Goal: Task Accomplishment & Management: Use online tool/utility

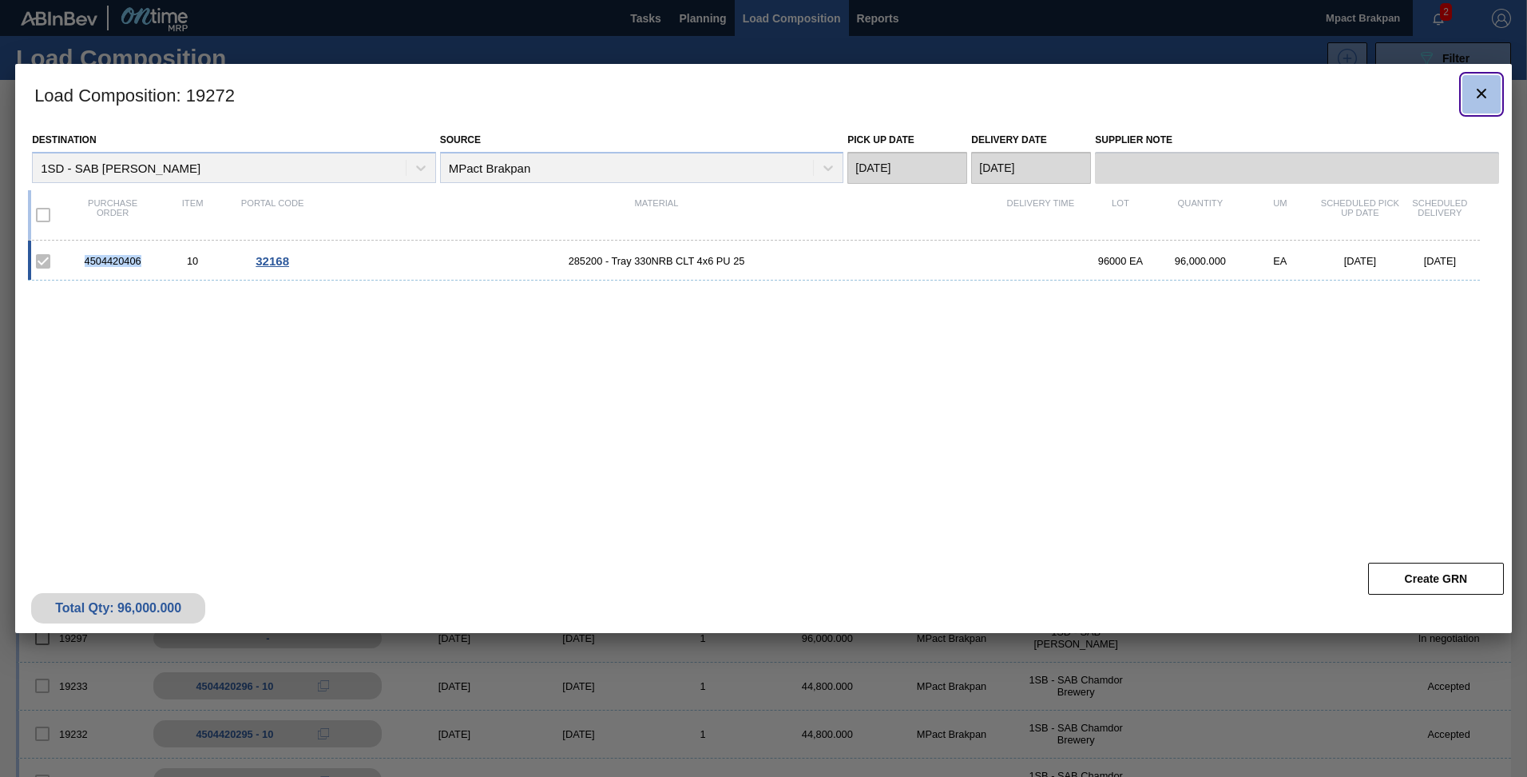
click at [1482, 94] on icon "botão de ícone" at bounding box center [1482, 94] width 10 height 10
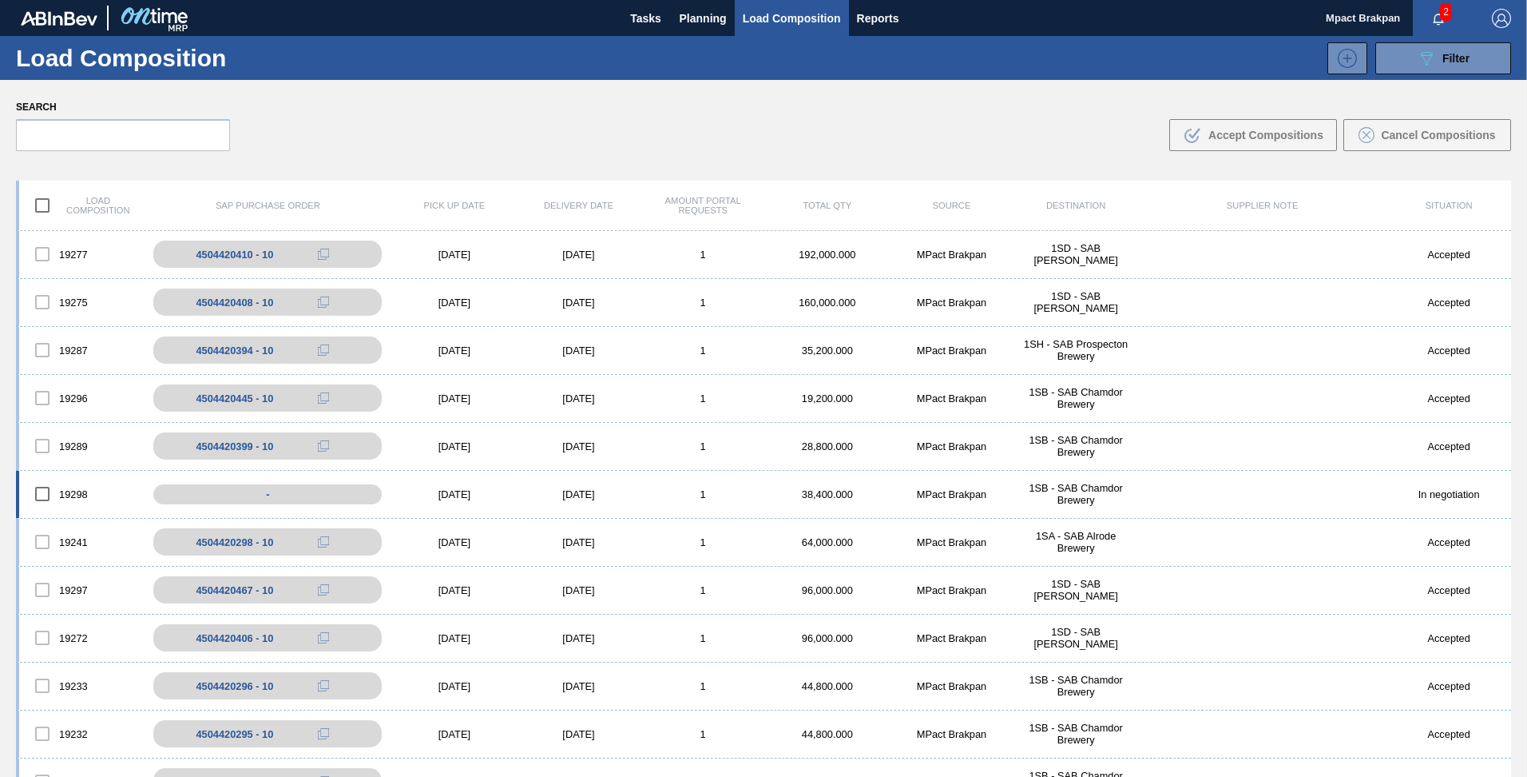
click at [447, 494] on div "[DATE]" at bounding box center [454, 494] width 125 height 12
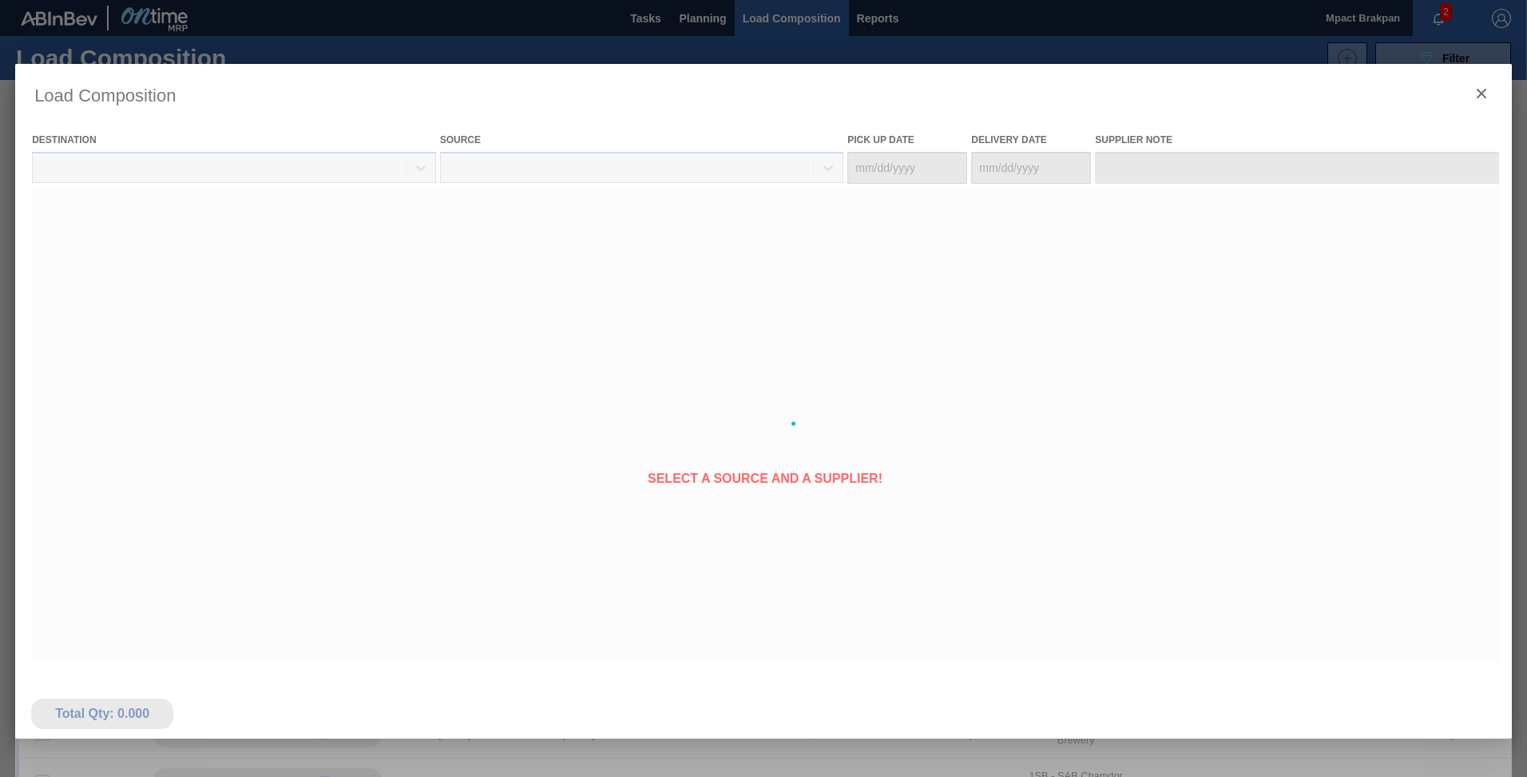
type Date "[DATE]"
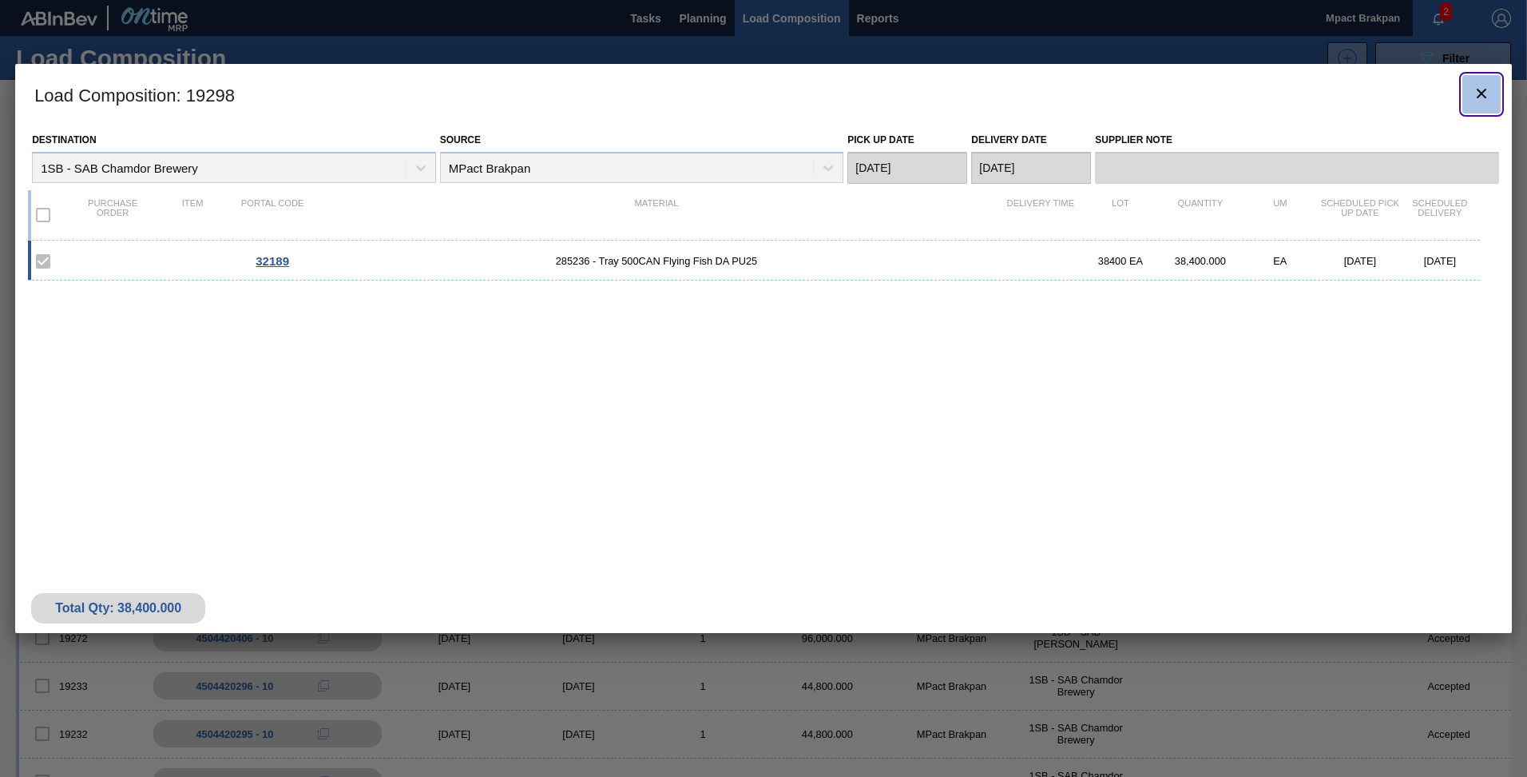
click at [1486, 92] on icon "botão de ícone" at bounding box center [1481, 93] width 19 height 19
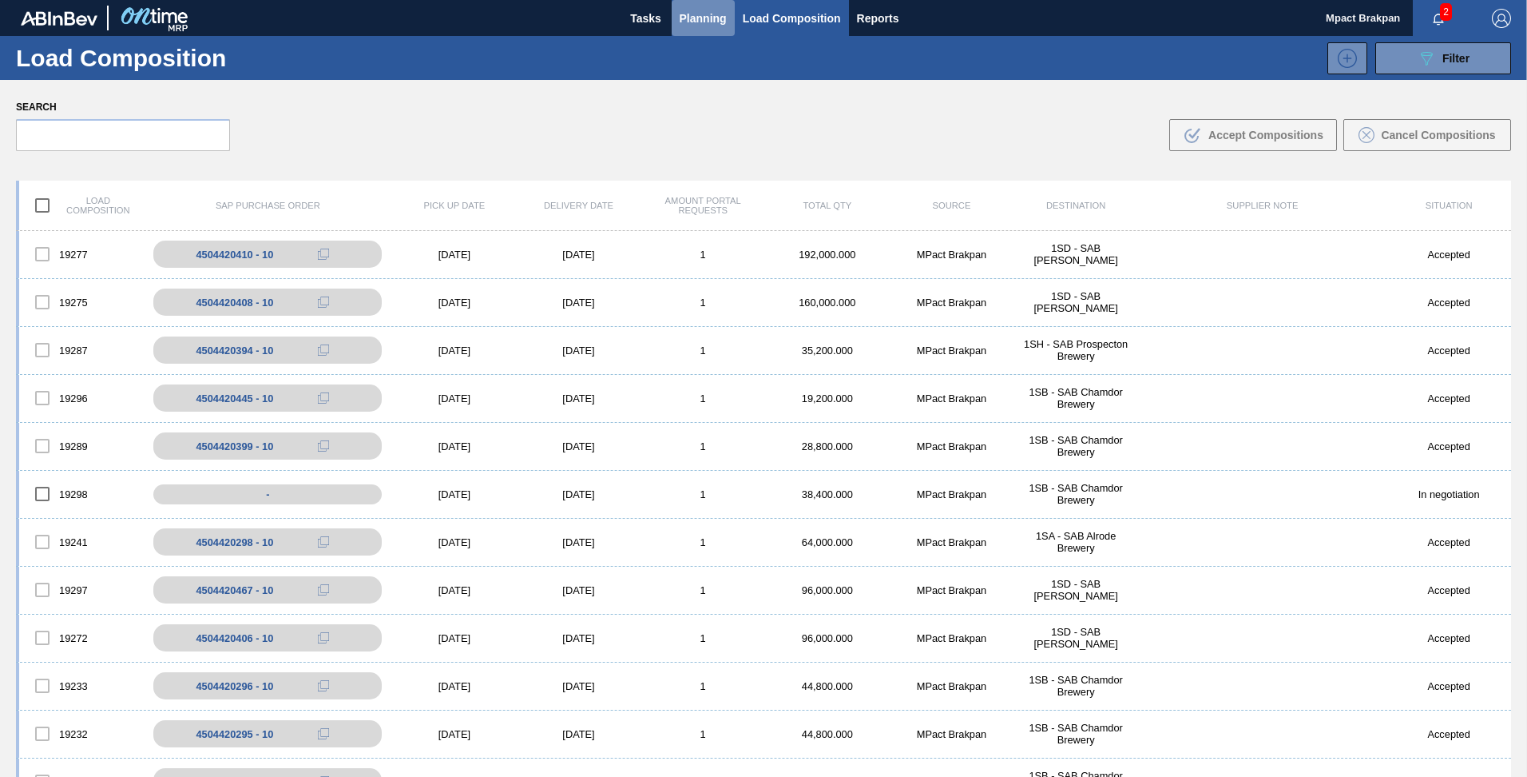
click at [677, 17] on button "Planning" at bounding box center [703, 18] width 63 height 36
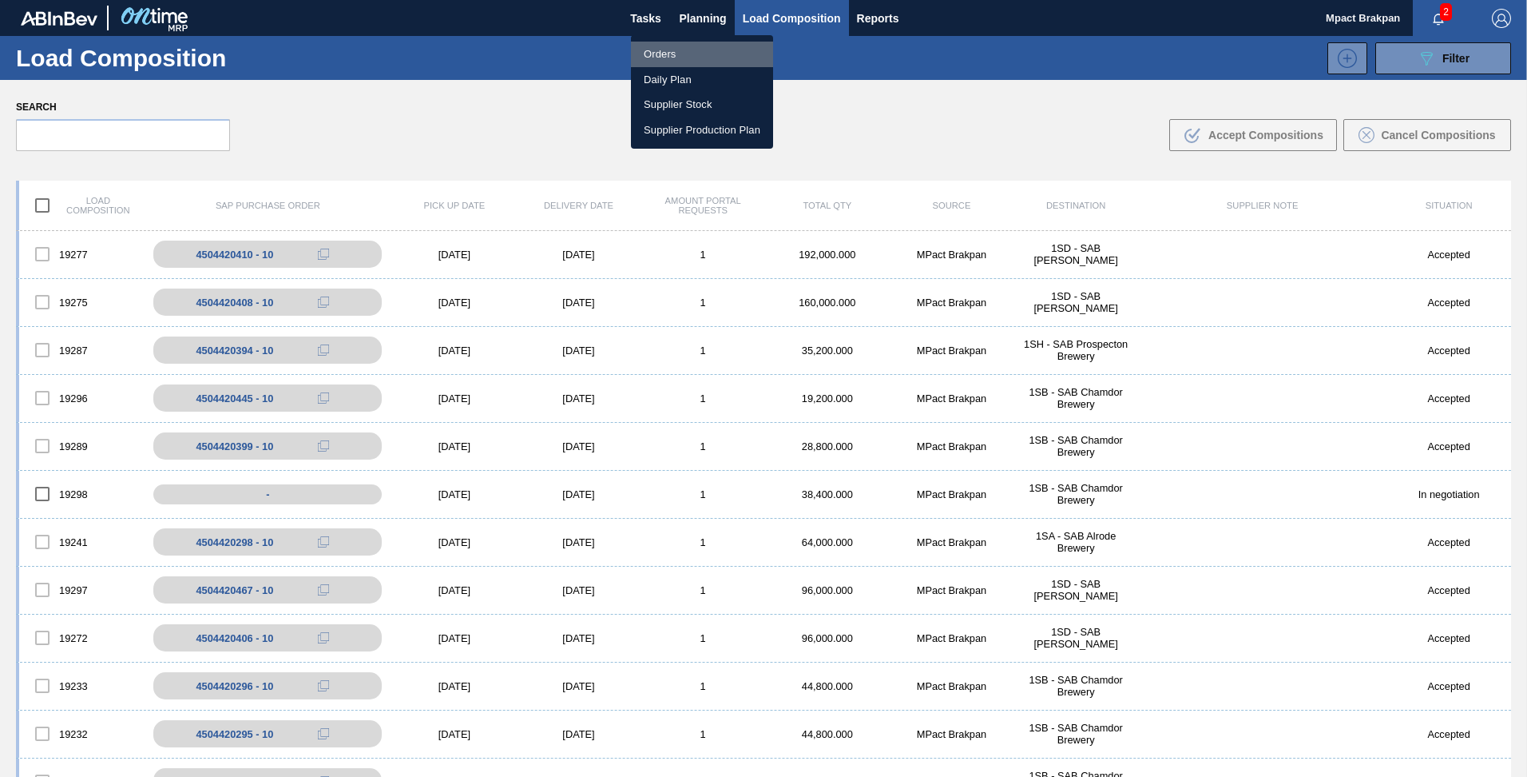
click at [678, 52] on li "Orders" at bounding box center [702, 55] width 142 height 26
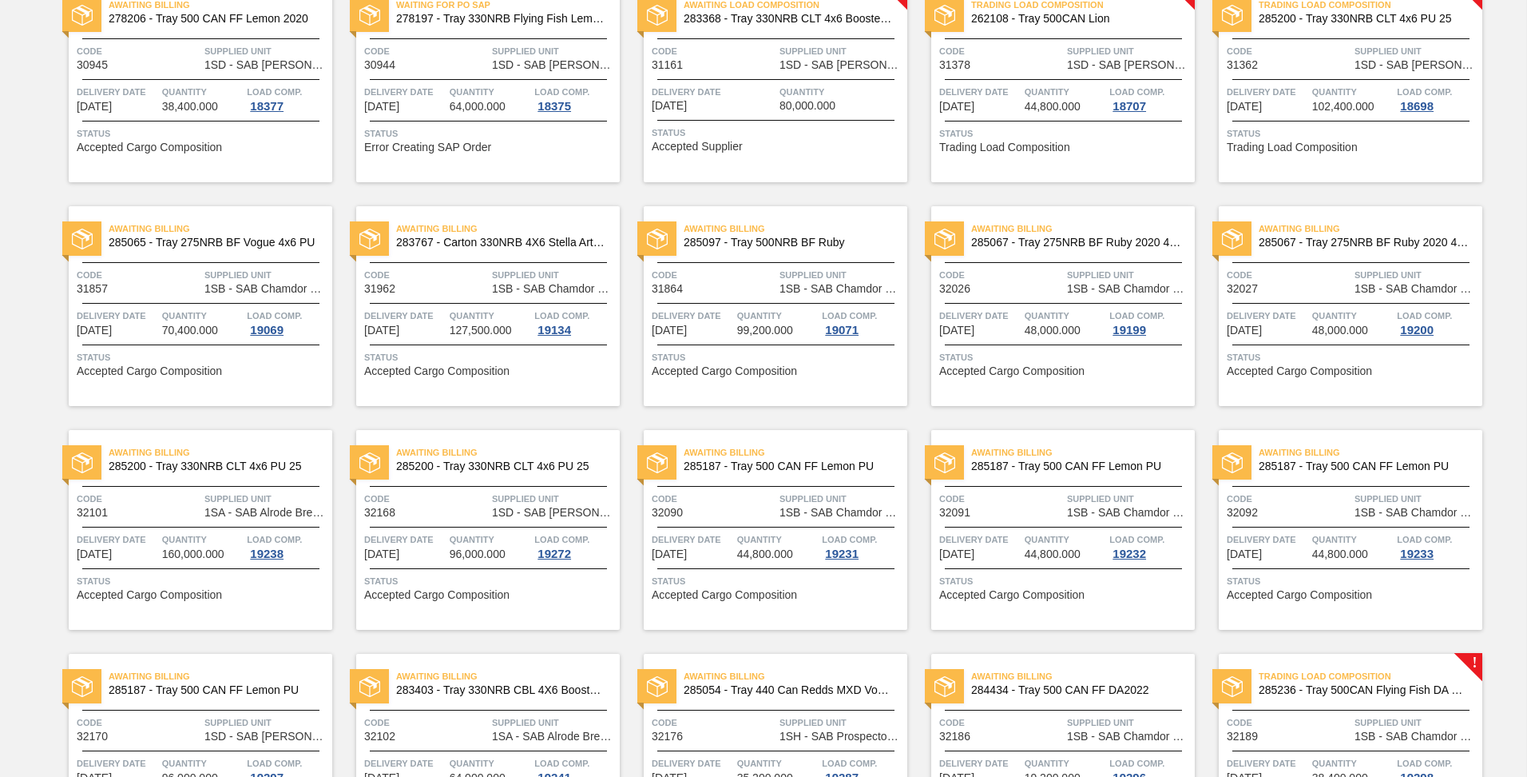
scroll to position [320, 0]
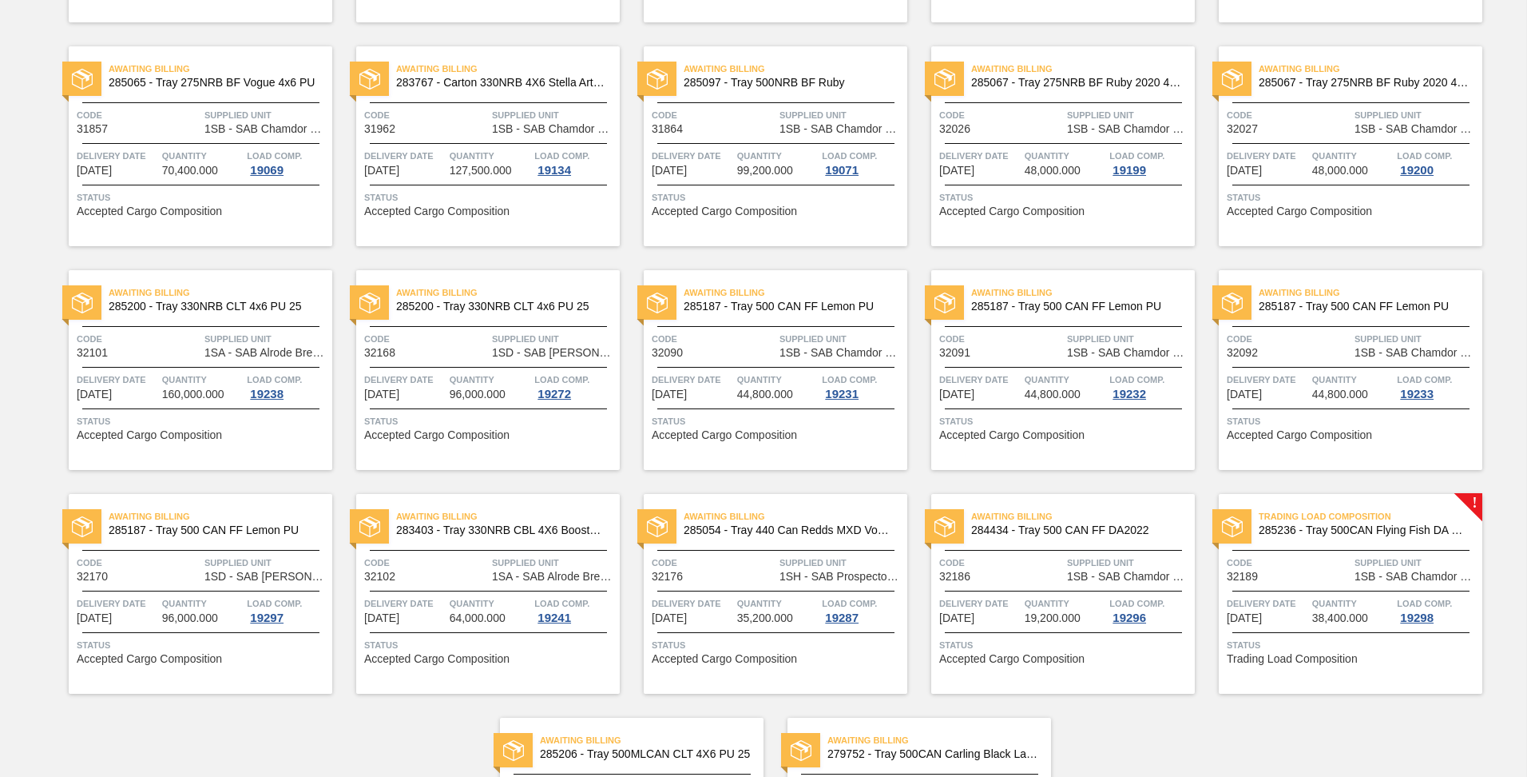
click at [1374, 577] on span "1SB - SAB Chamdor Brewery" at bounding box center [1417, 576] width 124 height 12
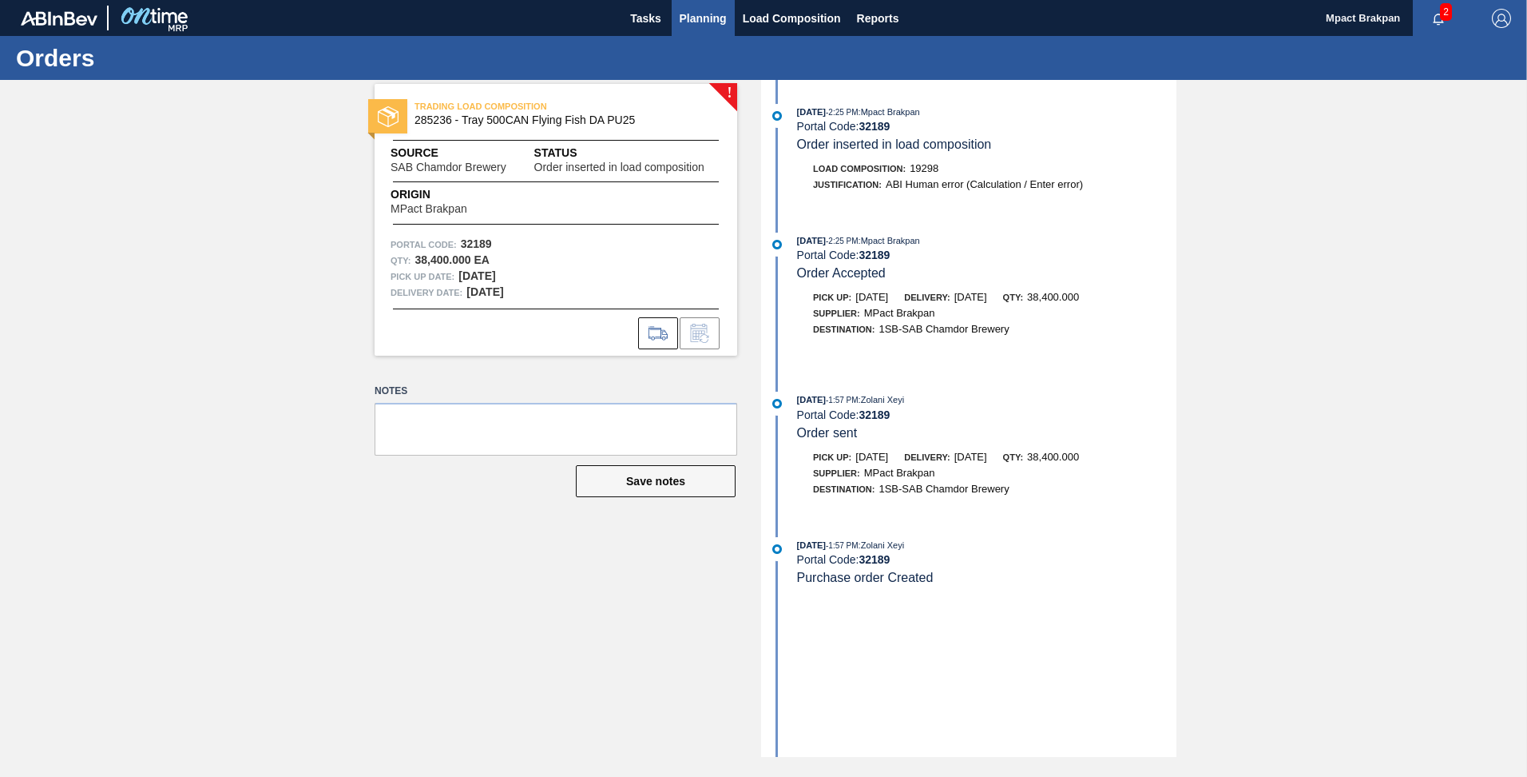
click at [690, 12] on span "Planning" at bounding box center [703, 18] width 47 height 19
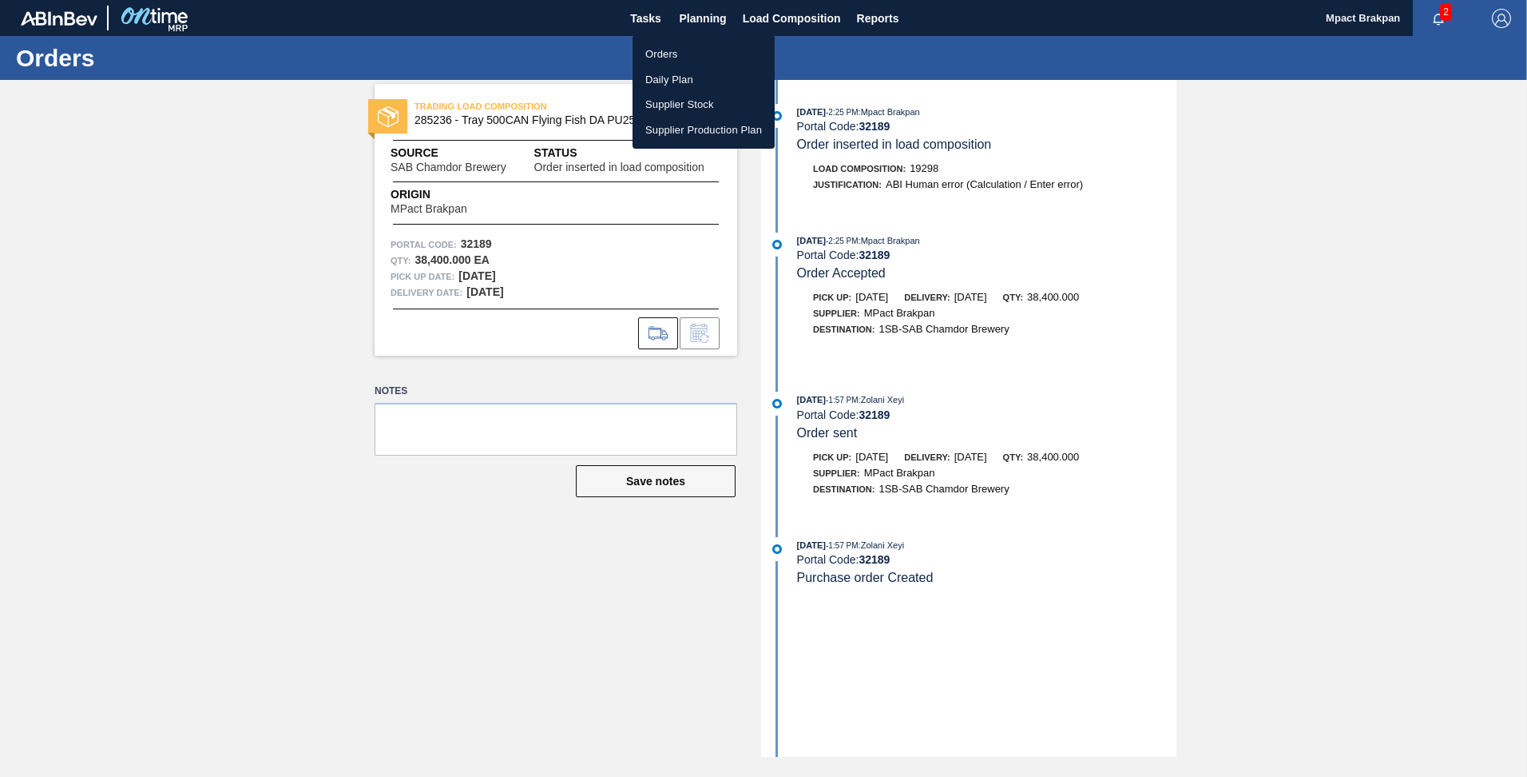
click at [653, 51] on li "Orders" at bounding box center [704, 55] width 142 height 26
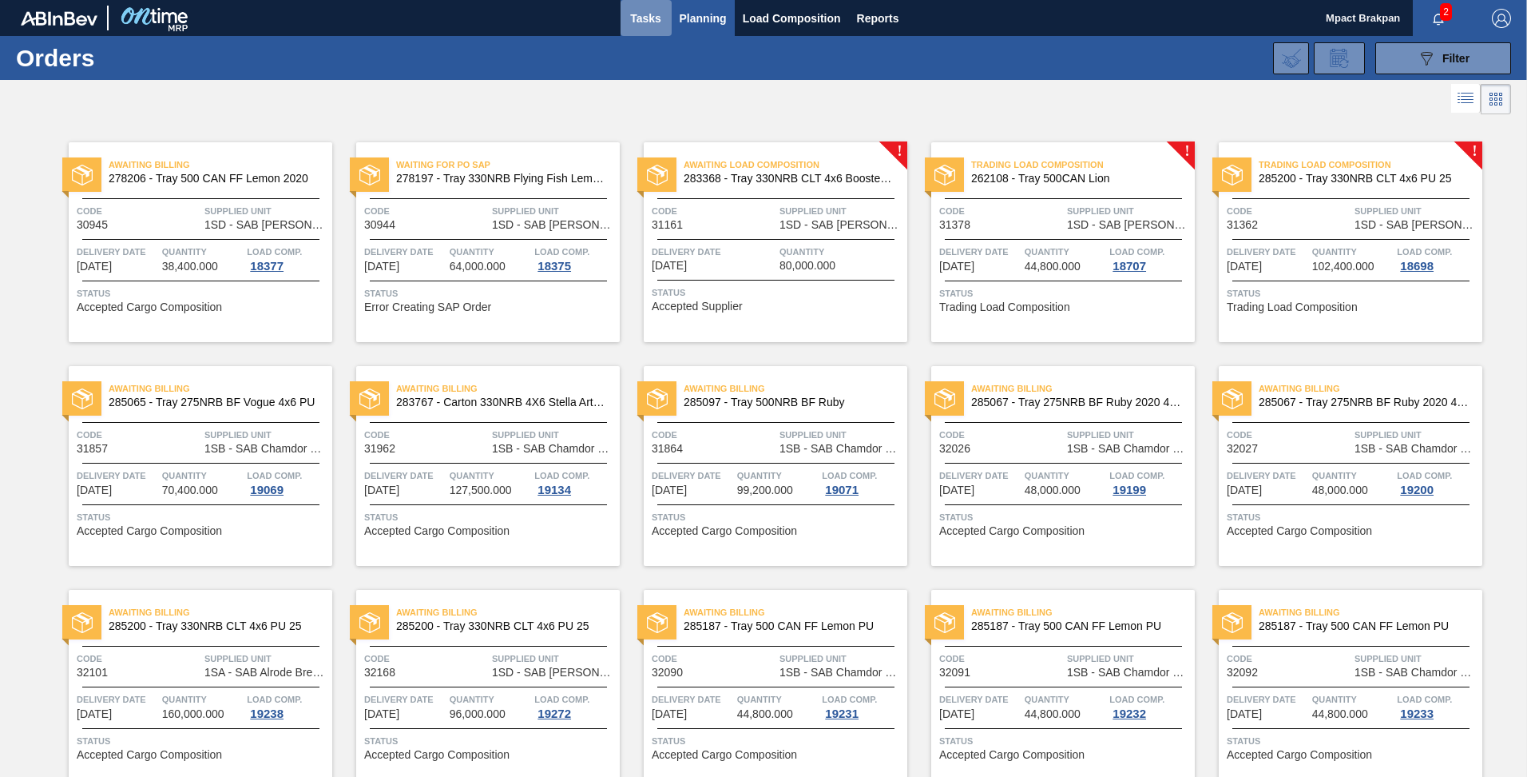
click at [642, 17] on span "Tasks" at bounding box center [646, 18] width 35 height 19
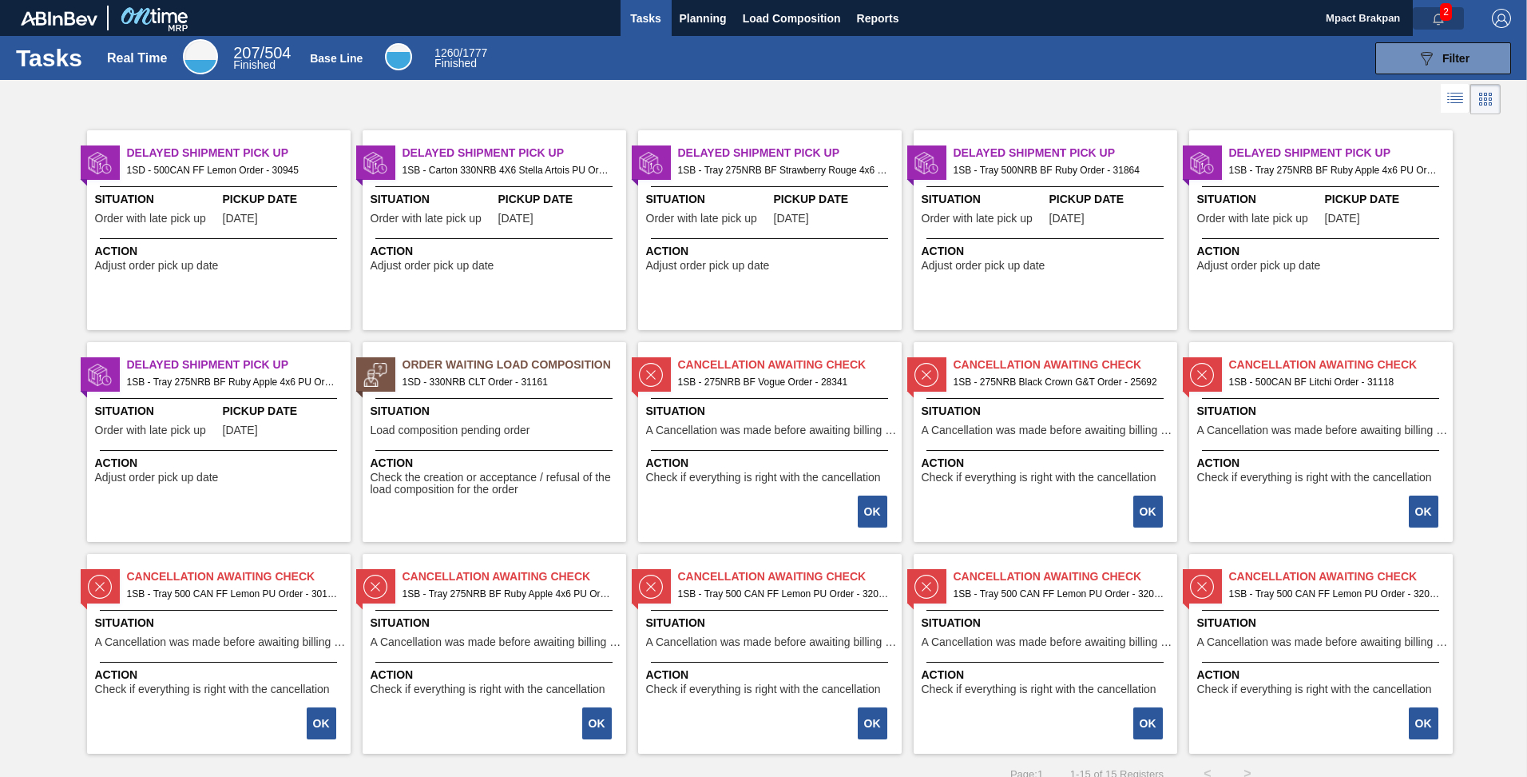
click at [1437, 7] on button "button" at bounding box center [1438, 18] width 51 height 22
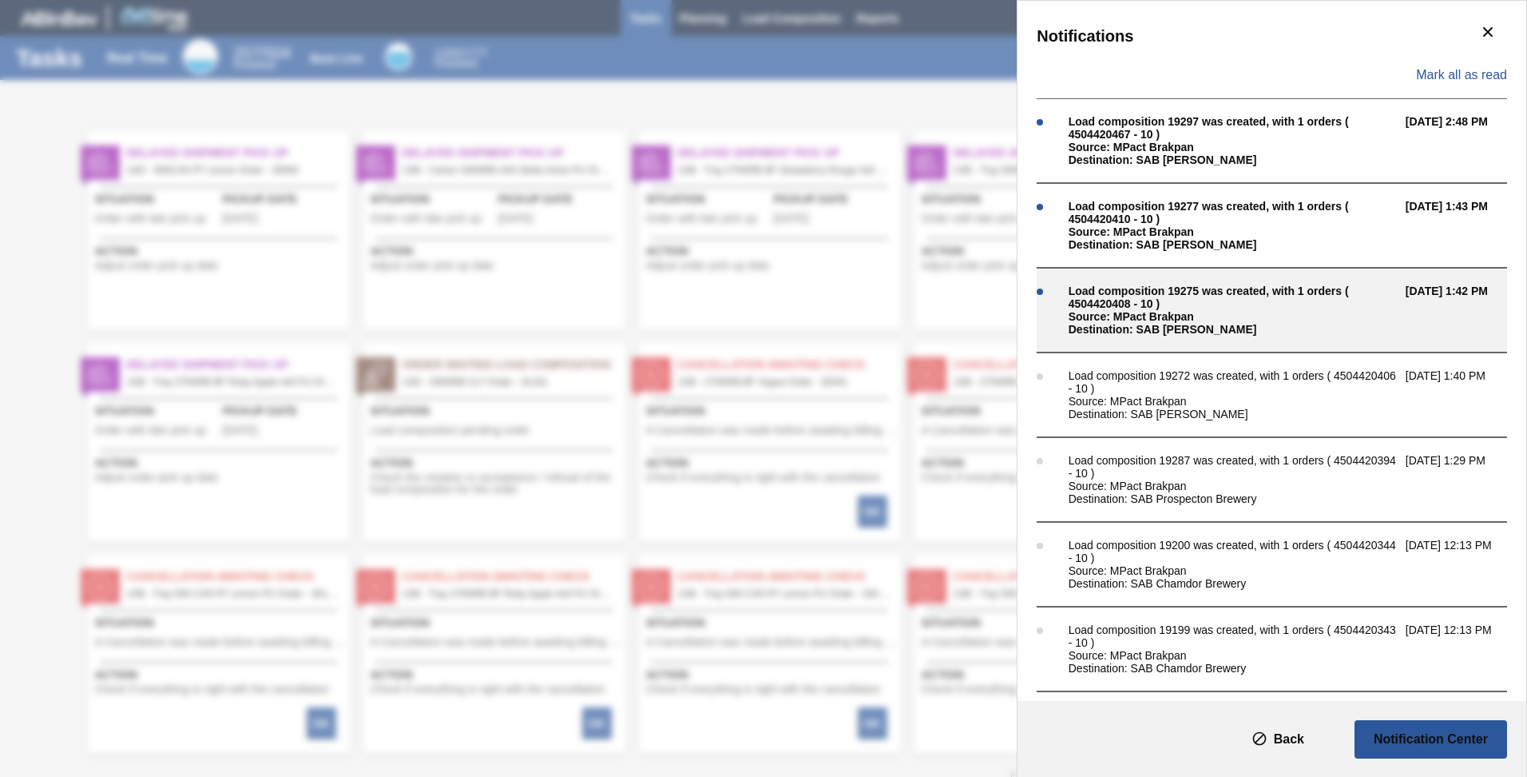
click at [1108, 311] on div "Source: MPact Brakpan" at bounding box center [1233, 316] width 329 height 13
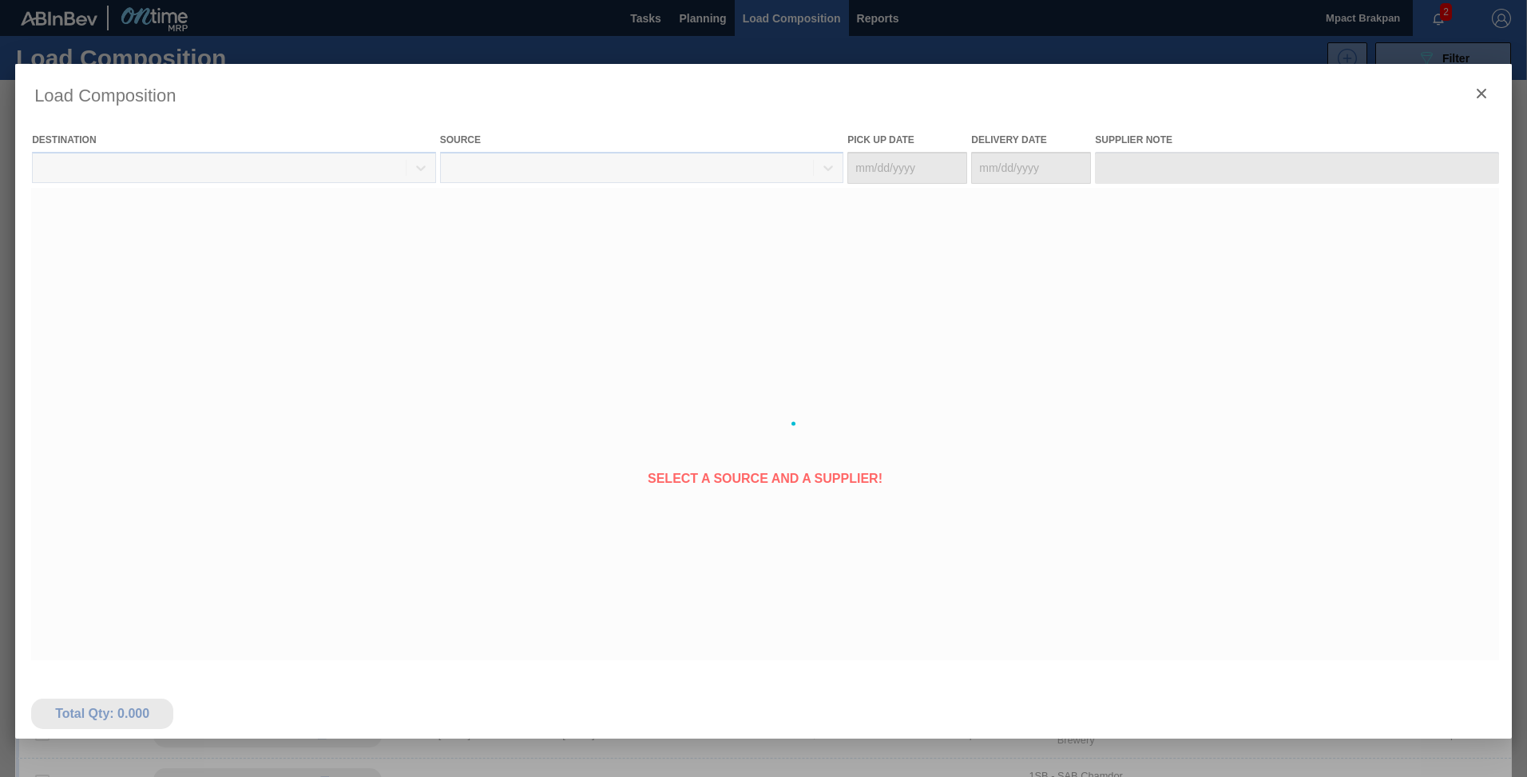
type Date "[DATE]"
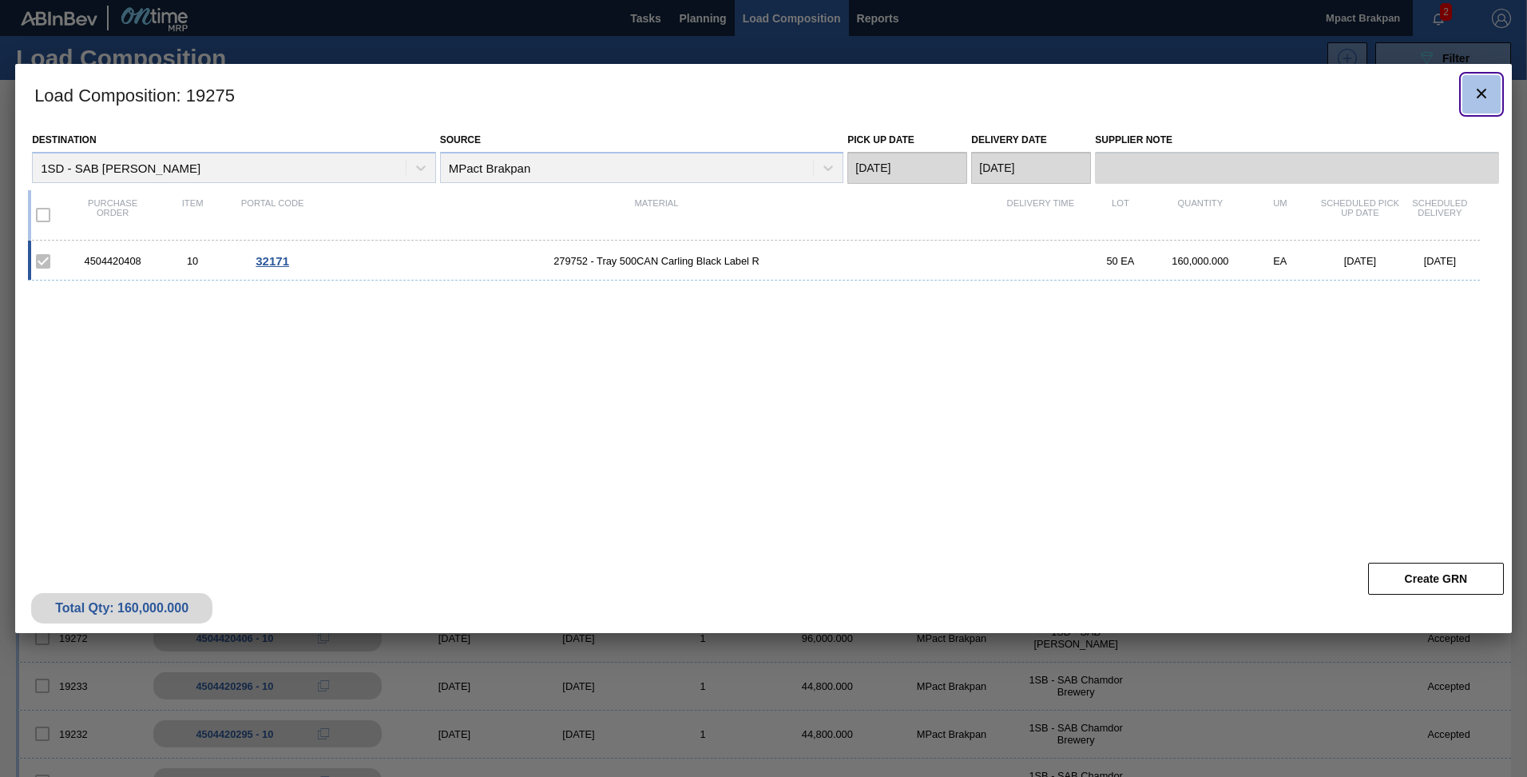
click at [1482, 90] on icon "botão de ícone" at bounding box center [1481, 93] width 19 height 19
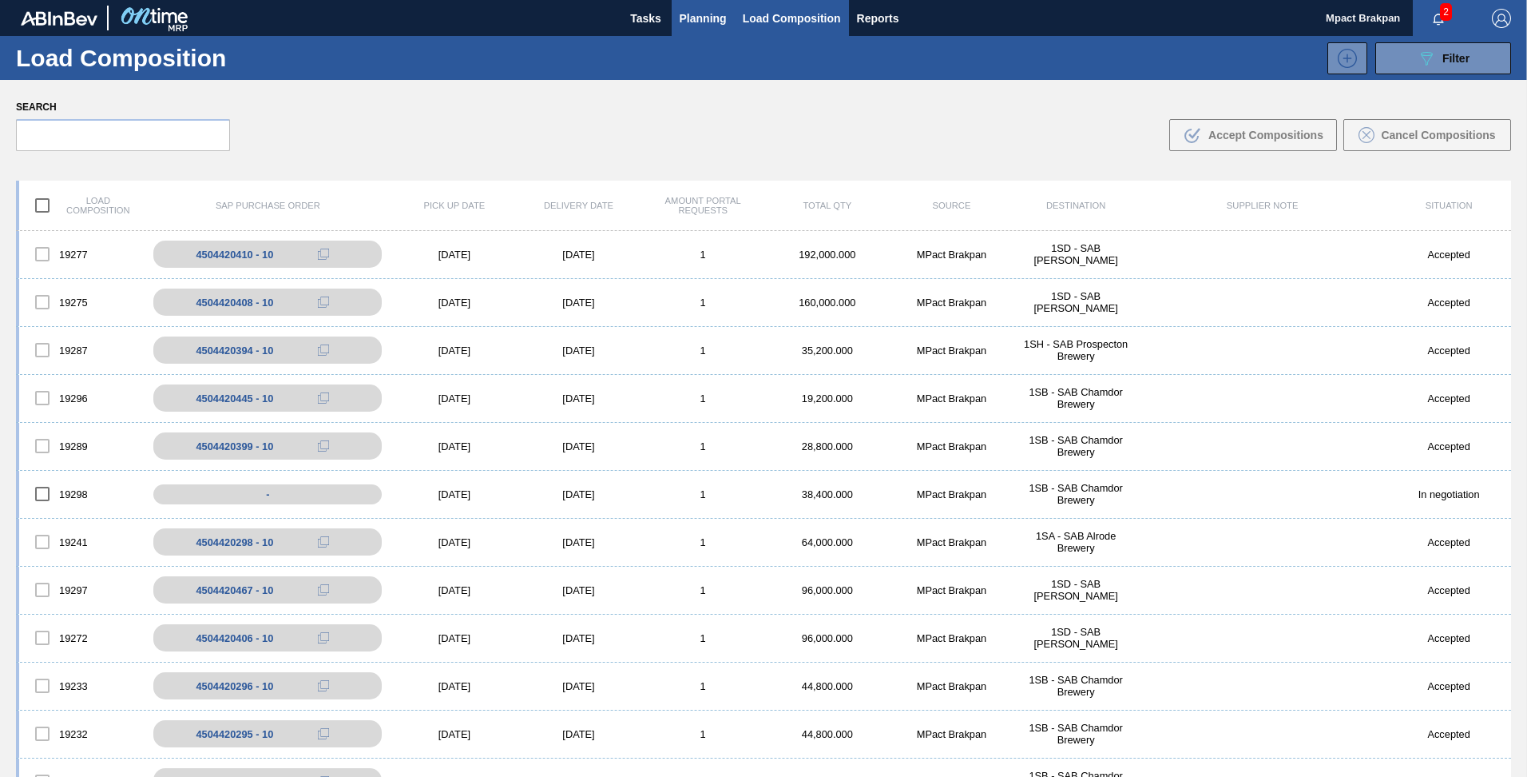
click at [690, 14] on span "Planning" at bounding box center [703, 18] width 47 height 19
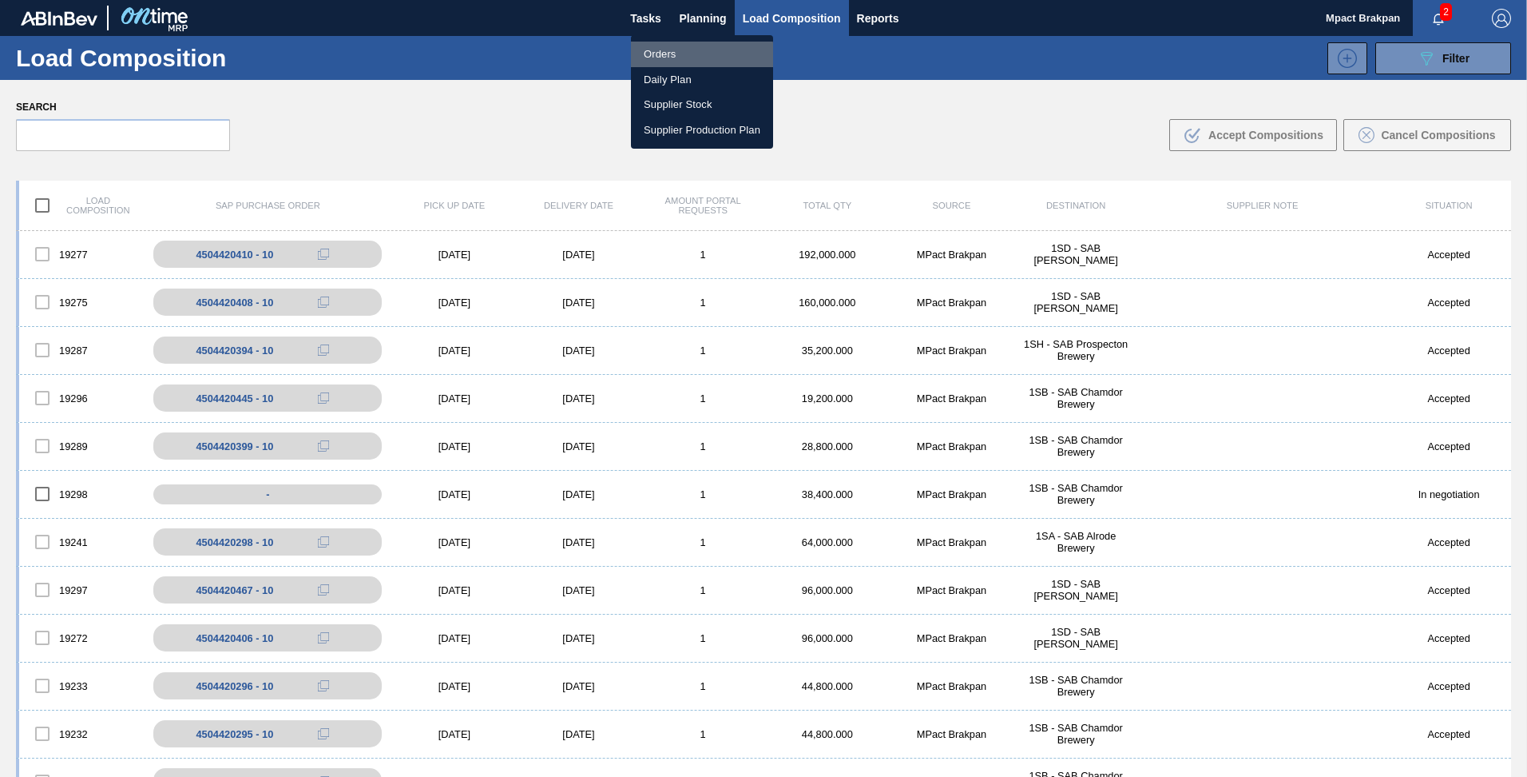
click at [659, 57] on li "Orders" at bounding box center [702, 55] width 142 height 26
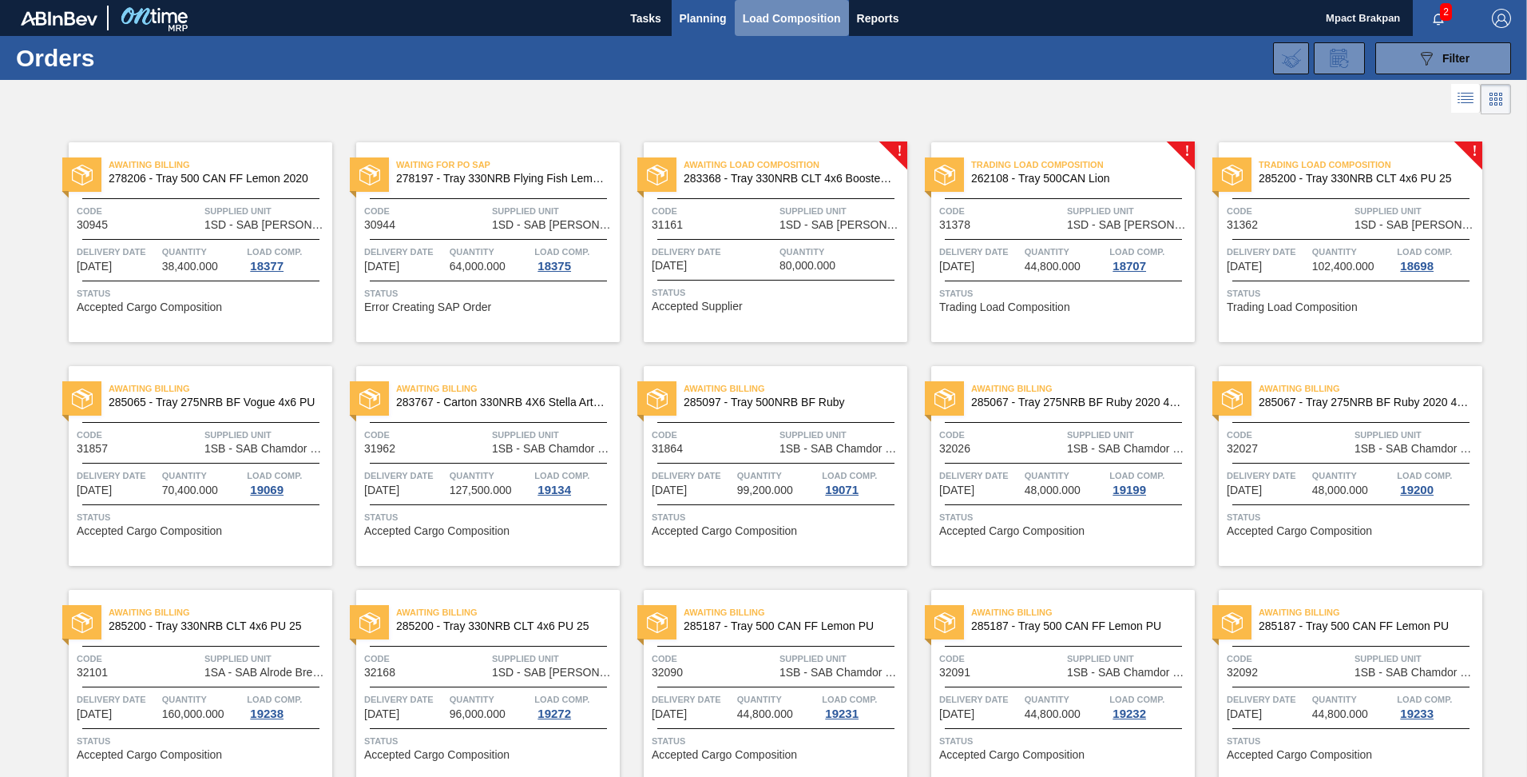
click at [766, 14] on span "Load Composition" at bounding box center [792, 18] width 98 height 19
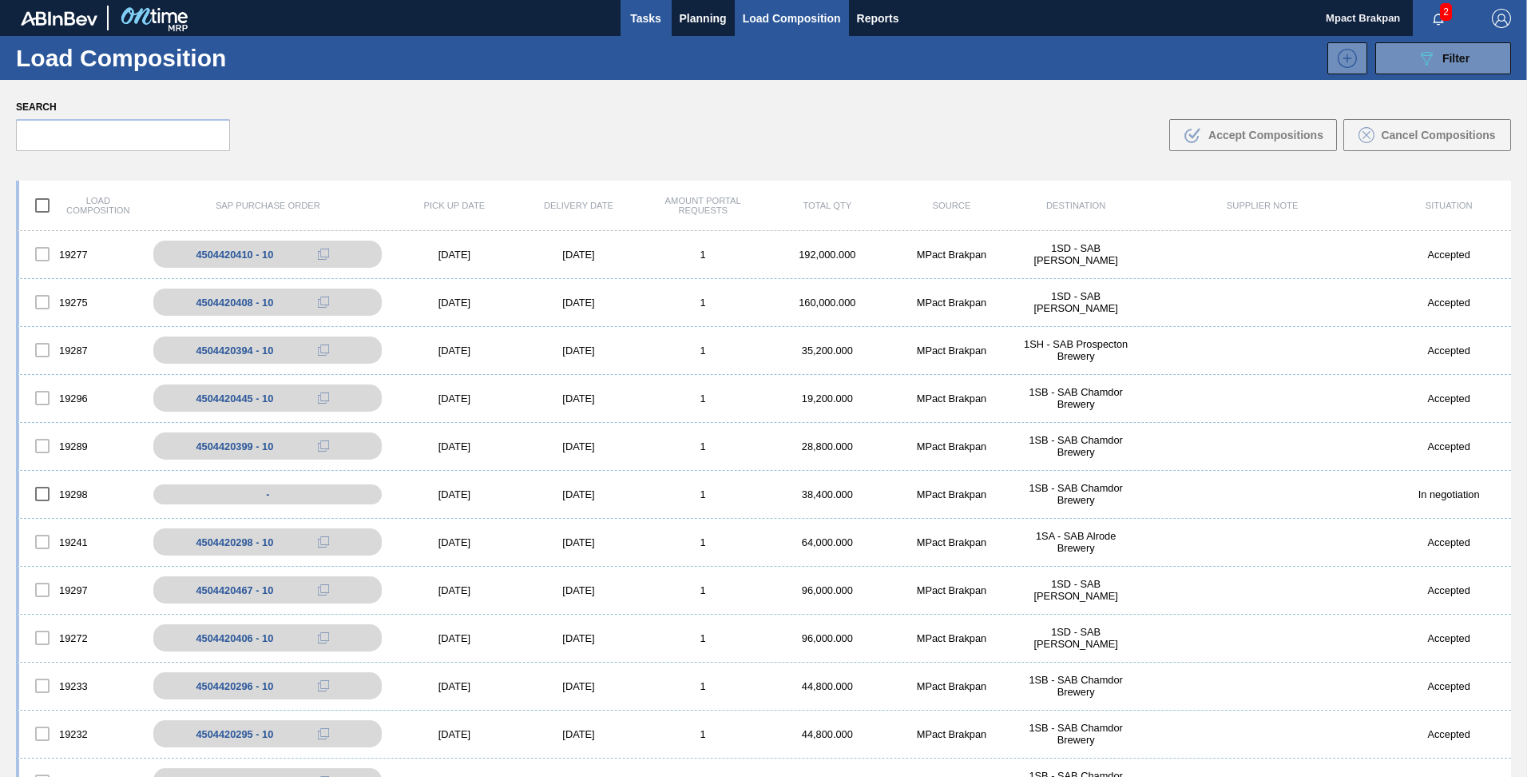
click at [635, 18] on span "Tasks" at bounding box center [646, 18] width 35 height 19
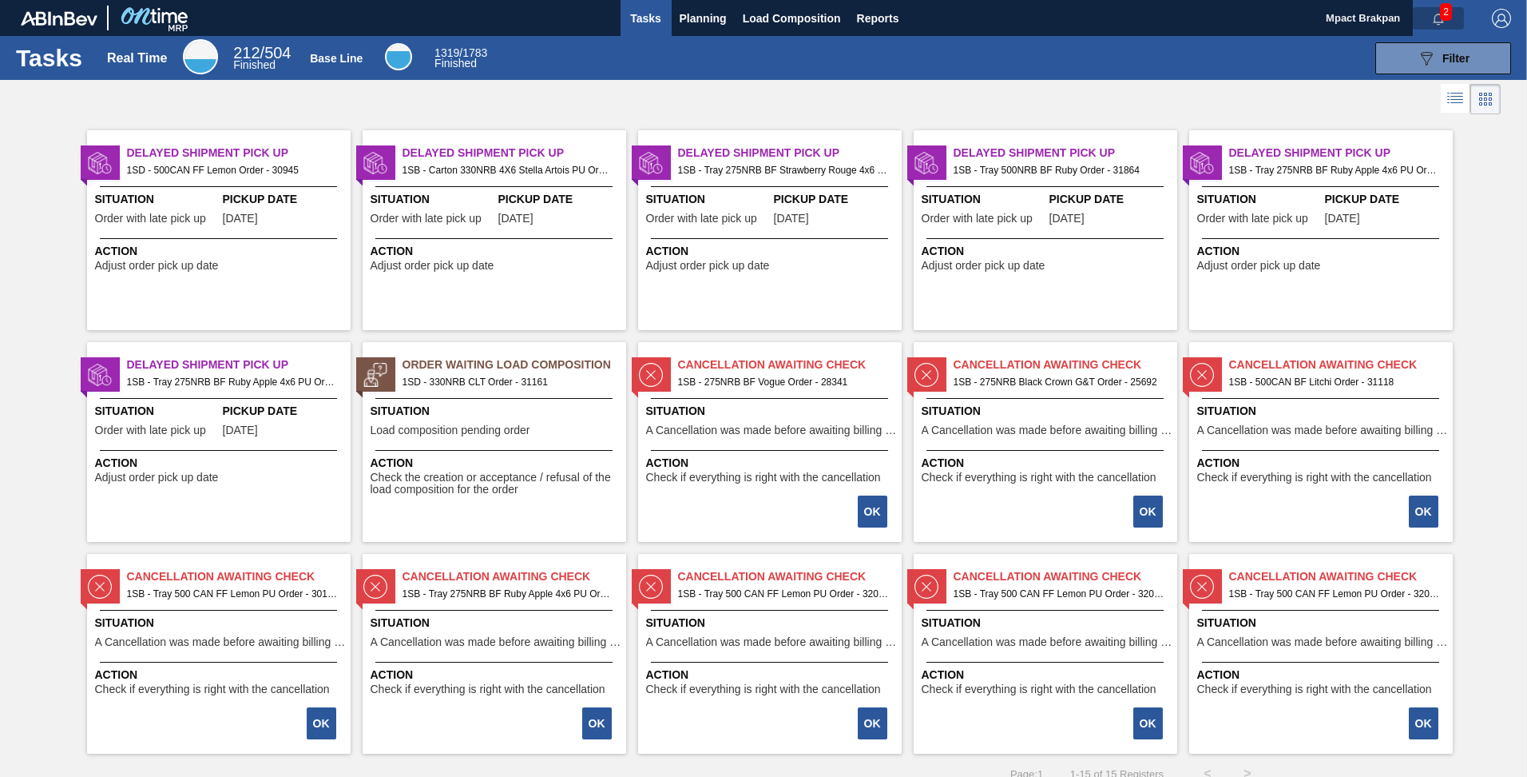
click at [1437, 13] on icon "button" at bounding box center [1438, 19] width 13 height 13
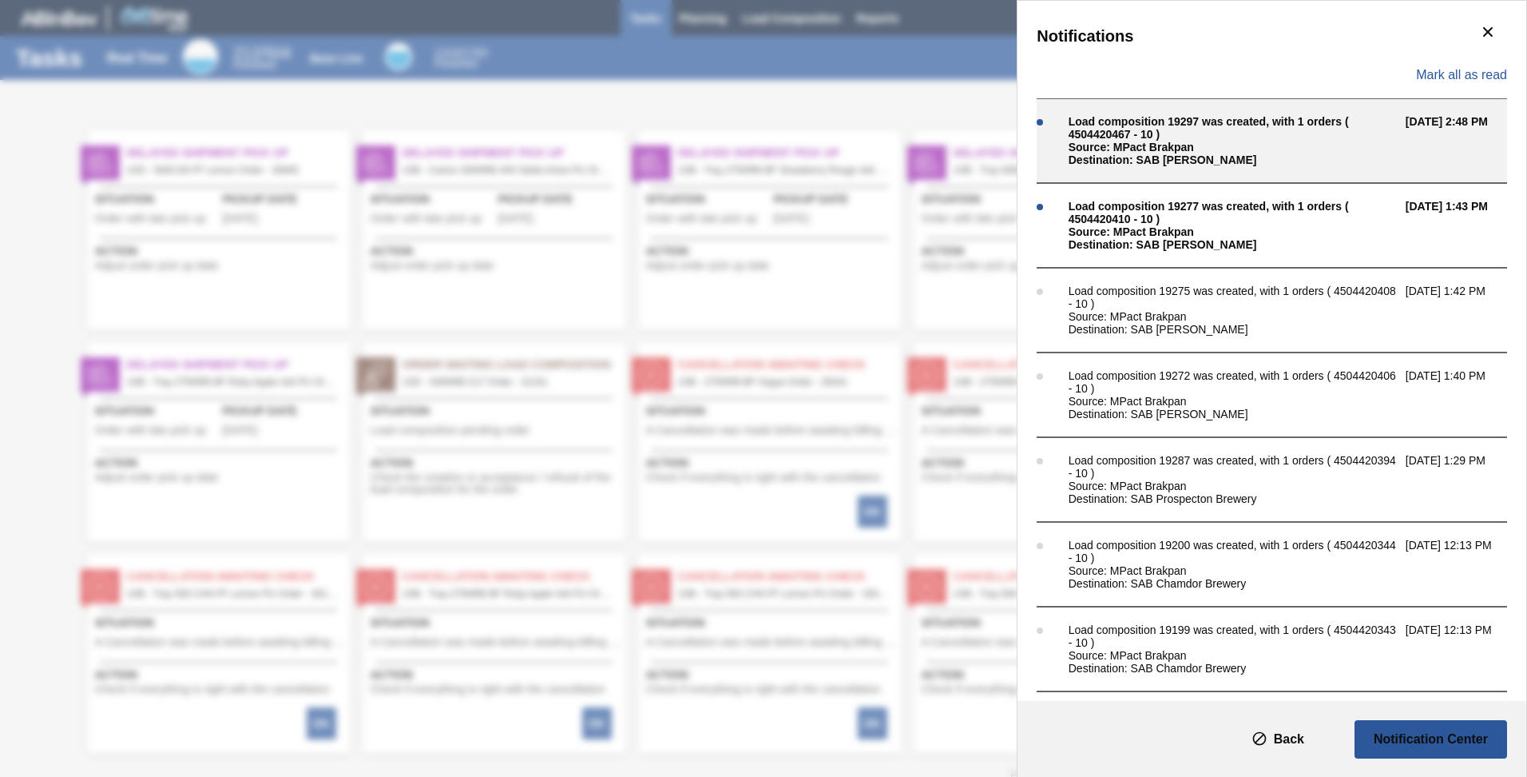
click at [1150, 148] on div "Source: MPact Brakpan" at bounding box center [1233, 147] width 329 height 13
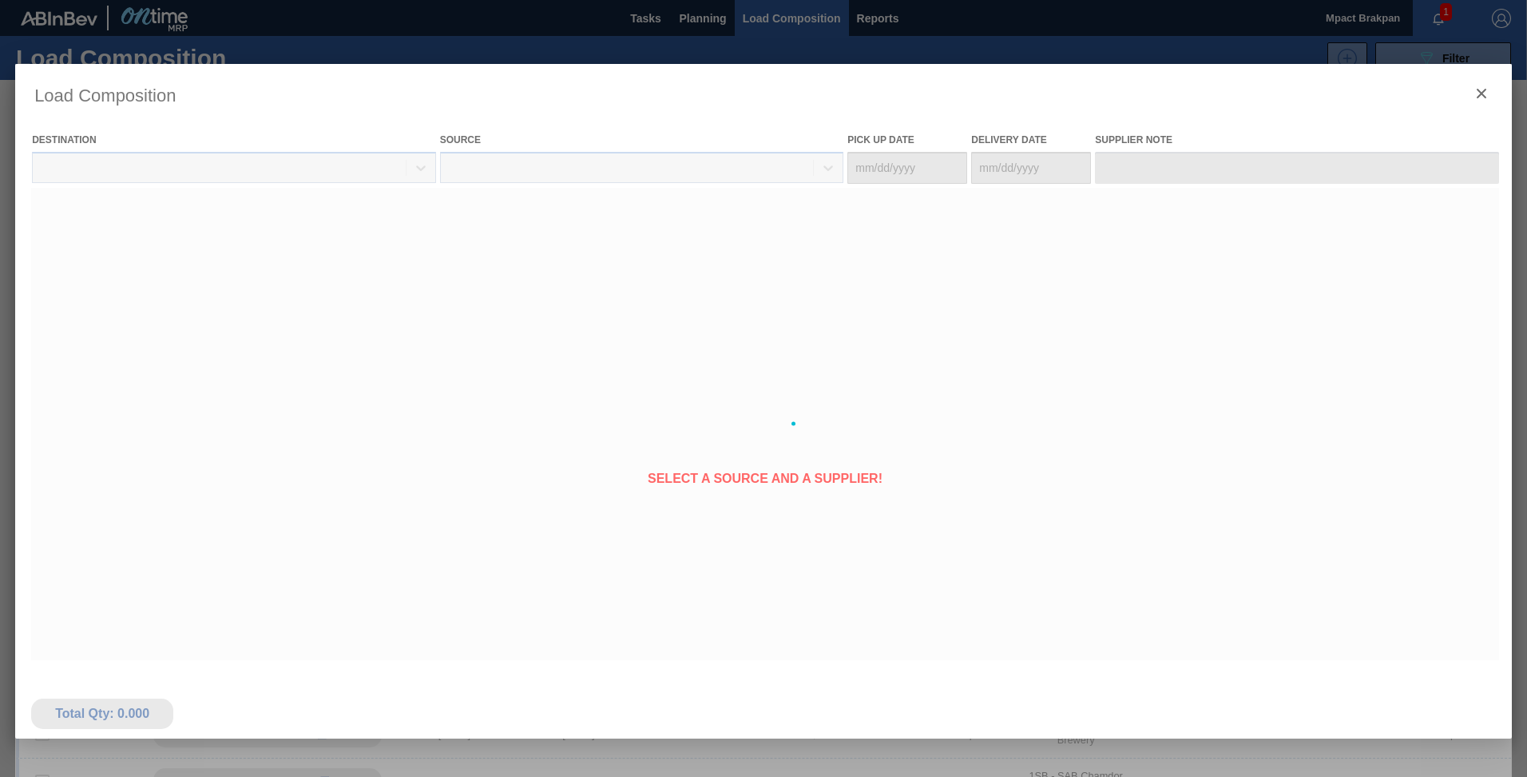
type Date "[DATE]"
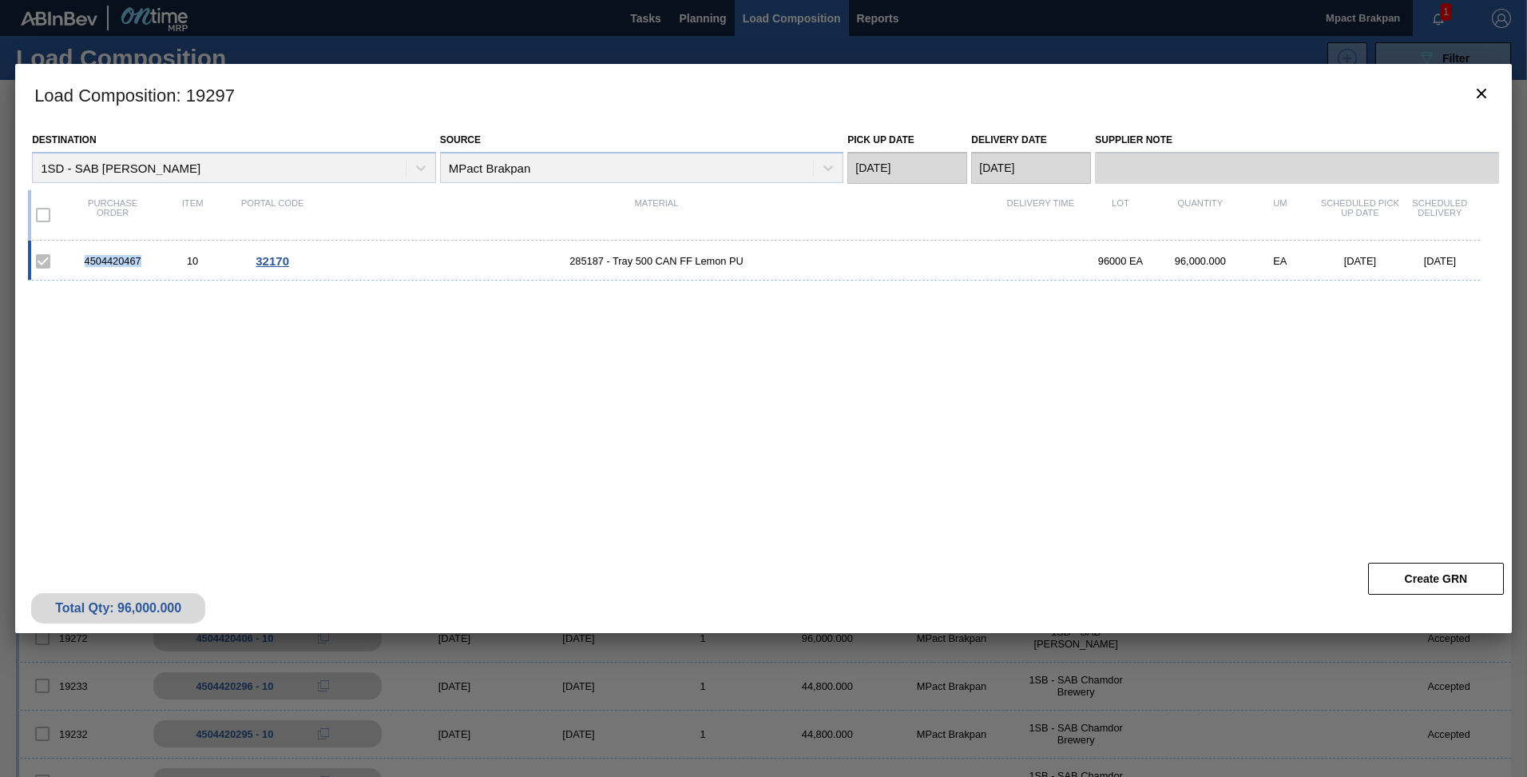
drag, startPoint x: 144, startPoint y: 262, endPoint x: 80, endPoint y: 260, distance: 63.9
click at [80, 260] on div "4504420467" at bounding box center [113, 261] width 80 height 12
copy div "4504420467"
click at [1483, 97] on icon "botão de ícone" at bounding box center [1481, 93] width 19 height 19
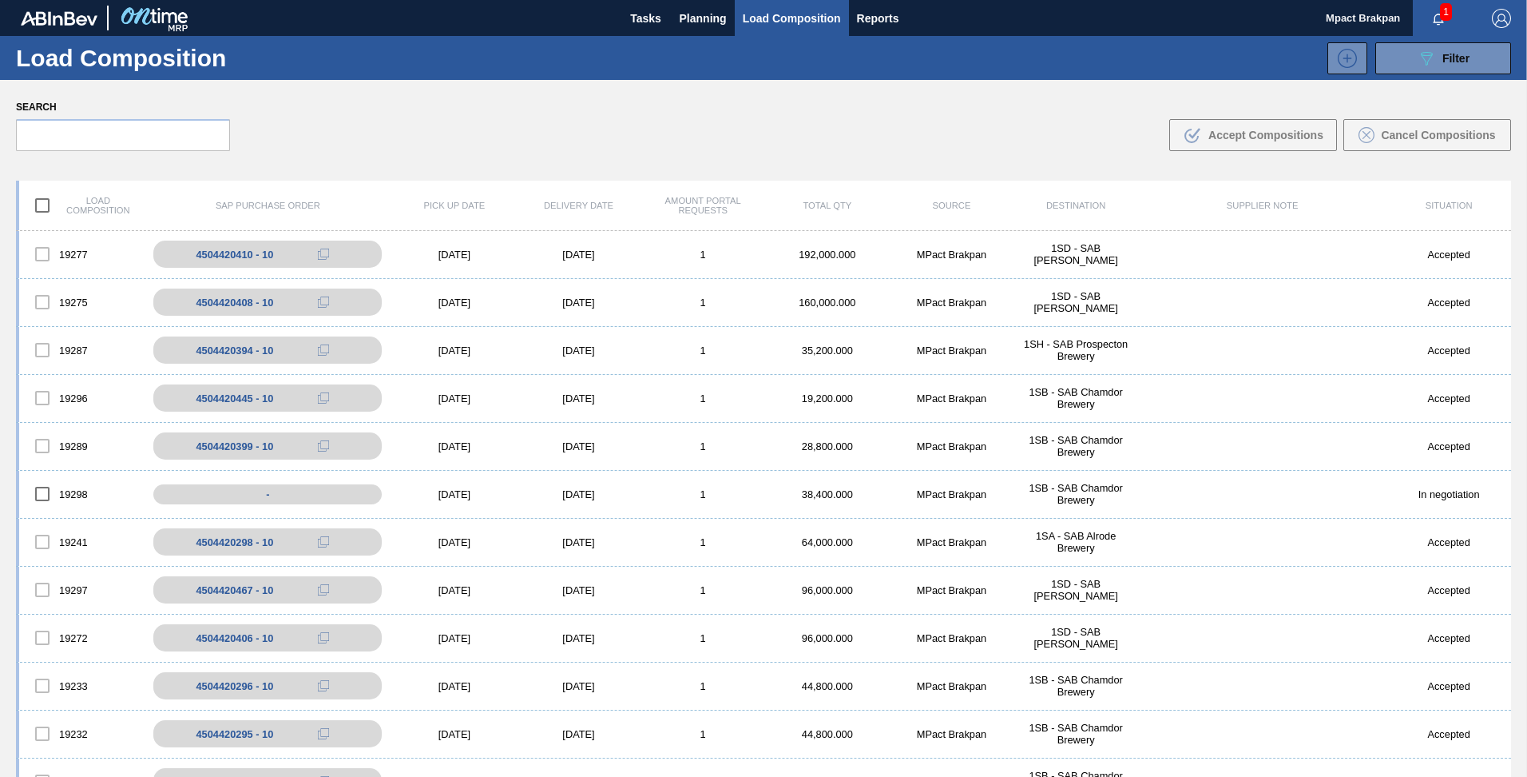
click at [1440, 16] on span "1" at bounding box center [1446, 12] width 12 height 18
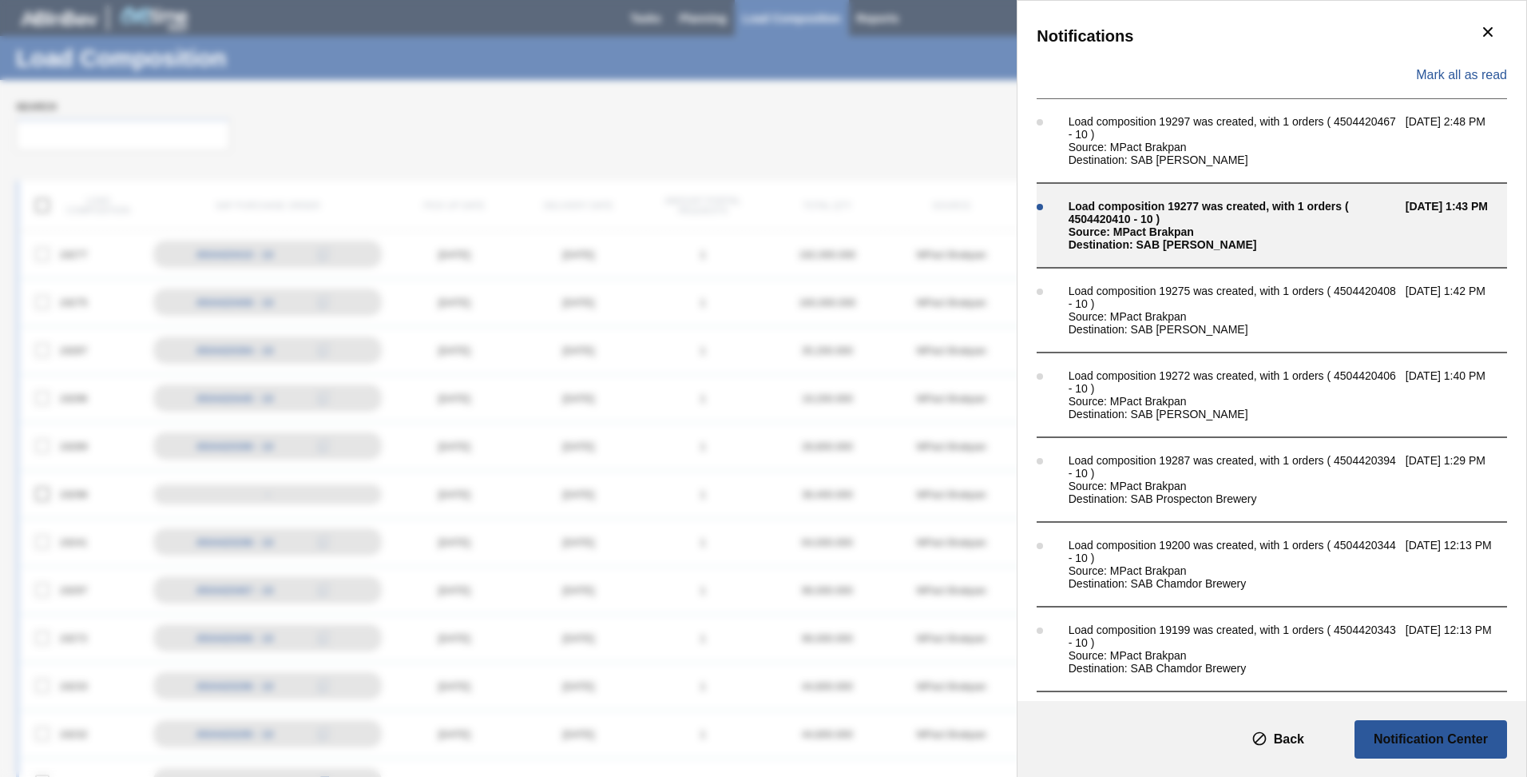
click at [1106, 225] on div "Source: MPact Brakpan" at bounding box center [1233, 231] width 329 height 13
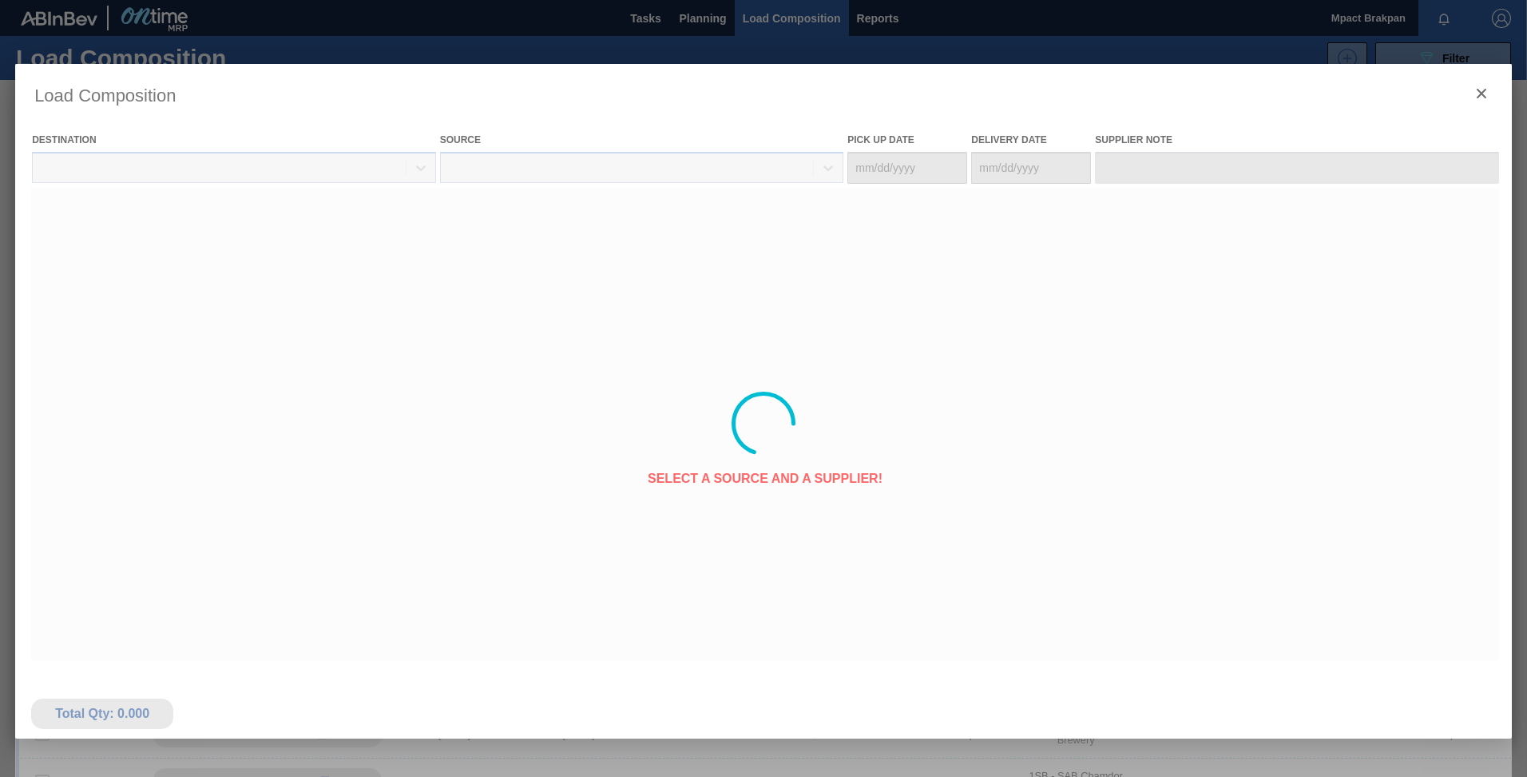
type Date "[DATE]"
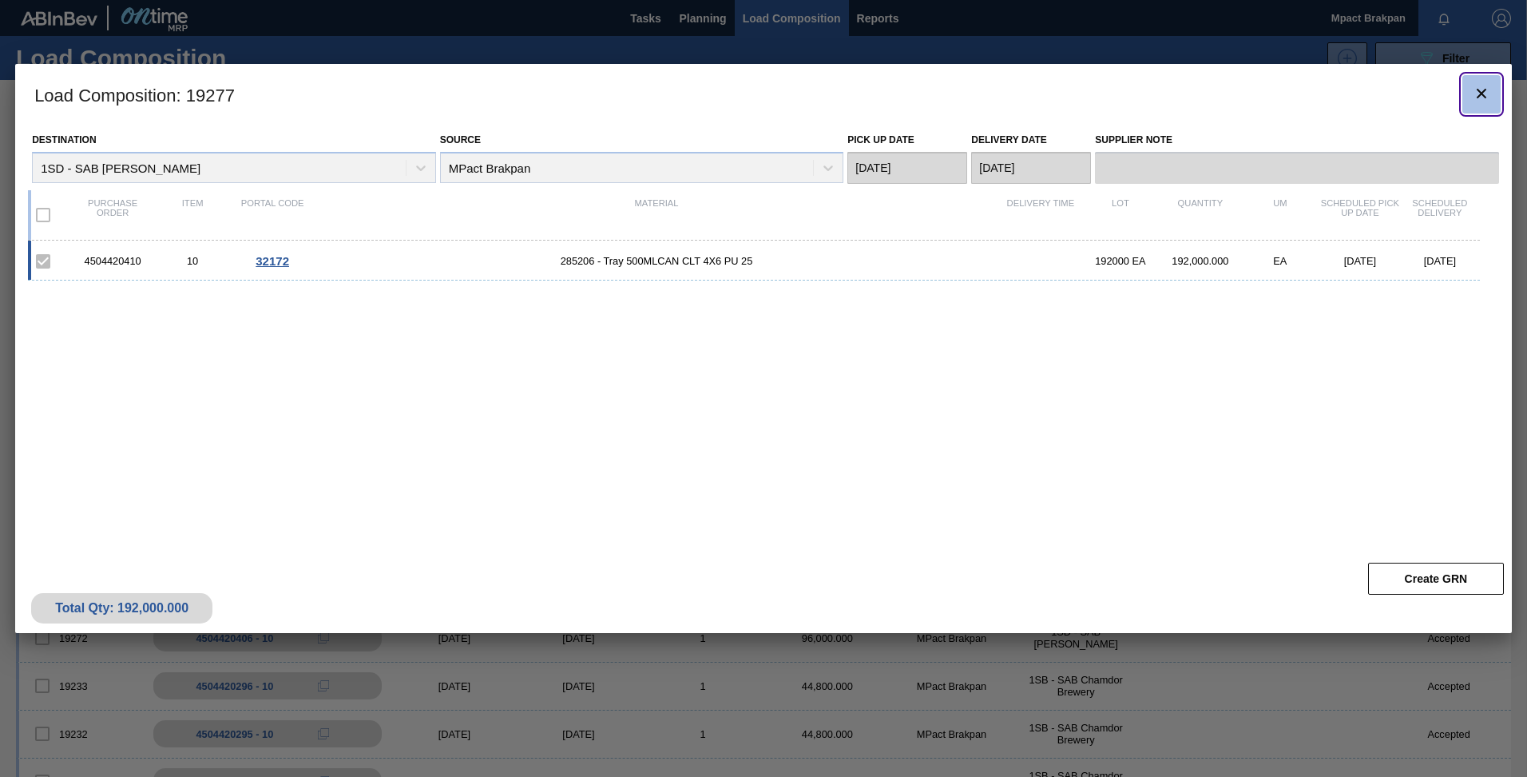
click at [1476, 87] on icon "botão de ícone" at bounding box center [1481, 93] width 19 height 19
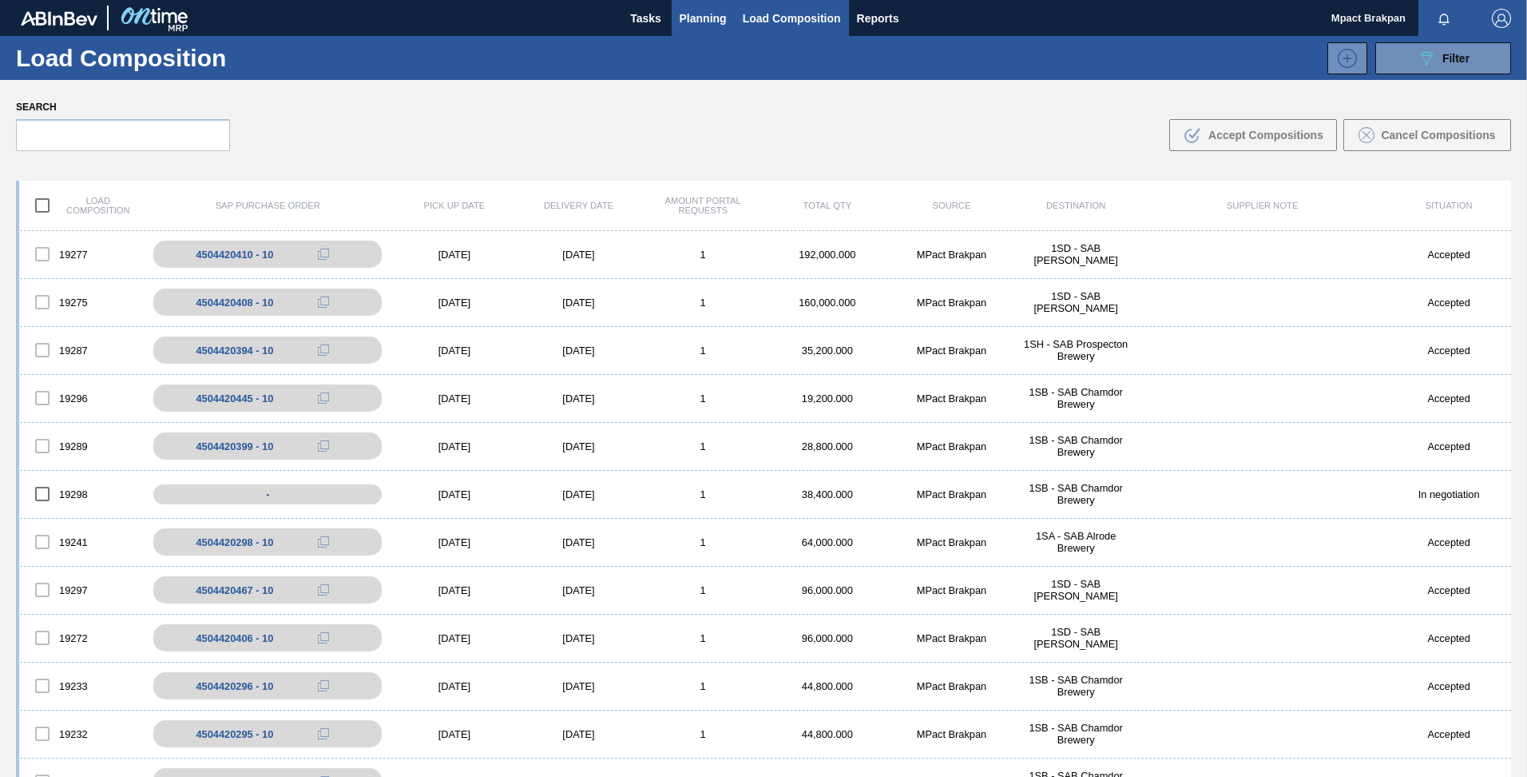
click at [694, 14] on span "Planning" at bounding box center [703, 18] width 47 height 19
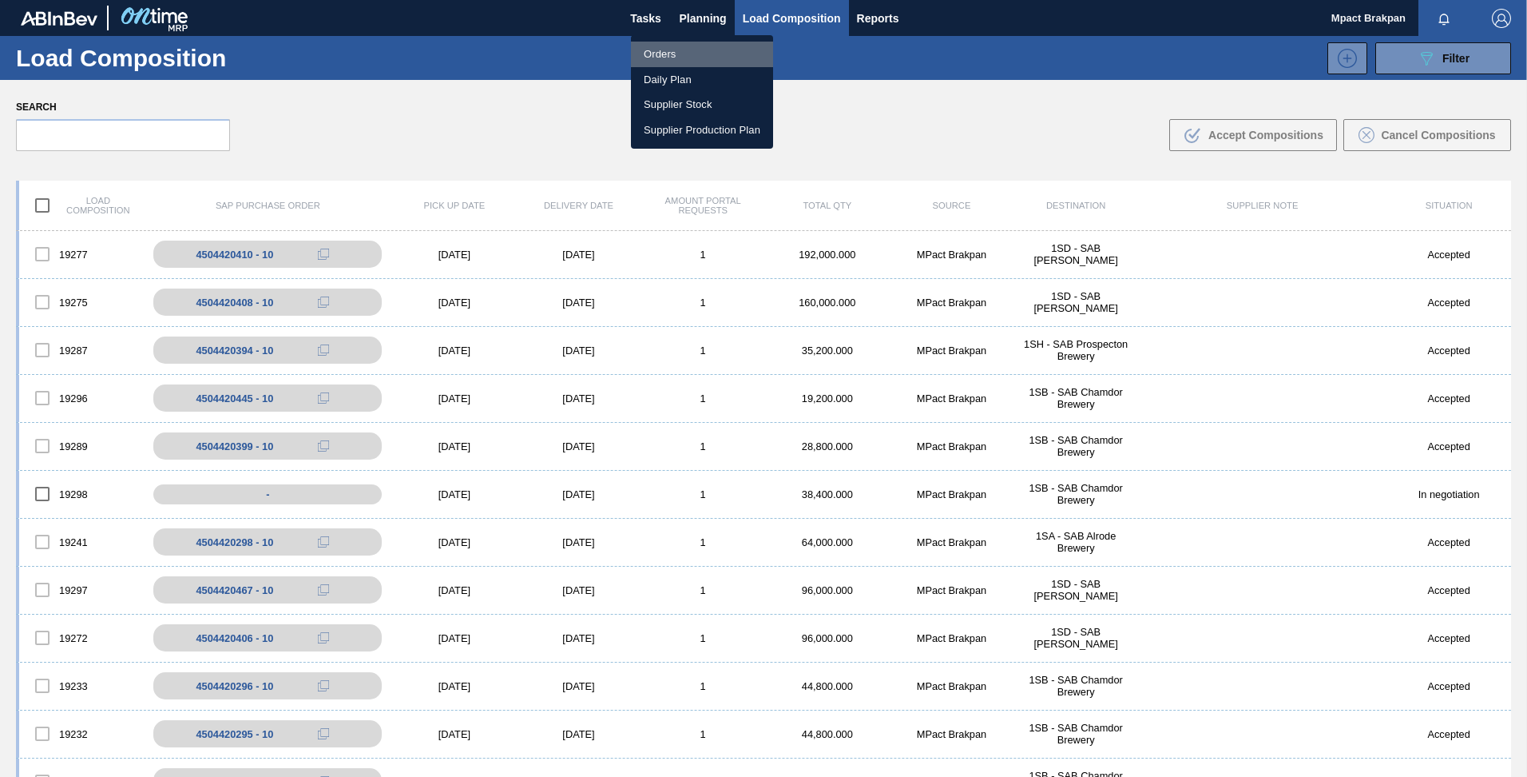
click at [662, 54] on li "Orders" at bounding box center [702, 55] width 142 height 26
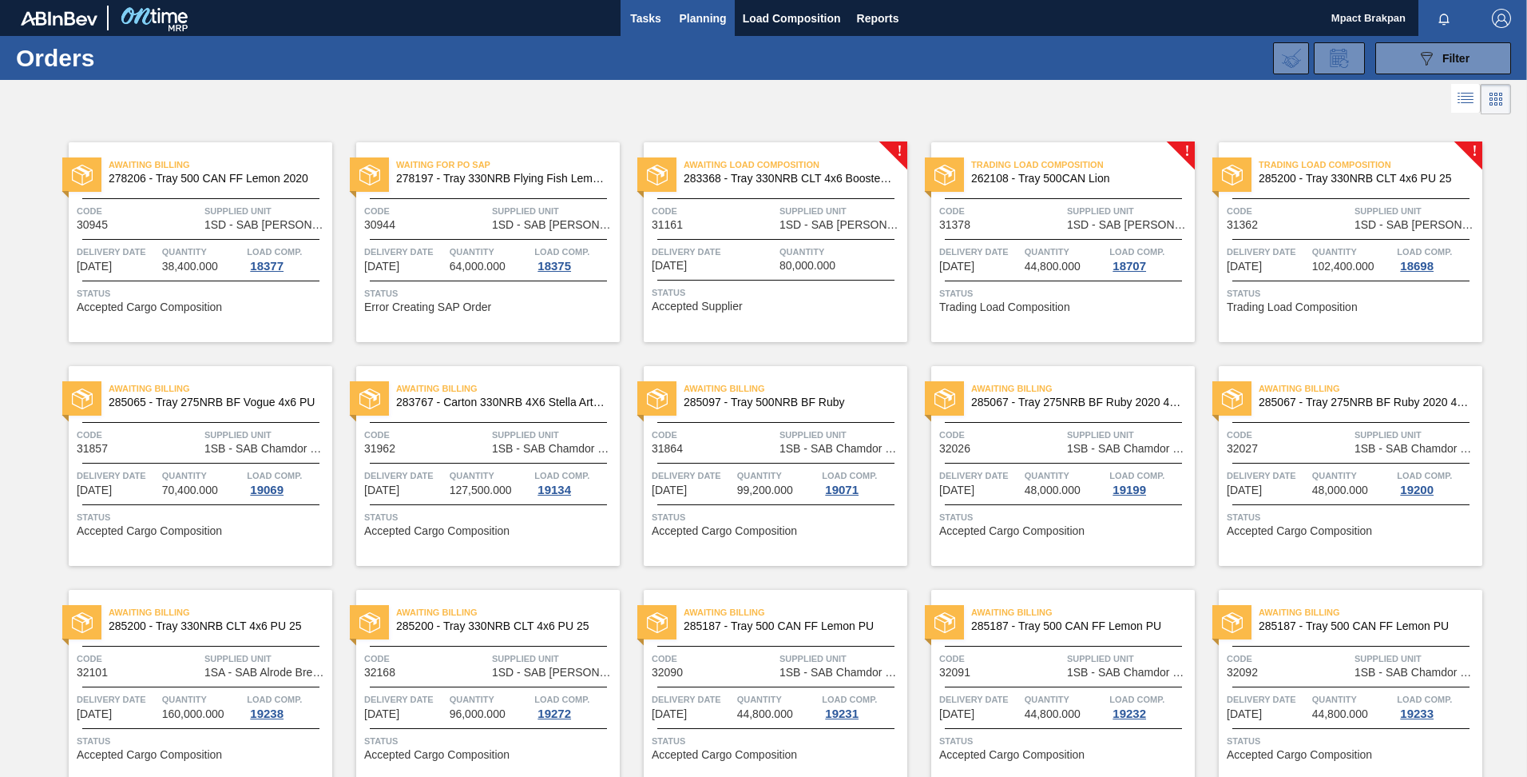
click at [647, 18] on span "Tasks" at bounding box center [646, 18] width 35 height 19
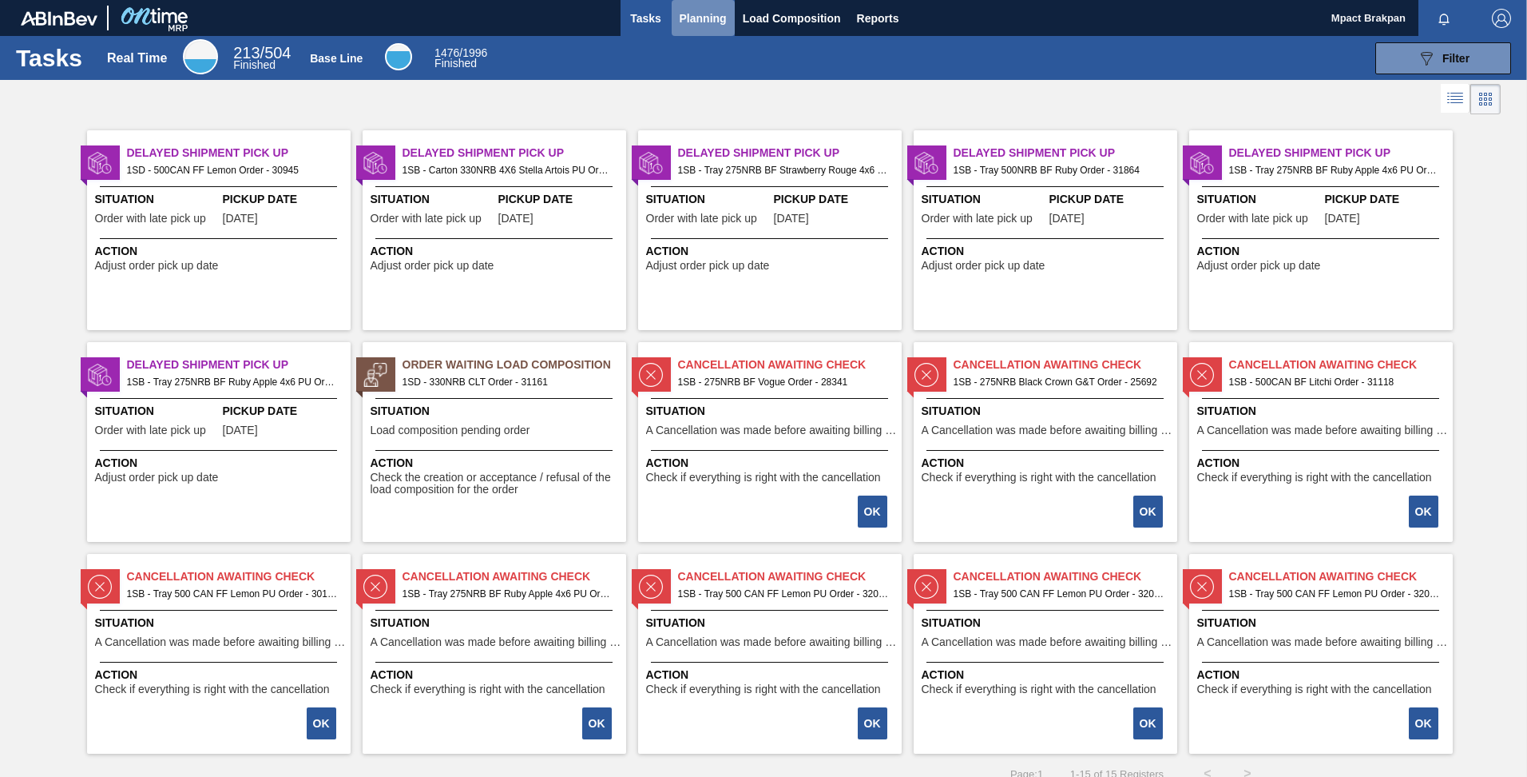
click at [701, 16] on span "Planning" at bounding box center [703, 18] width 47 height 19
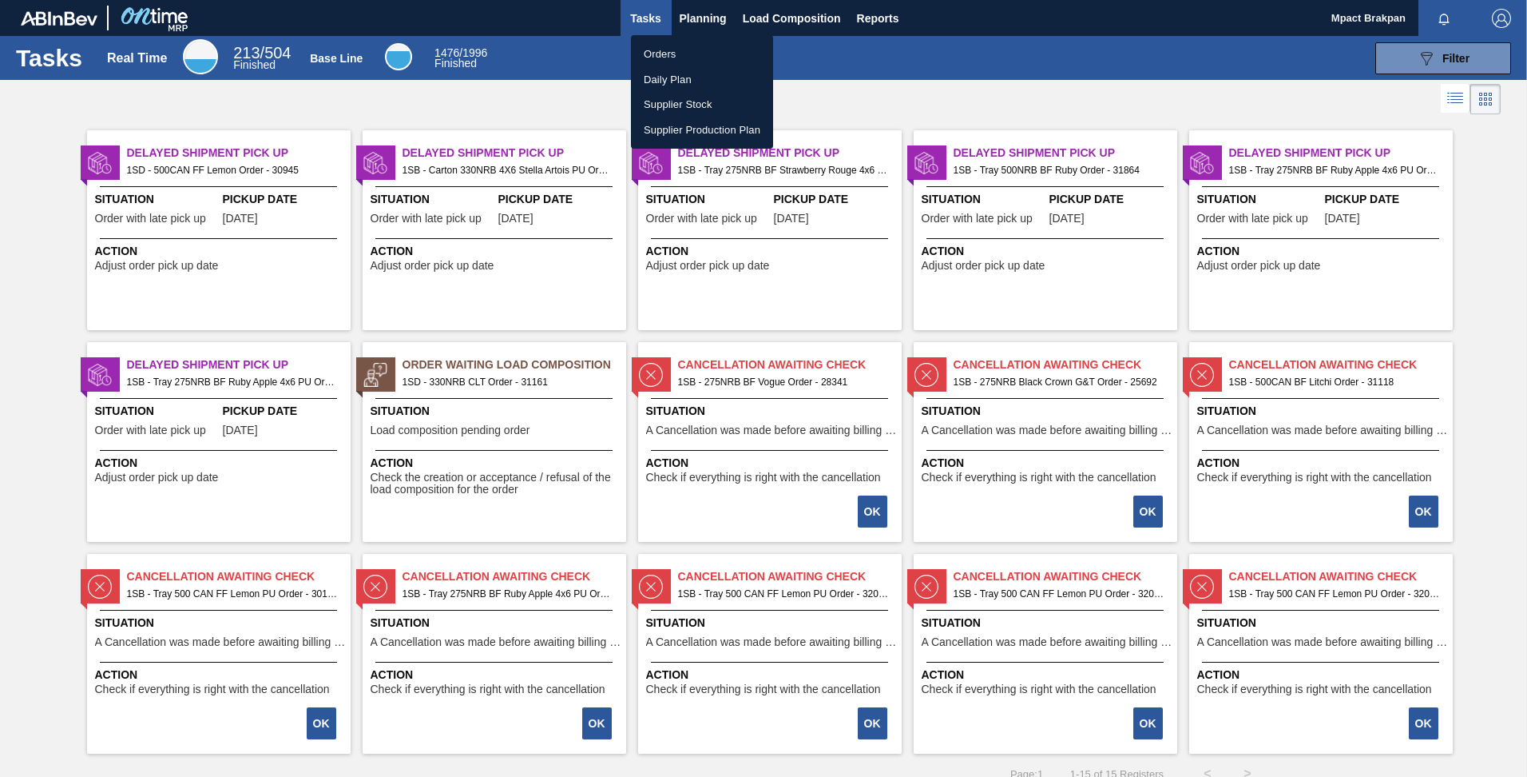
click at [667, 50] on li "Orders" at bounding box center [702, 55] width 142 height 26
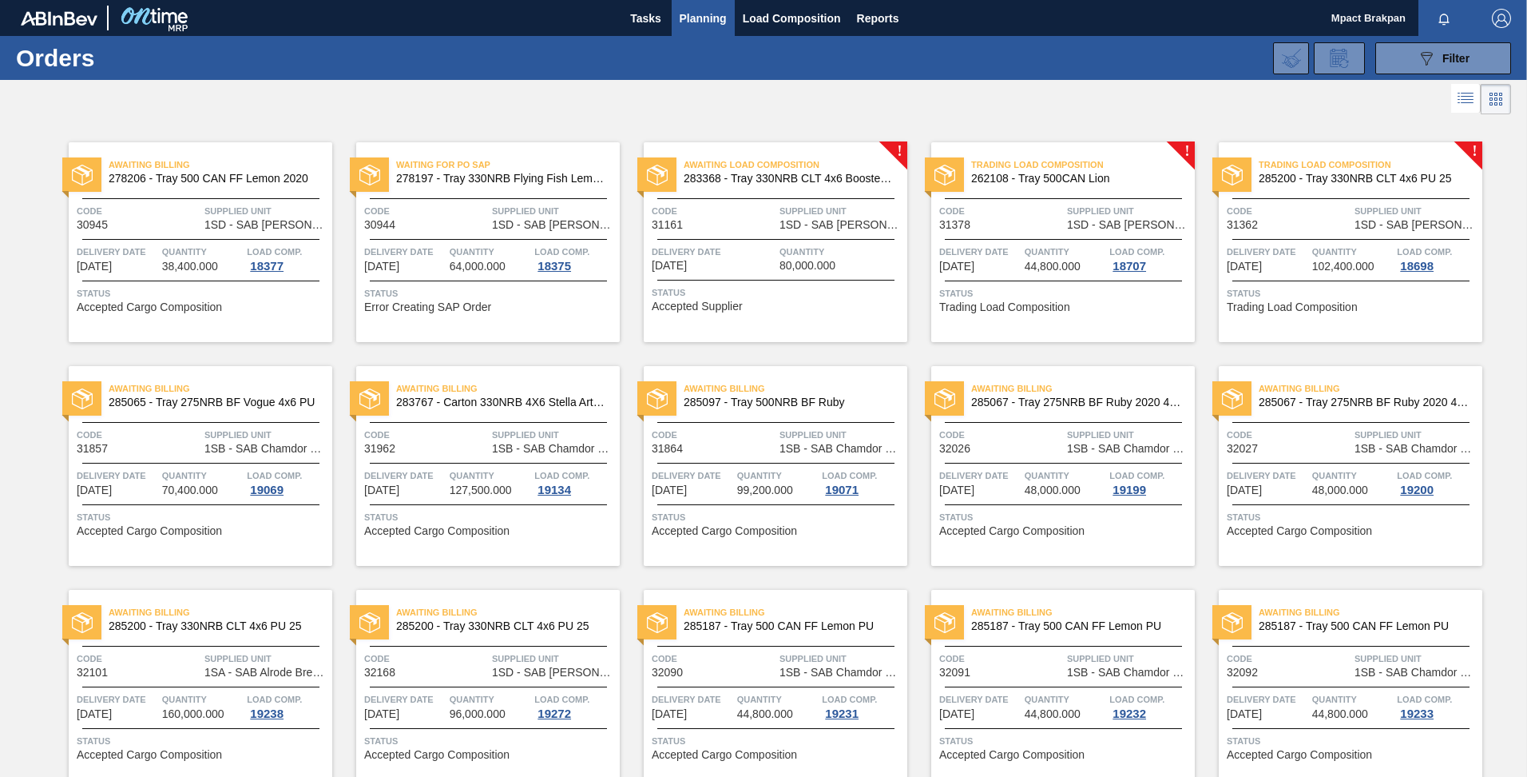
scroll to position [519, 0]
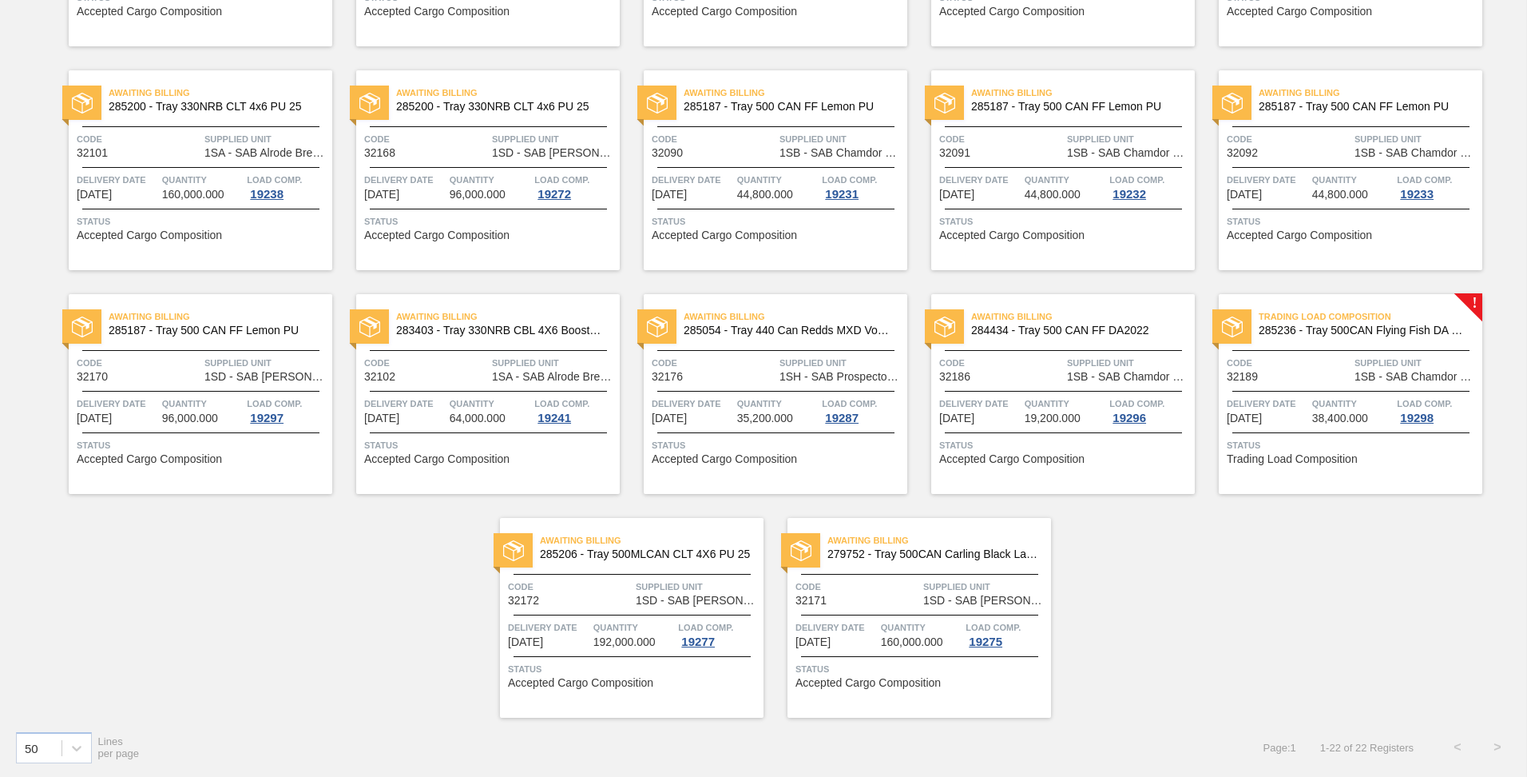
click at [1524, 141] on div "Awaiting Billing 278206 - Tray 500 CAN FF Lemon 2020 Code 30945 Supplied Unit 1…" at bounding box center [763, 158] width 1527 height 1118
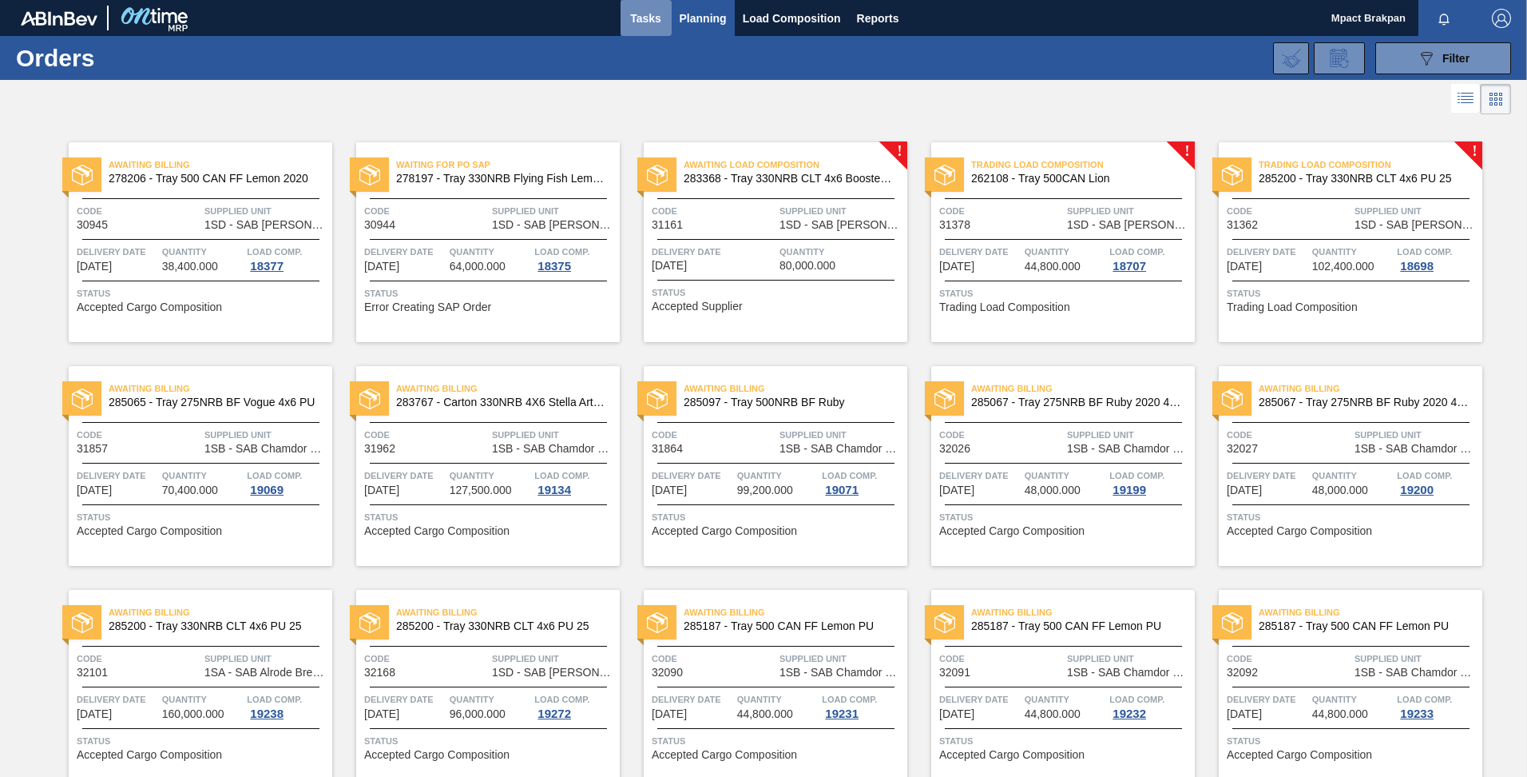
click at [650, 14] on span "Tasks" at bounding box center [646, 18] width 35 height 19
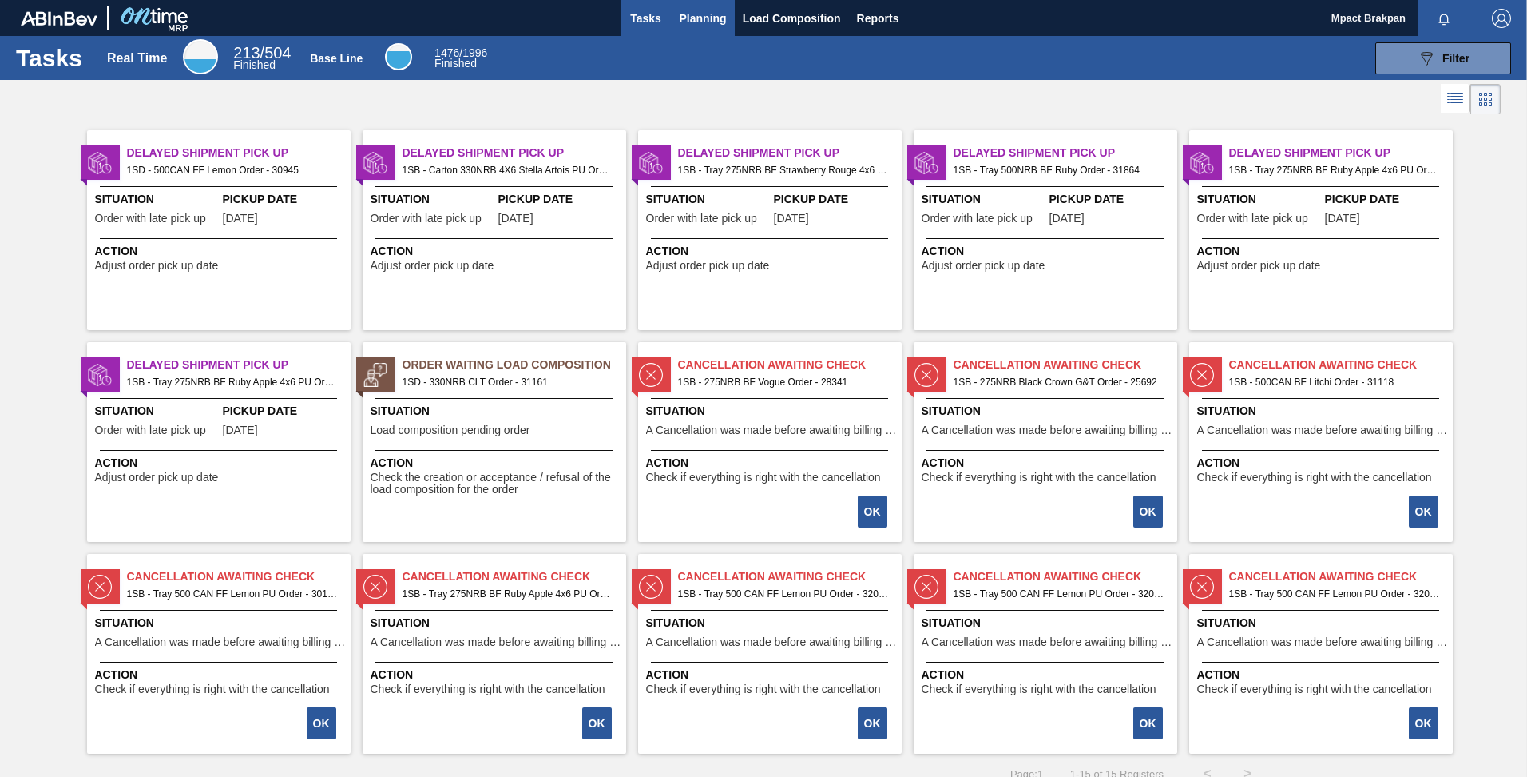
click at [699, 15] on span "Planning" at bounding box center [703, 18] width 47 height 19
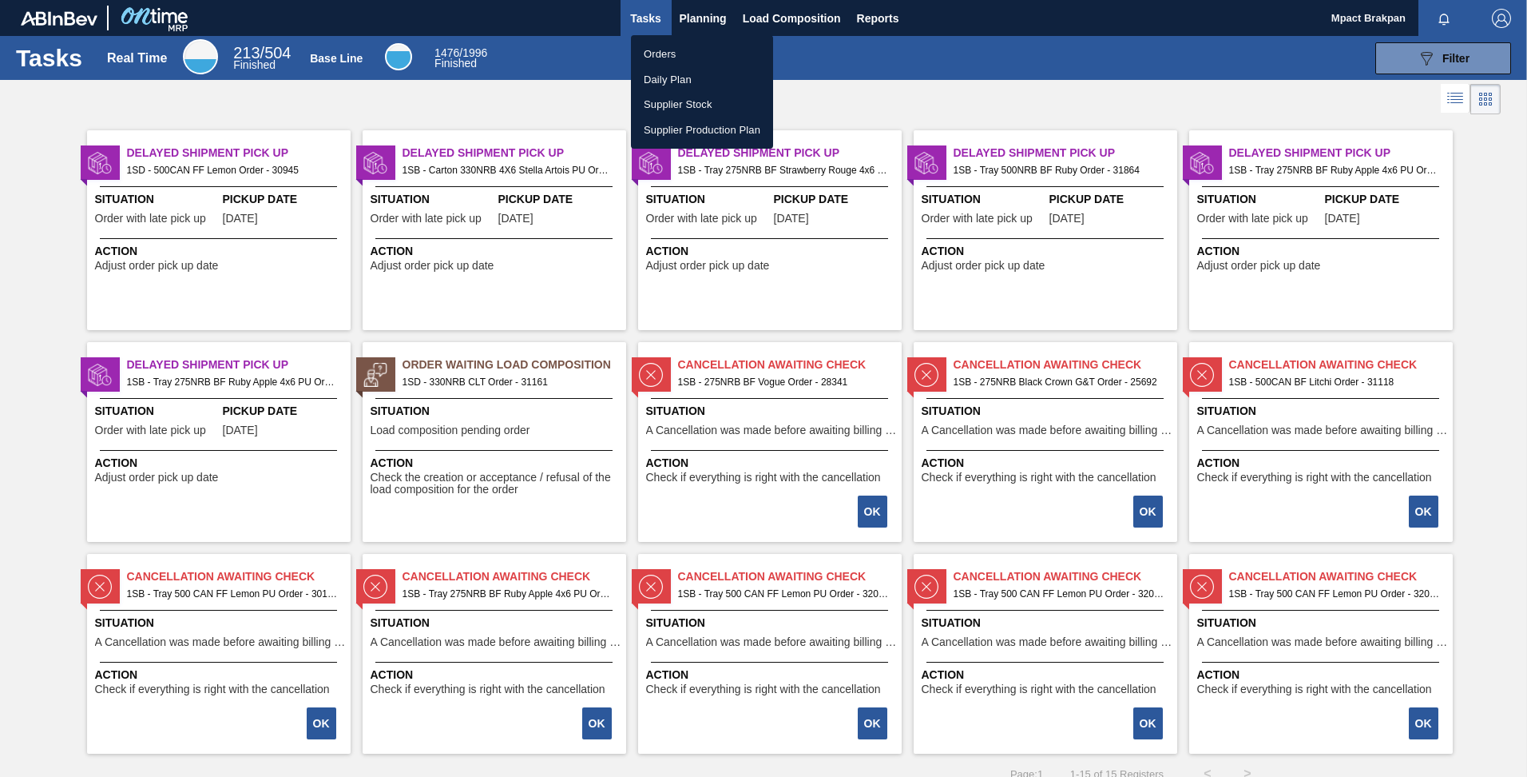
click at [653, 57] on li "Orders" at bounding box center [702, 55] width 142 height 26
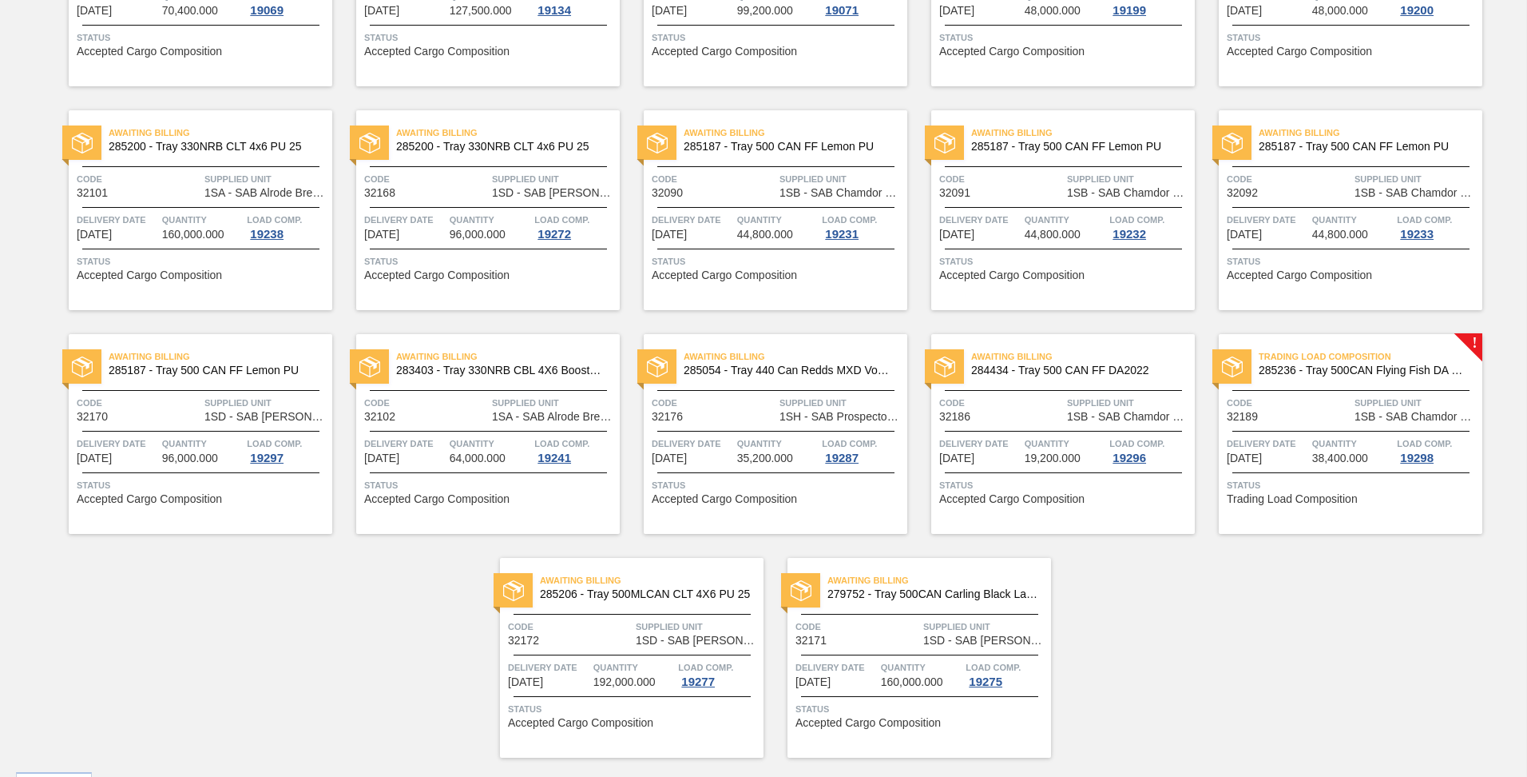
scroll to position [519, 0]
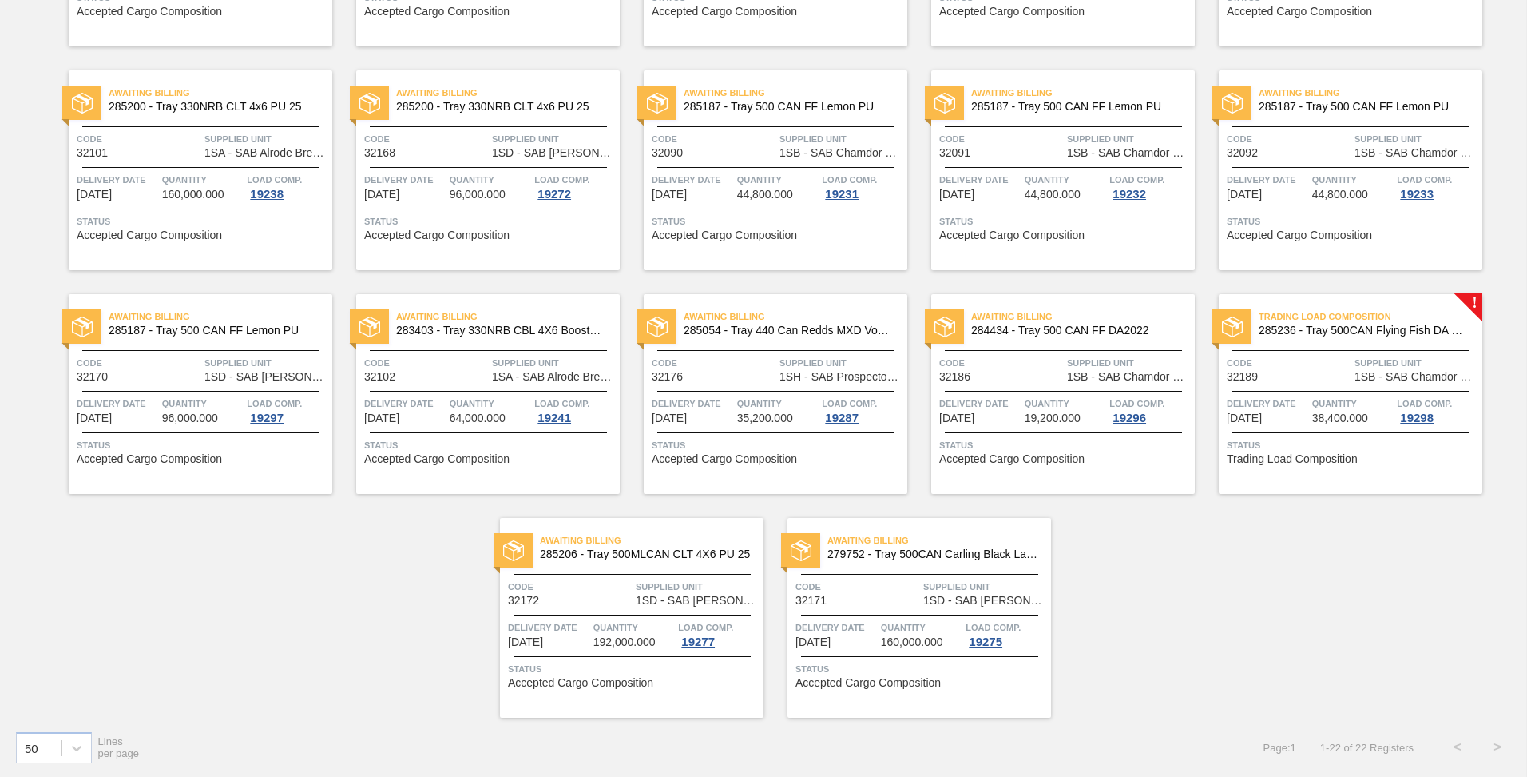
click at [1332, 387] on div "Trading Load Composition 285236 - Tray 500CAN Flying Fish DA PU25 Code 32189 Su…" at bounding box center [1351, 394] width 264 height 200
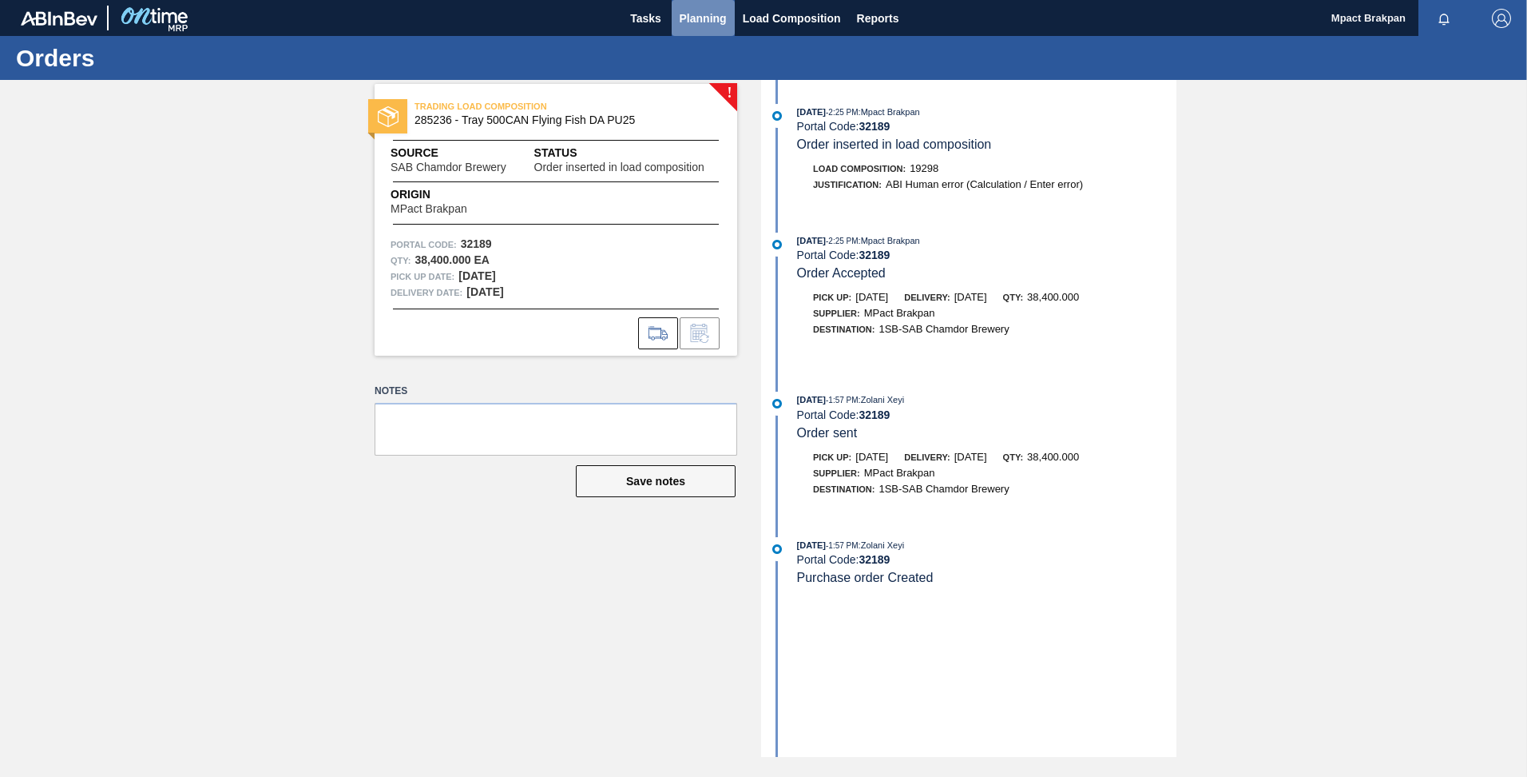
click at [704, 19] on span "Planning" at bounding box center [703, 18] width 47 height 19
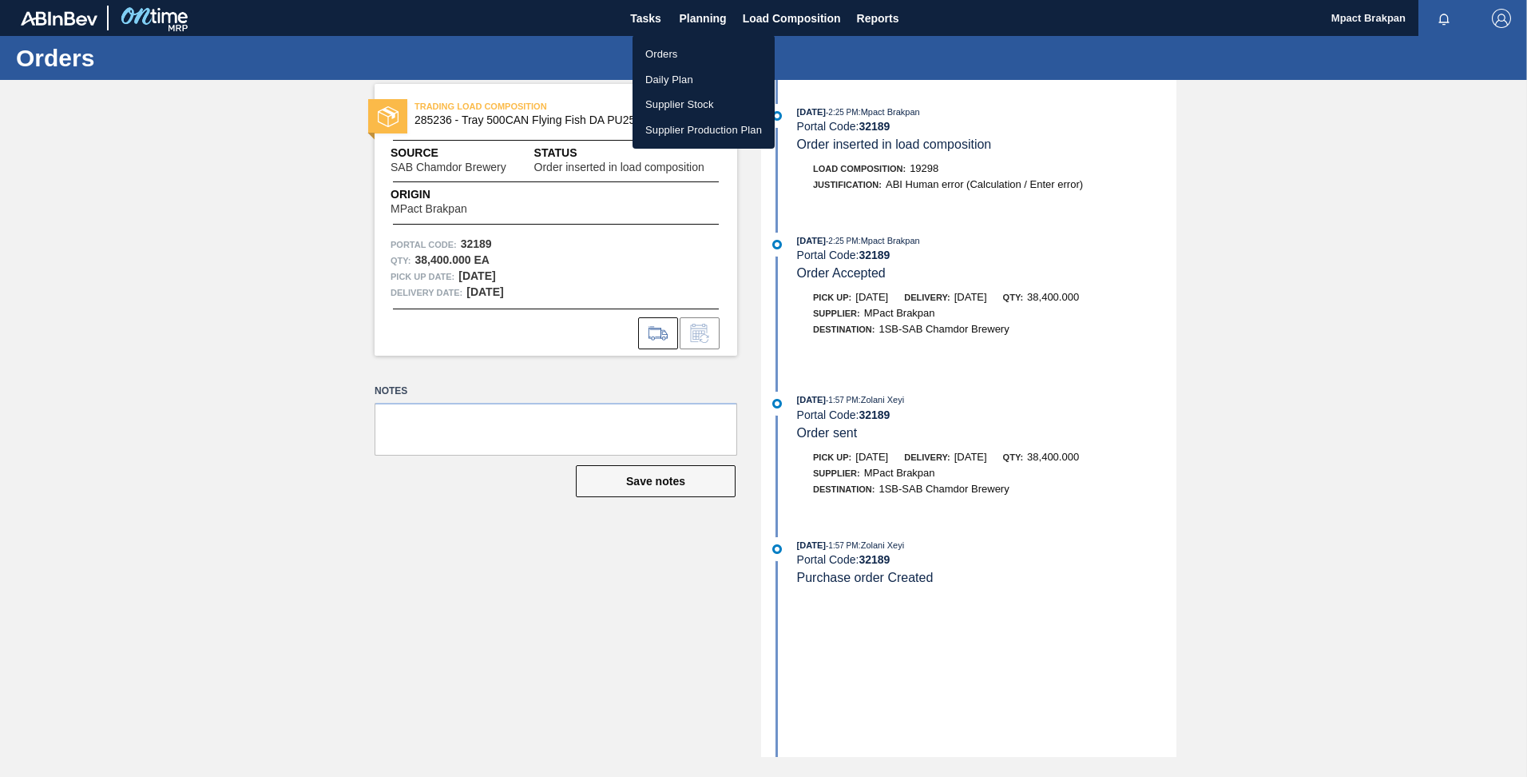
click at [662, 49] on li "Orders" at bounding box center [704, 55] width 142 height 26
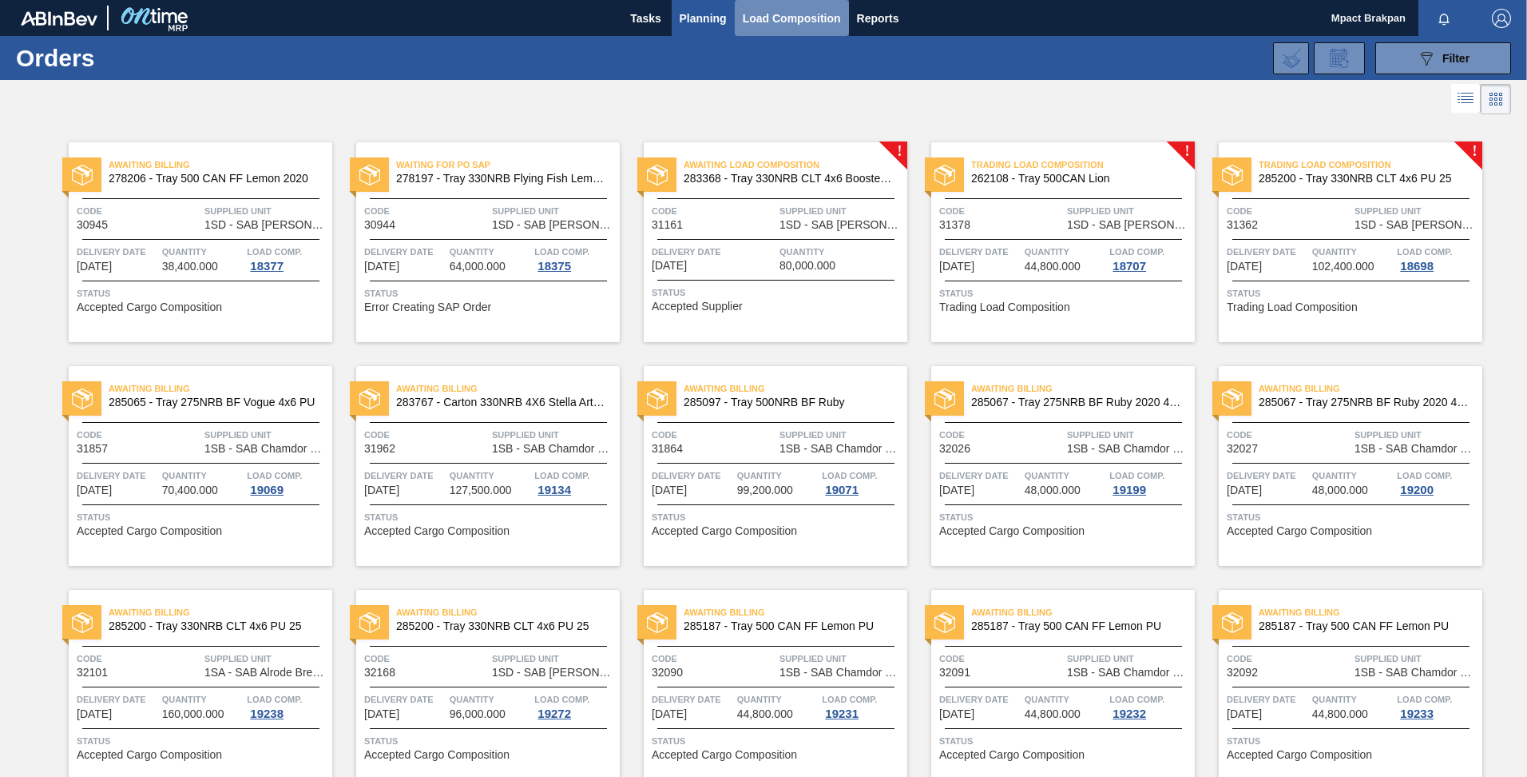
click at [773, 20] on span "Load Composition" at bounding box center [792, 18] width 98 height 19
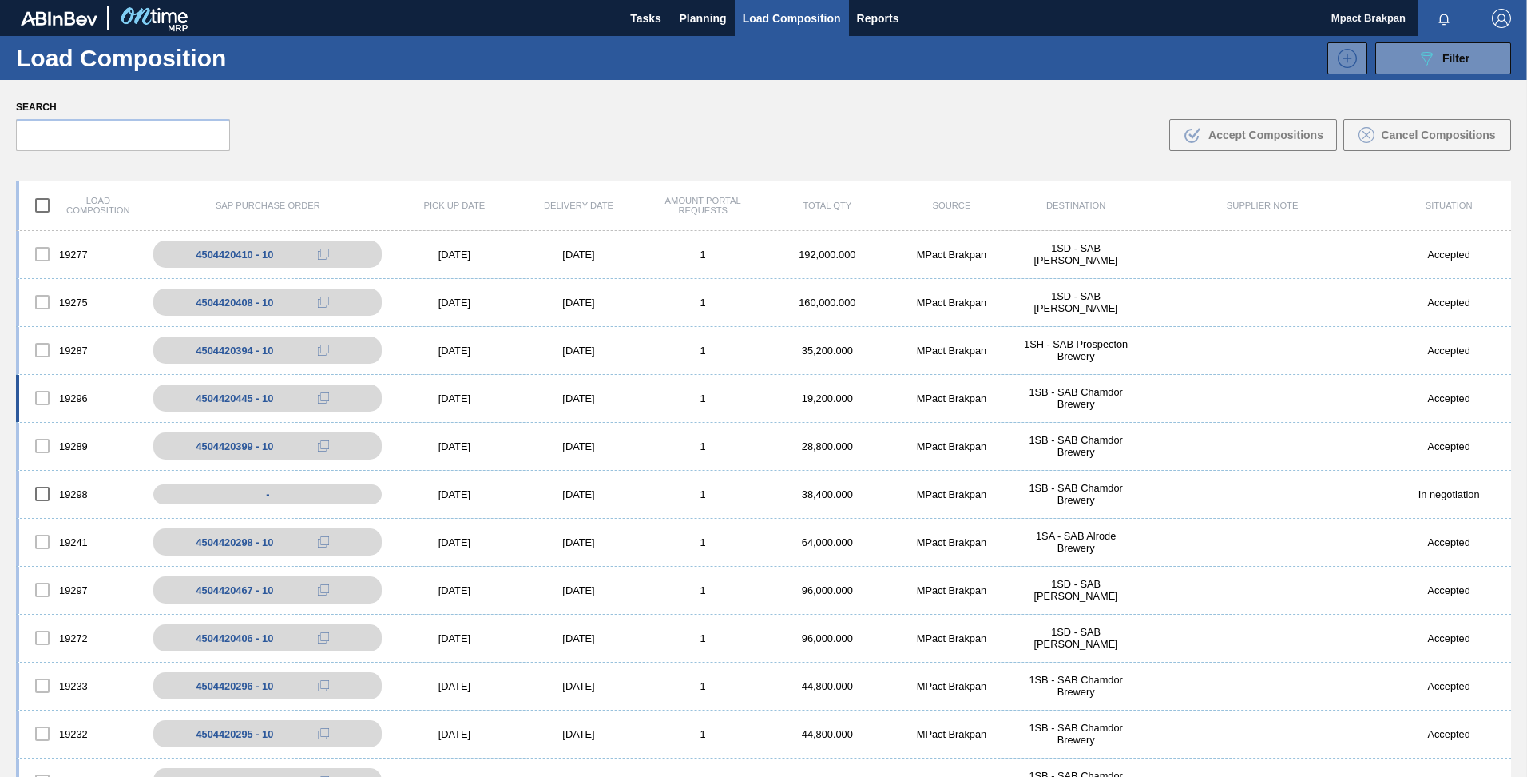
click at [457, 387] on div "19296 4504420445 - 10 [DATE] [DATE] 1 19,200.000 MPact Brakpan 1SB - SAB Chamdo…" at bounding box center [764, 399] width 1496 height 48
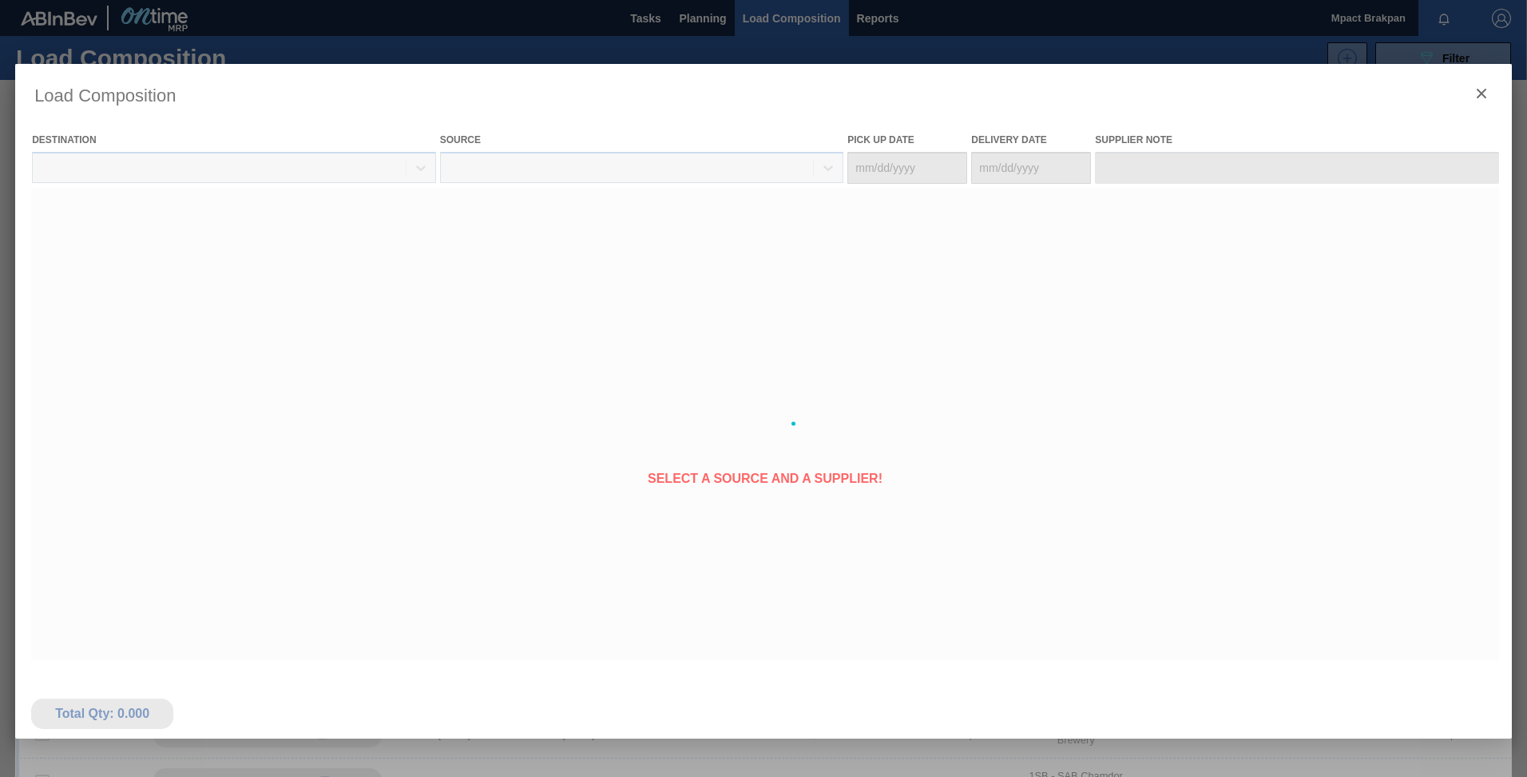
type Date "[DATE]"
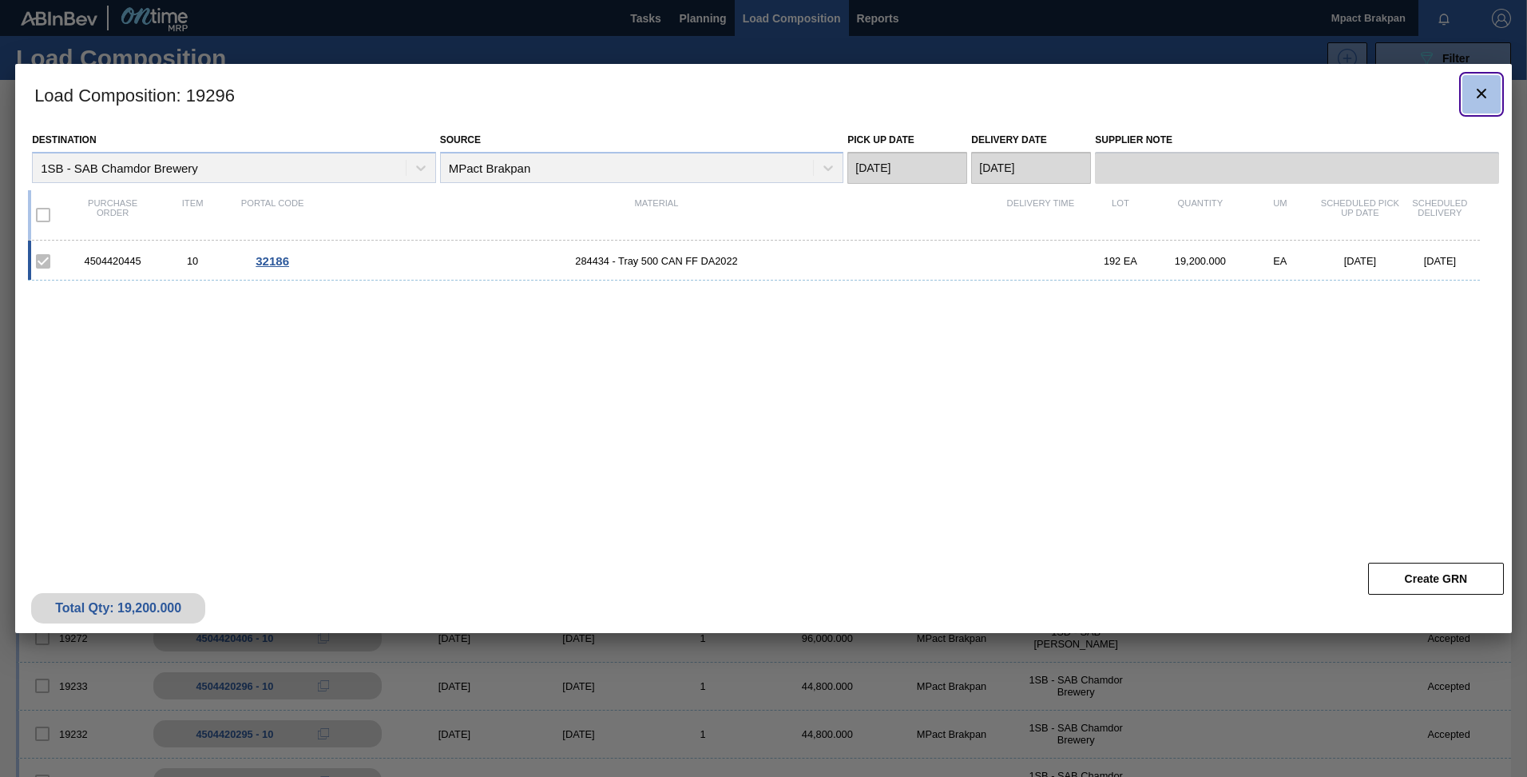
click at [1480, 89] on icon "botão de ícone" at bounding box center [1481, 93] width 19 height 19
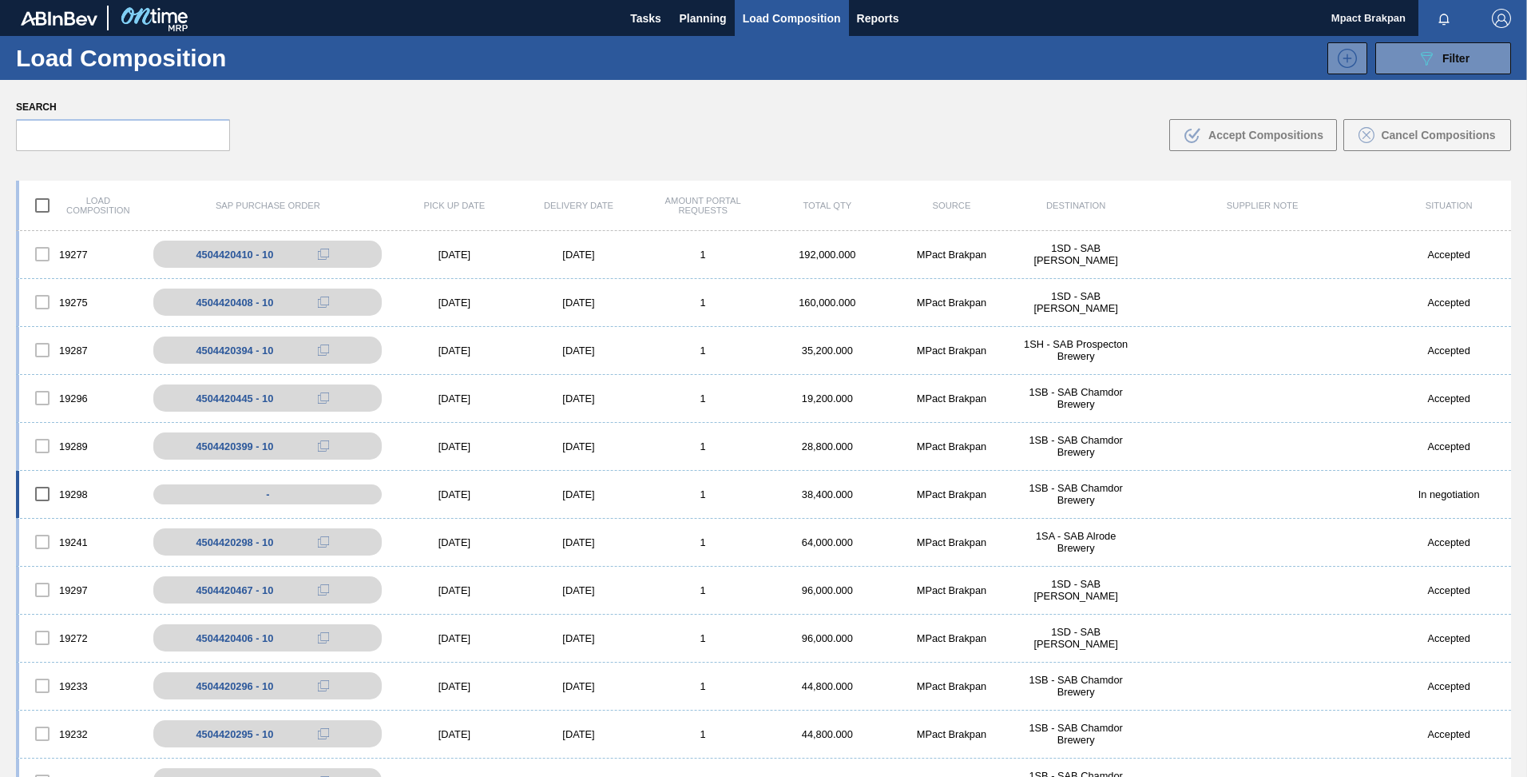
click at [447, 491] on div "[DATE]" at bounding box center [454, 494] width 125 height 12
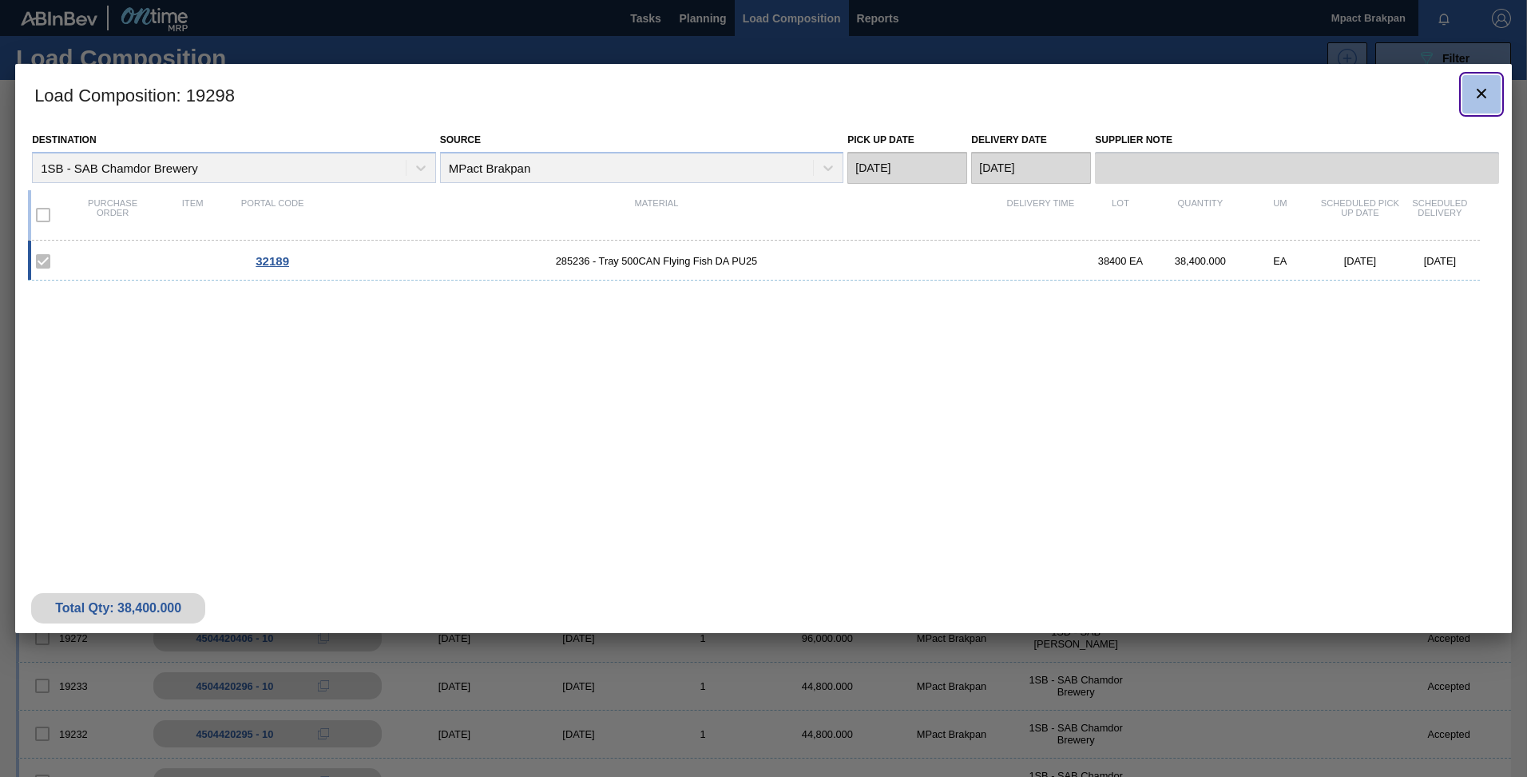
click at [1488, 96] on icon "botão de ícone" at bounding box center [1481, 93] width 19 height 19
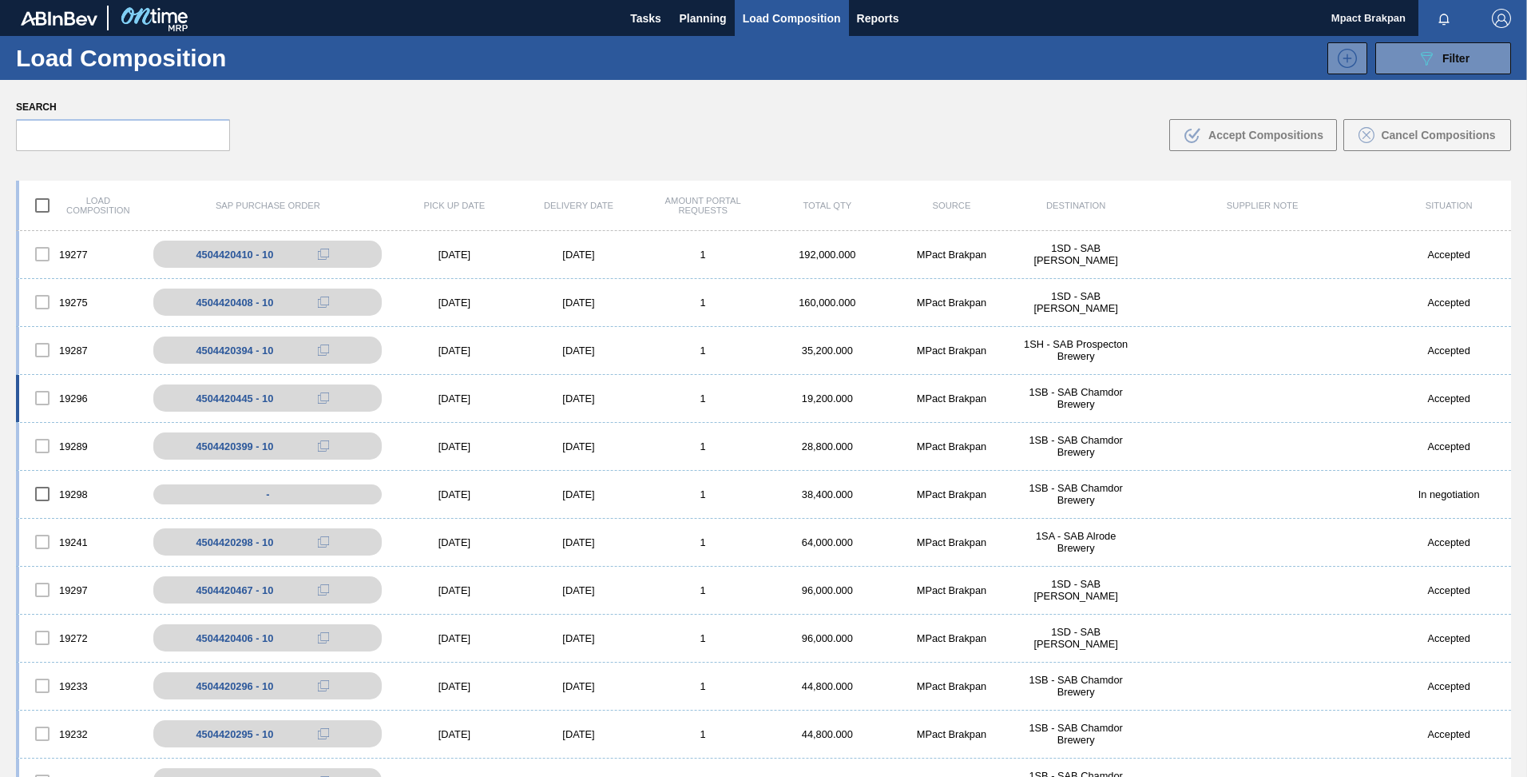
click at [457, 397] on div "[DATE]" at bounding box center [454, 398] width 125 height 12
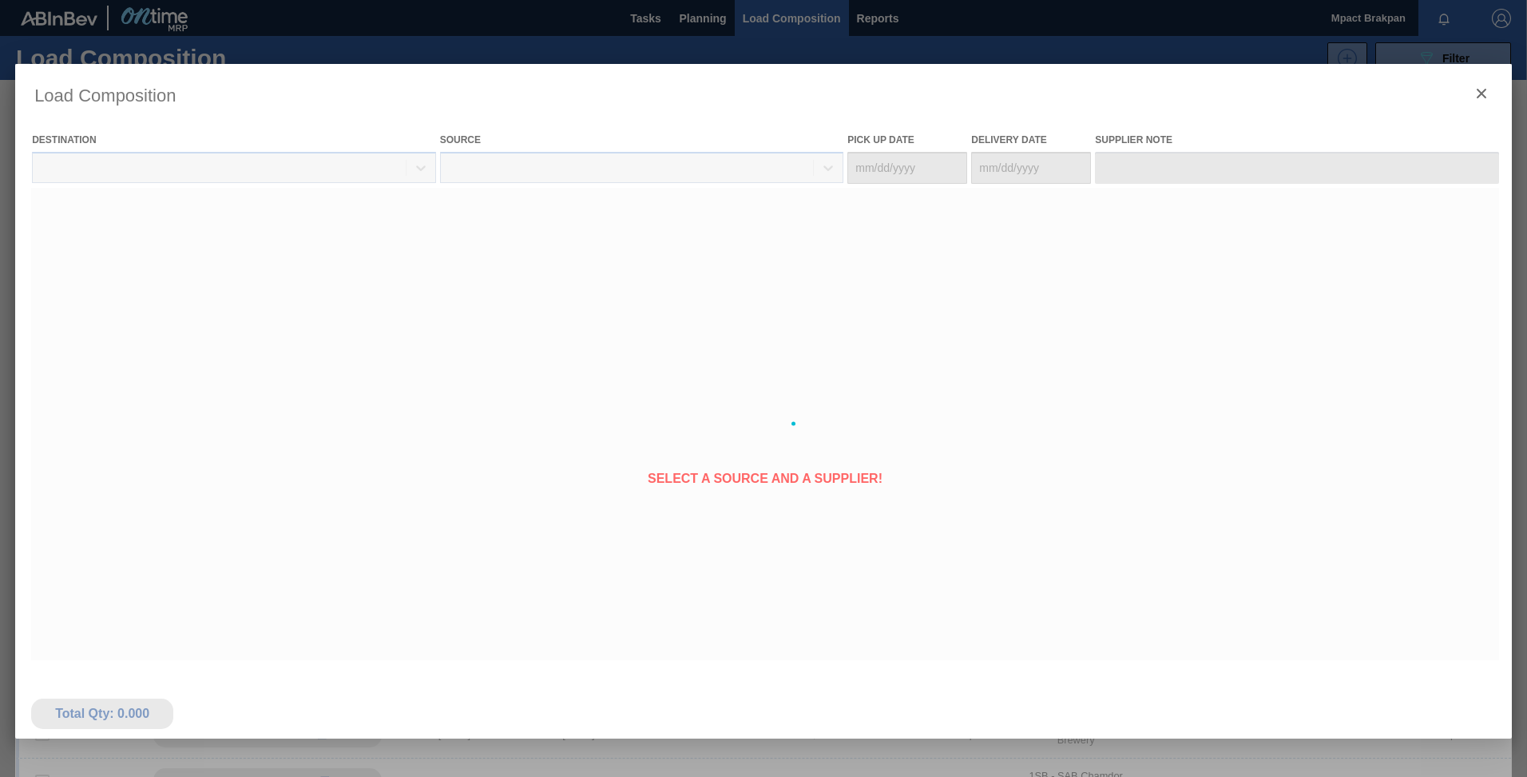
type Date "[DATE]"
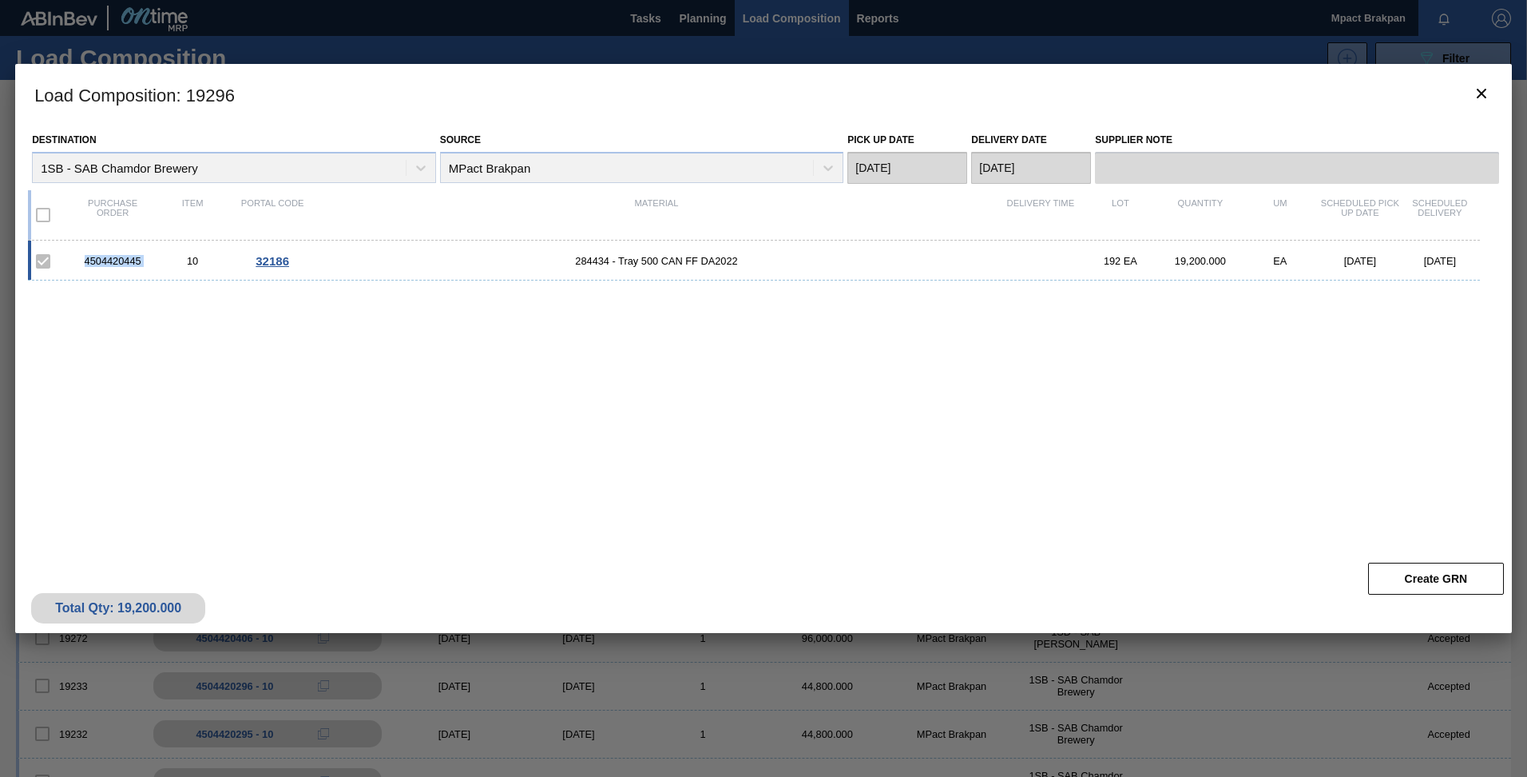
drag, startPoint x: 153, startPoint y: 257, endPoint x: 85, endPoint y: 256, distance: 68.7
click at [85, 256] on div "4504420445 10 32186 284434 - Tray 500 CAN FF DA2022 192 EA 19,200.000 EA [DATE]…" at bounding box center [754, 260] width 1452 height 40
drag, startPoint x: 85, startPoint y: 256, endPoint x: 96, endPoint y: 257, distance: 11.2
copy div "4504420445"
click at [856, 442] on div "4504420445 10 32186 284434 - Tray 500 CAN FF DA2022 192 EA 19,200.000 EA [DATE]…" at bounding box center [760, 387] width 1465 height 295
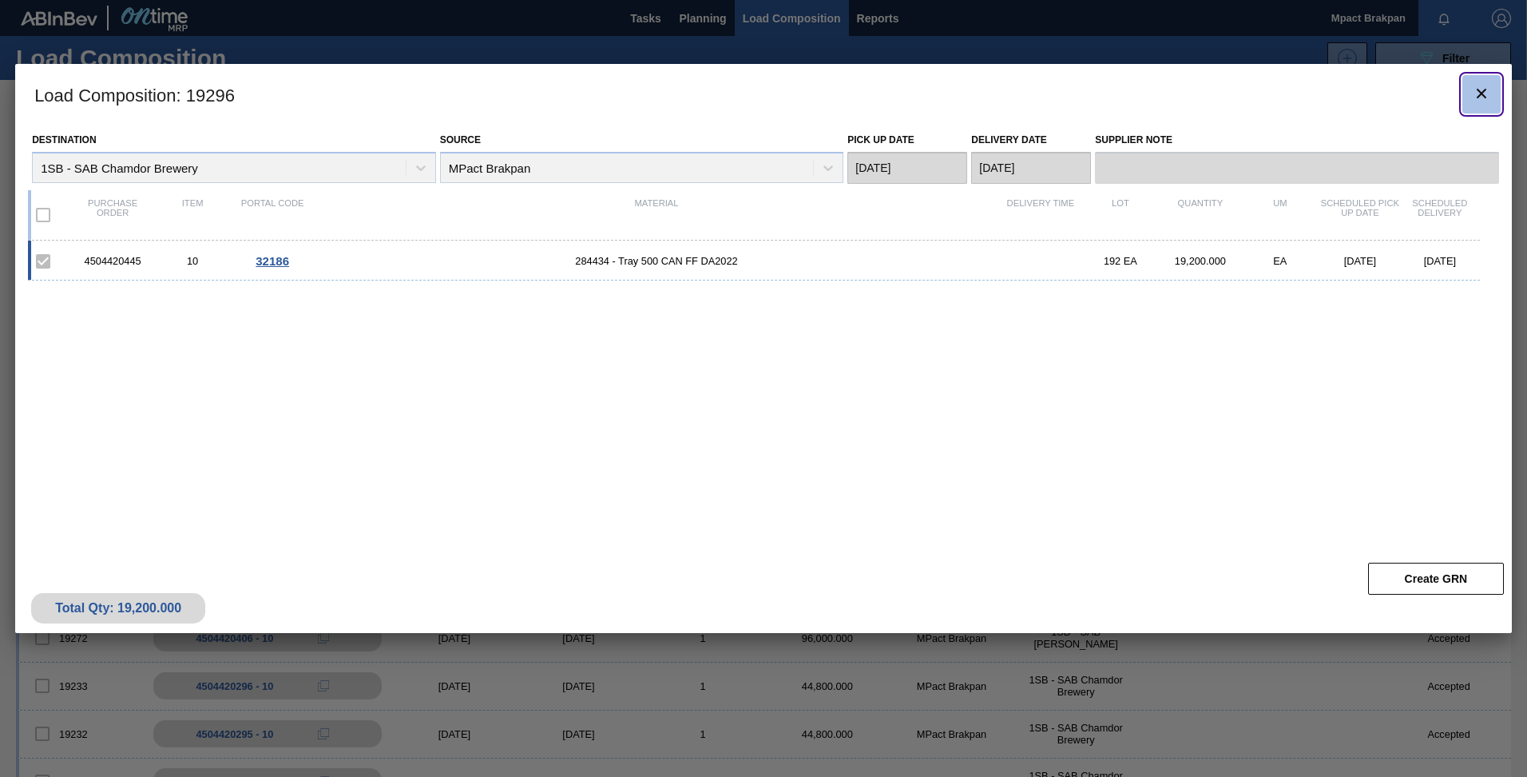
click at [1485, 96] on icon "botão de ícone" at bounding box center [1482, 94] width 10 height 10
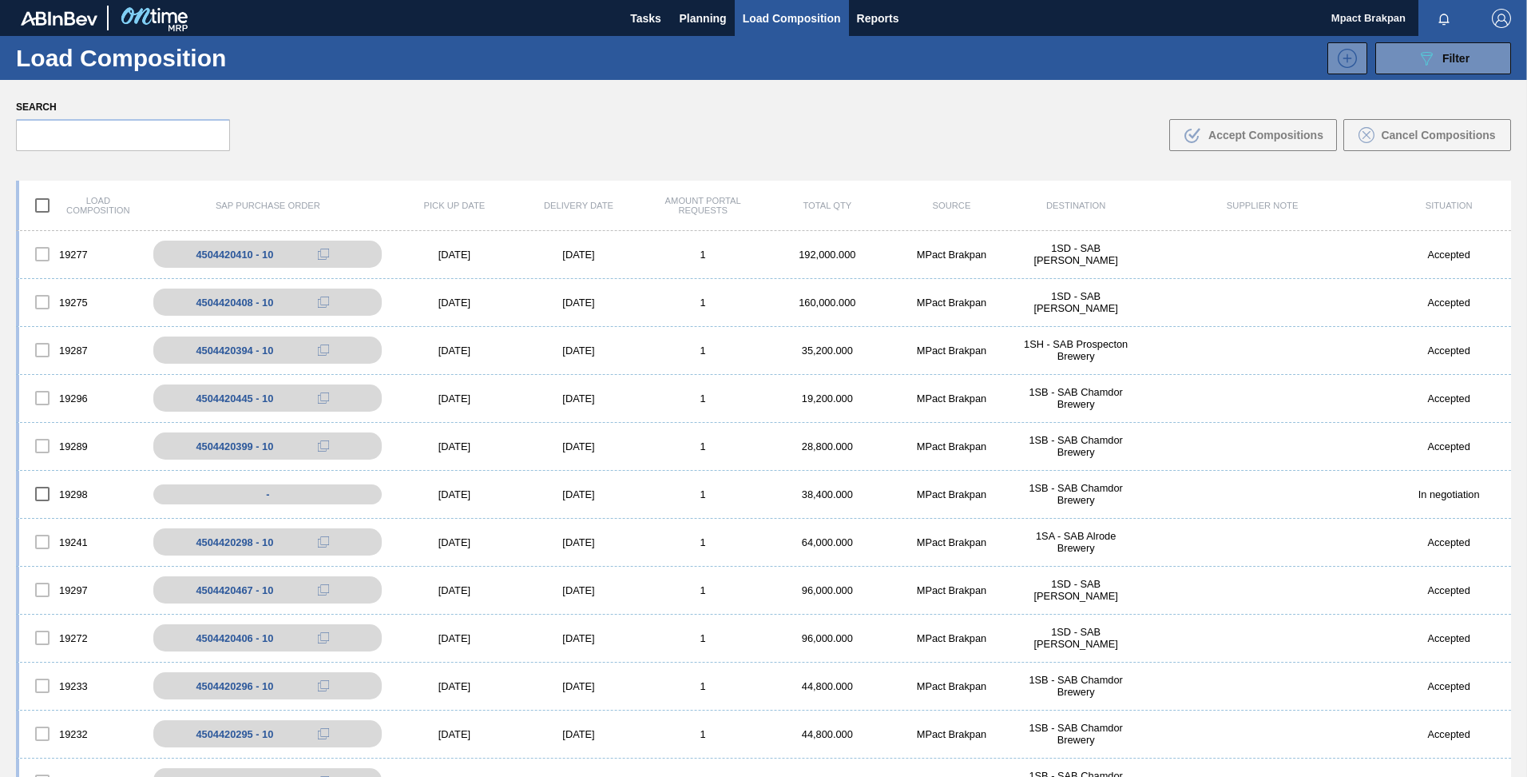
scroll to position [115, 0]
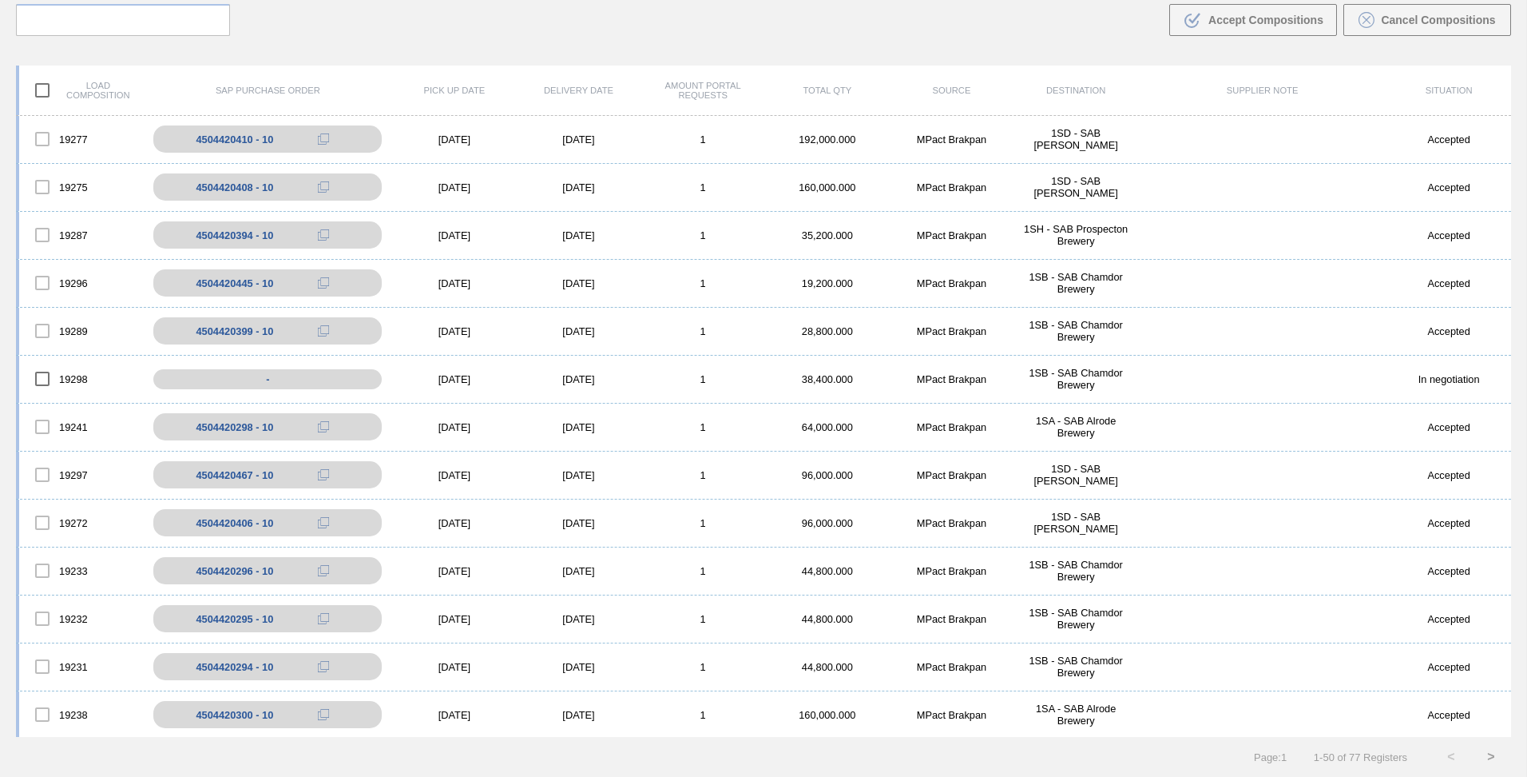
click at [1523, 753] on div "Load composition SAP Purchase Order Pick up Date Delivery Date Amount Portal Re…" at bounding box center [763, 414] width 1527 height 725
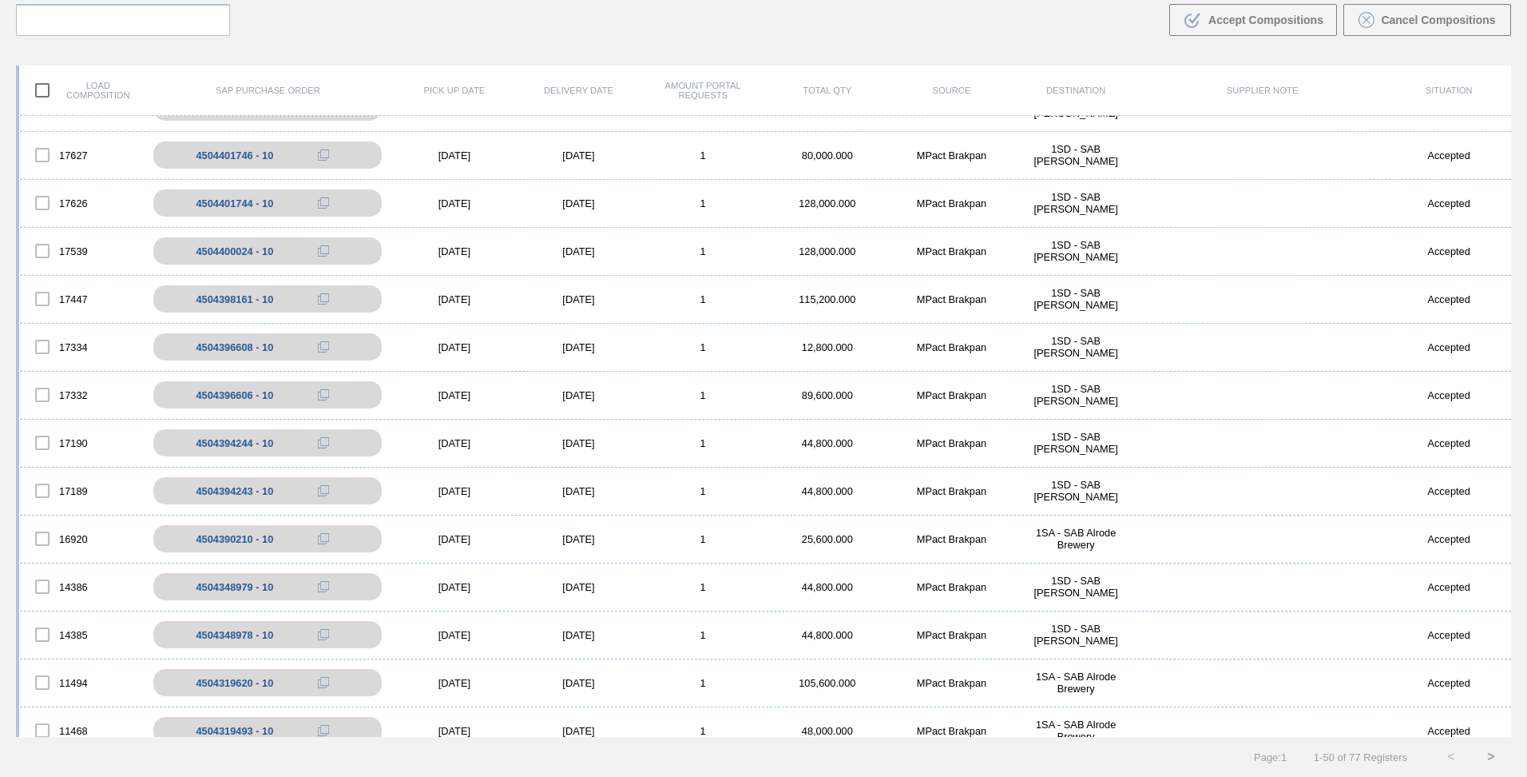
scroll to position [1630, 0]
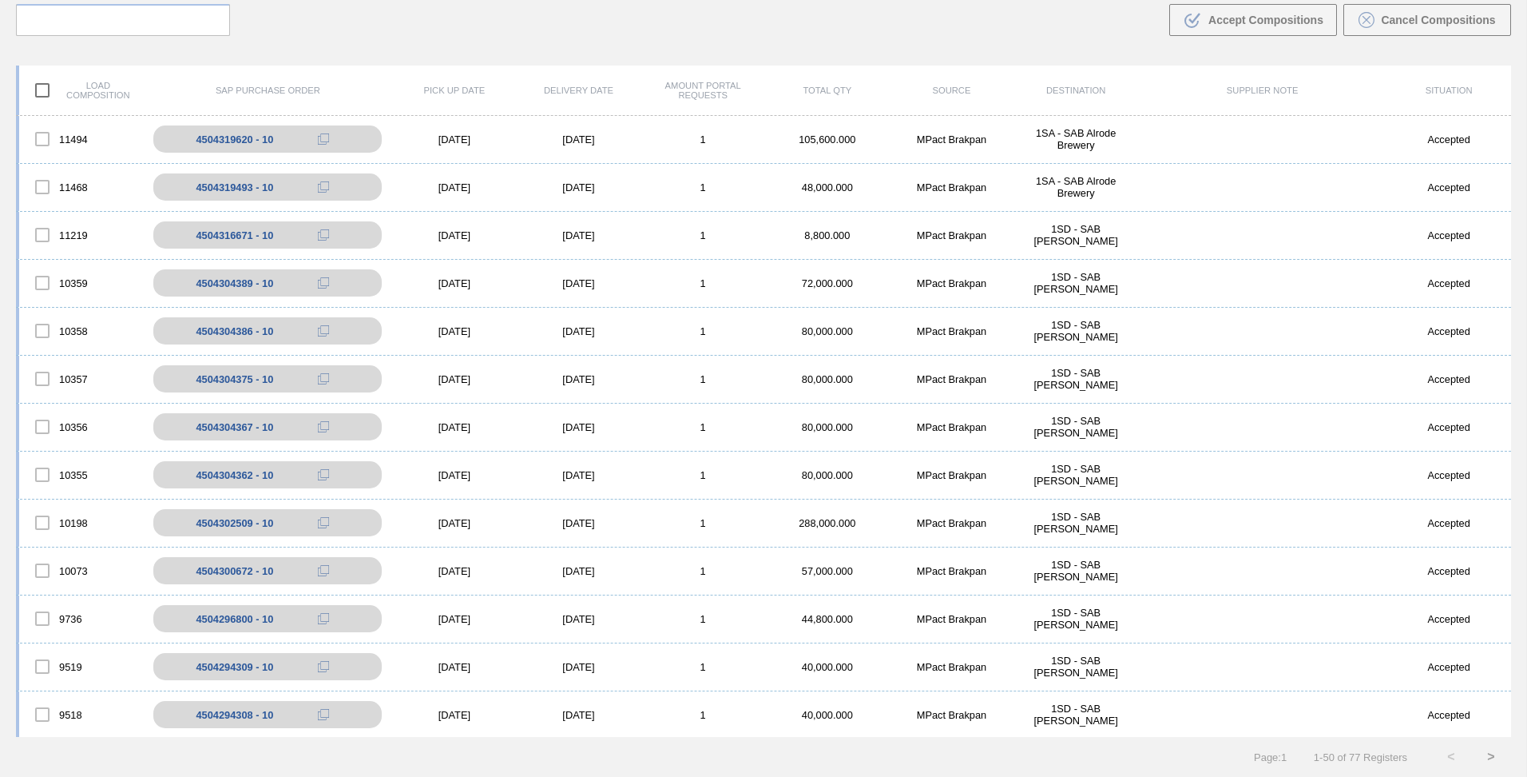
click at [1509, 712] on div "Load composition SAP Purchase Order Pick up Date Delivery Date Amount Portal Re…" at bounding box center [763, 414] width 1527 height 725
click at [1509, 713] on div "Load composition SAP Purchase Order Pick up Date Delivery Date Amount Portal Re…" at bounding box center [763, 414] width 1527 height 725
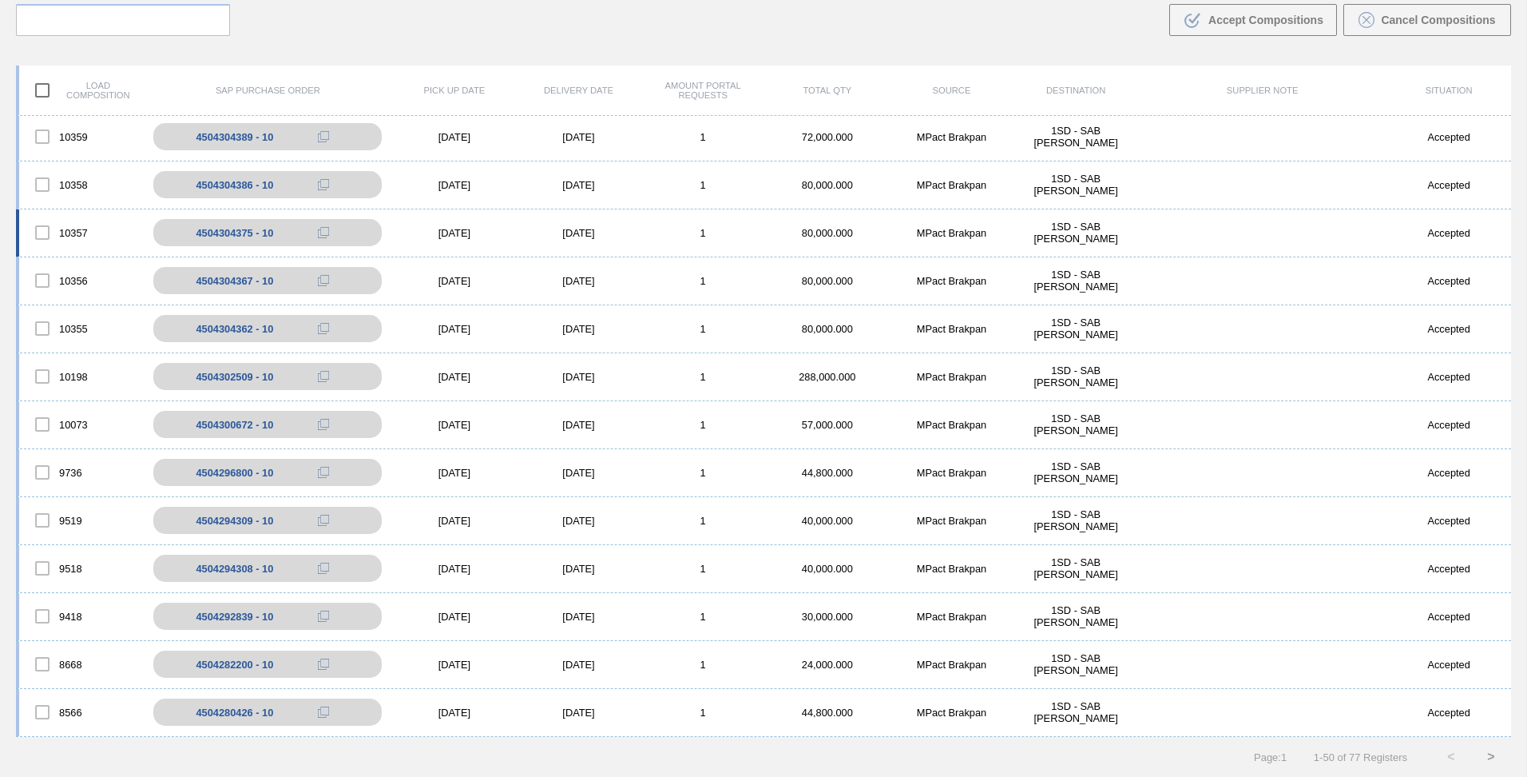
click at [1505, 224] on div "10357 4504304375 - 10 [DATE] [DATE] 1 80,000.000 MPact Brakpan 1SD - SAB Rossly…" at bounding box center [764, 233] width 1496 height 48
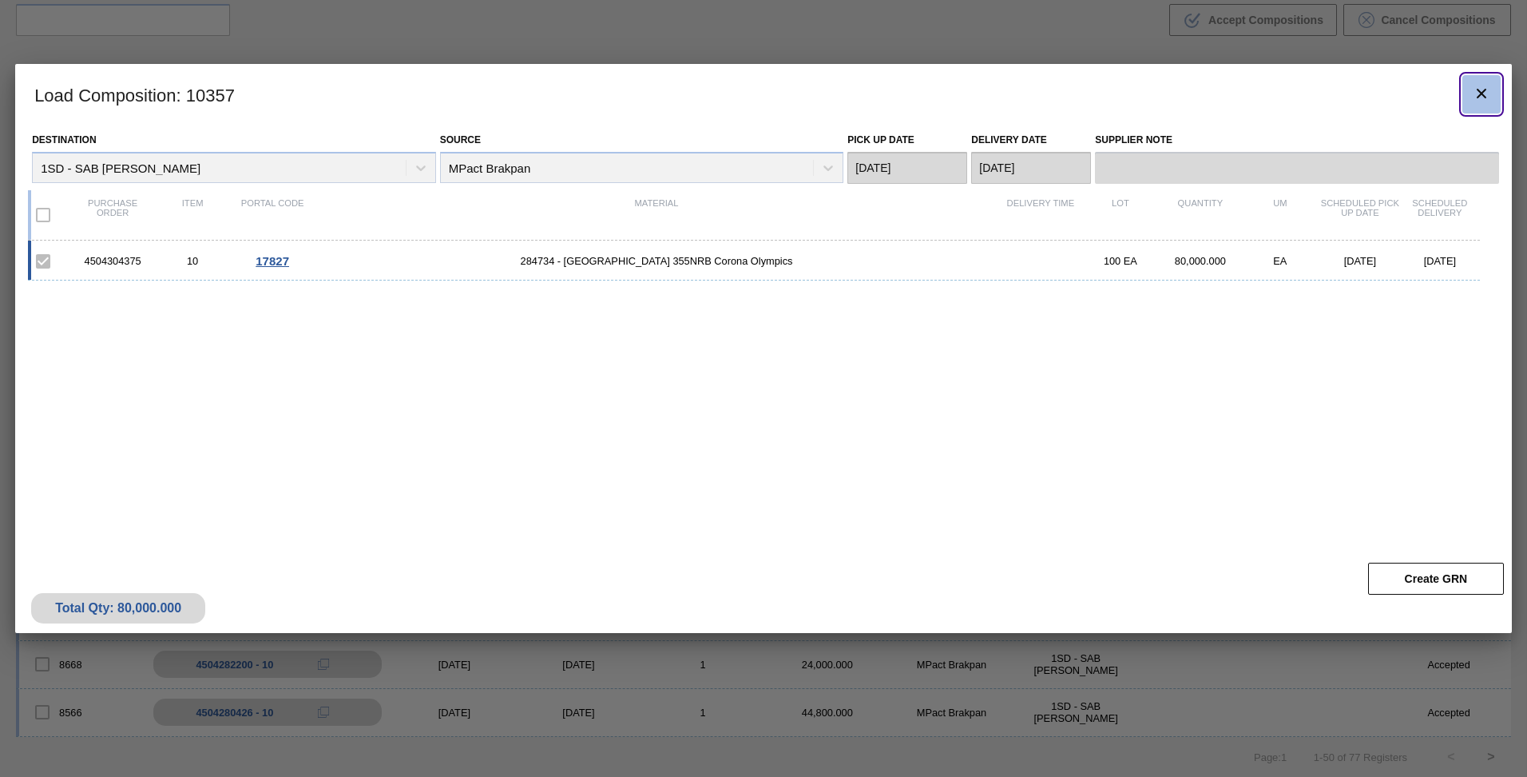
click at [1480, 97] on icon "botão de ícone" at bounding box center [1481, 93] width 19 height 19
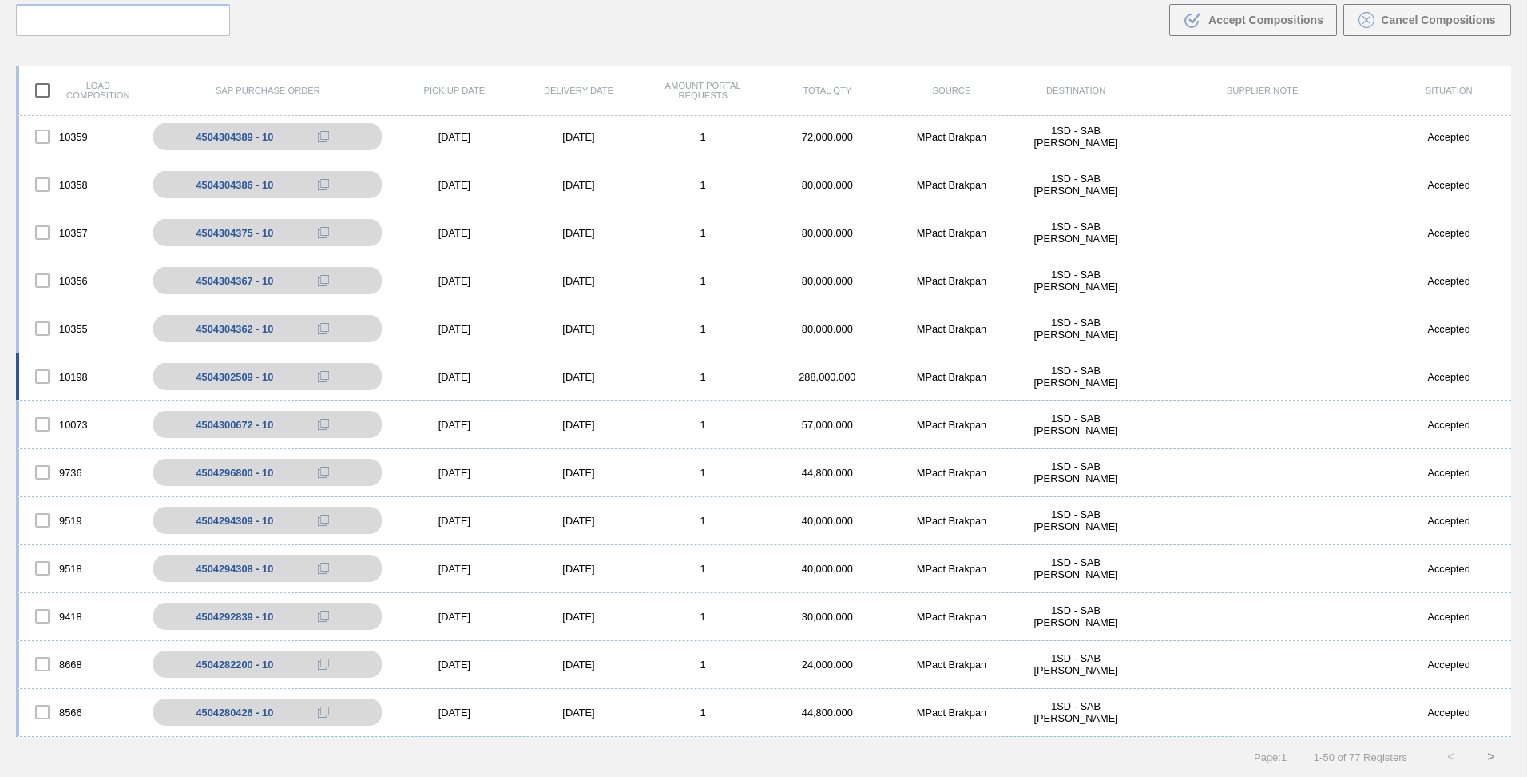
click at [1505, 378] on div "Accepted" at bounding box center [1449, 377] width 125 height 12
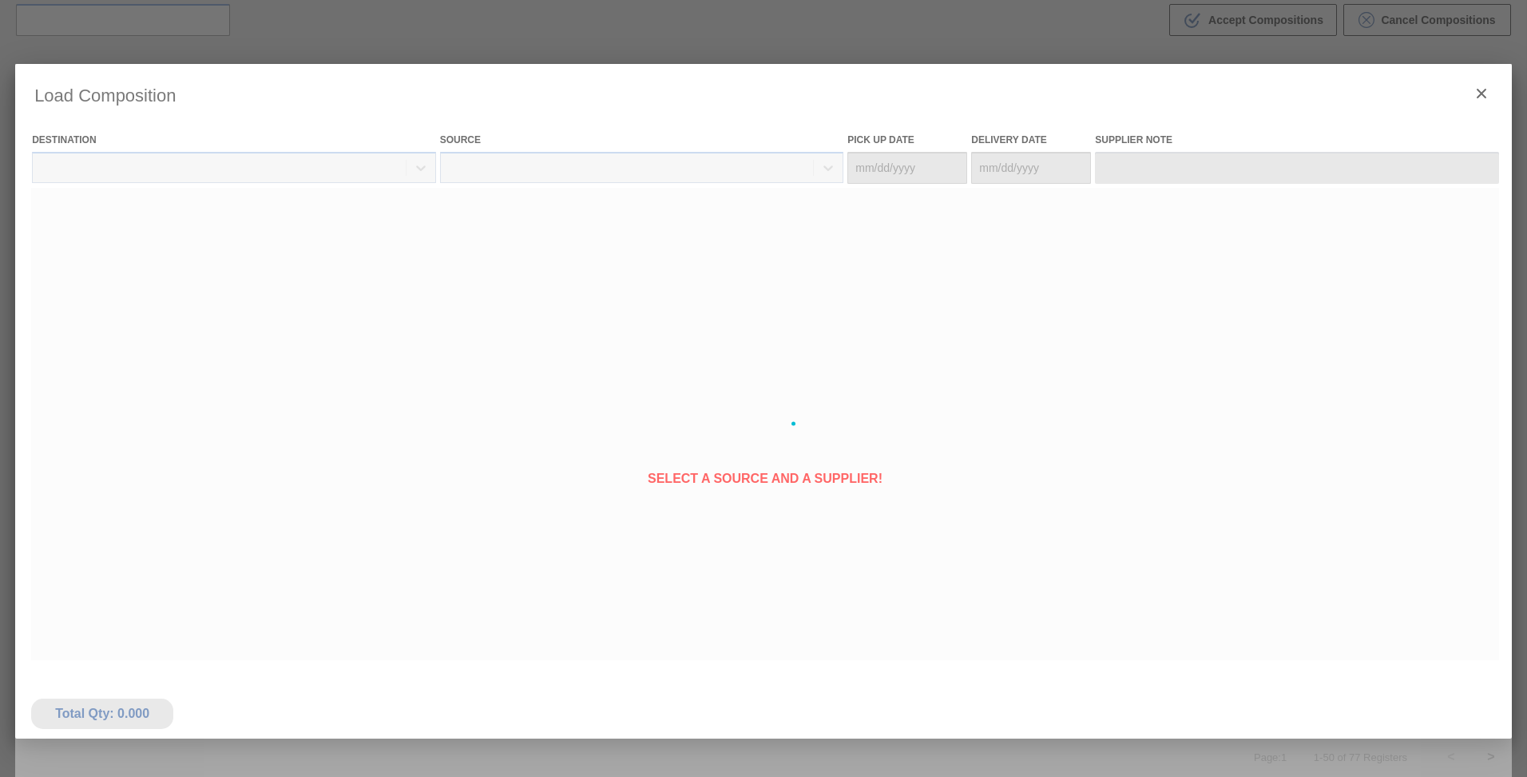
type Date "[DATE]"
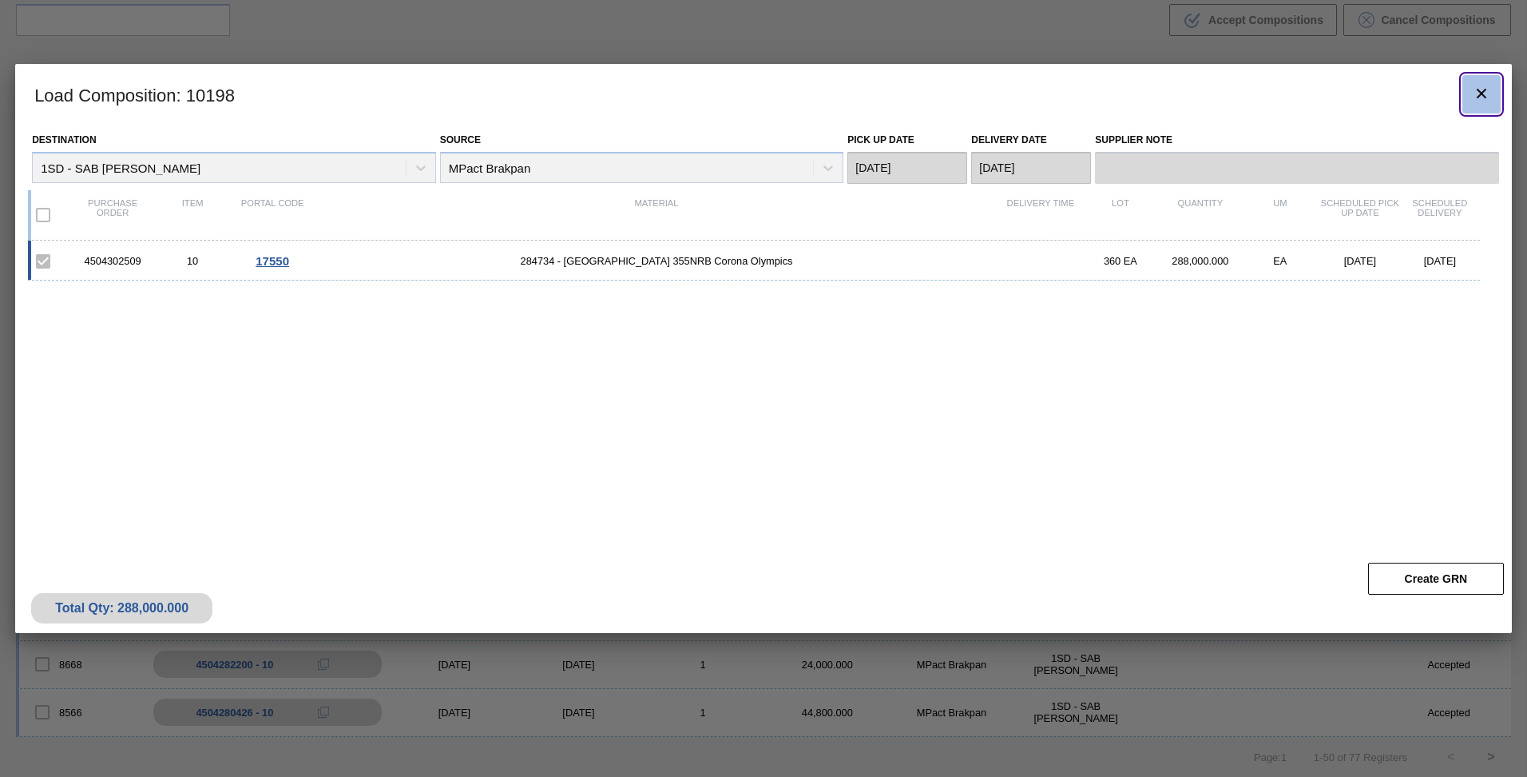
click at [1476, 88] on icon "botão de ícone" at bounding box center [1481, 93] width 19 height 19
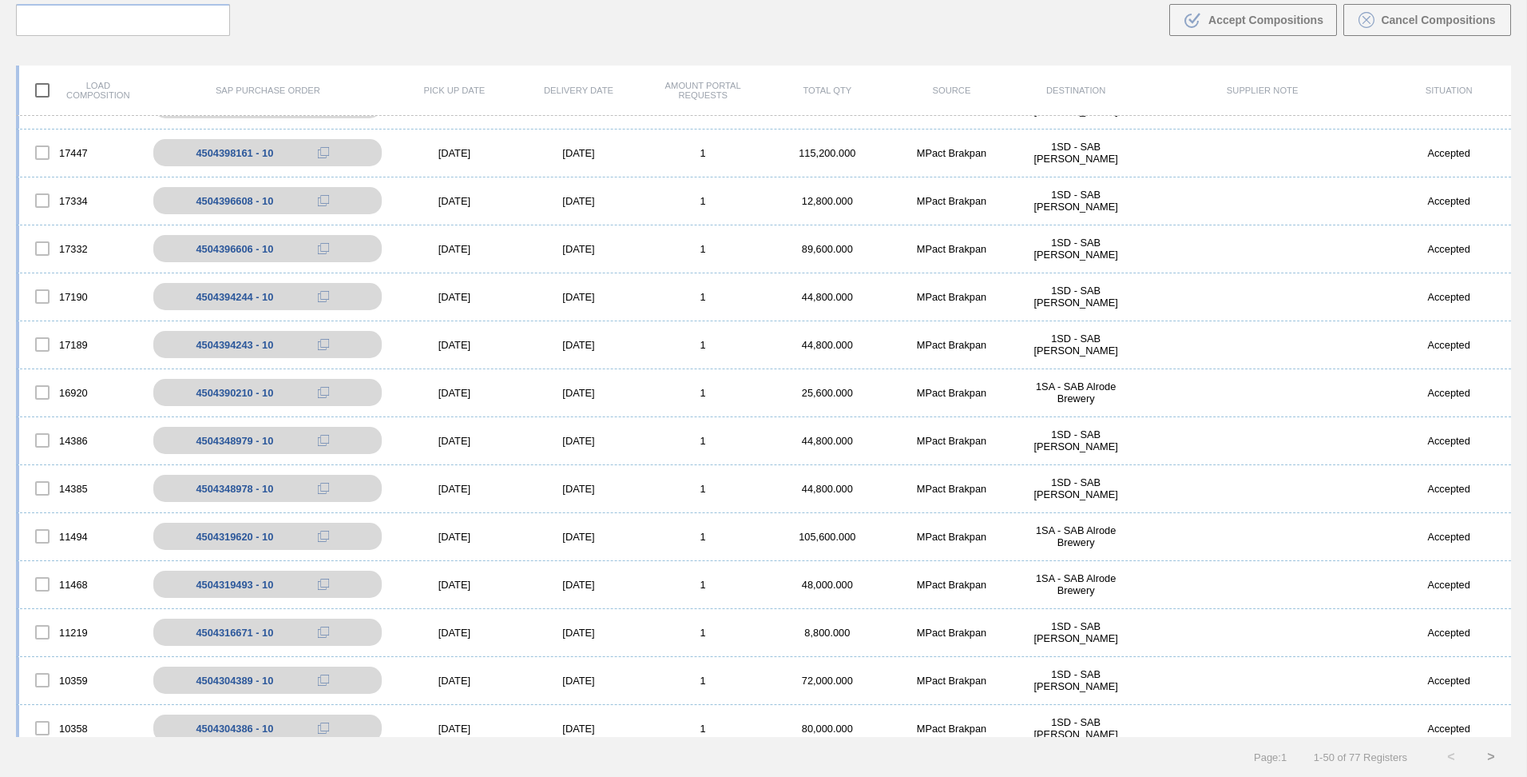
scroll to position [689, 0]
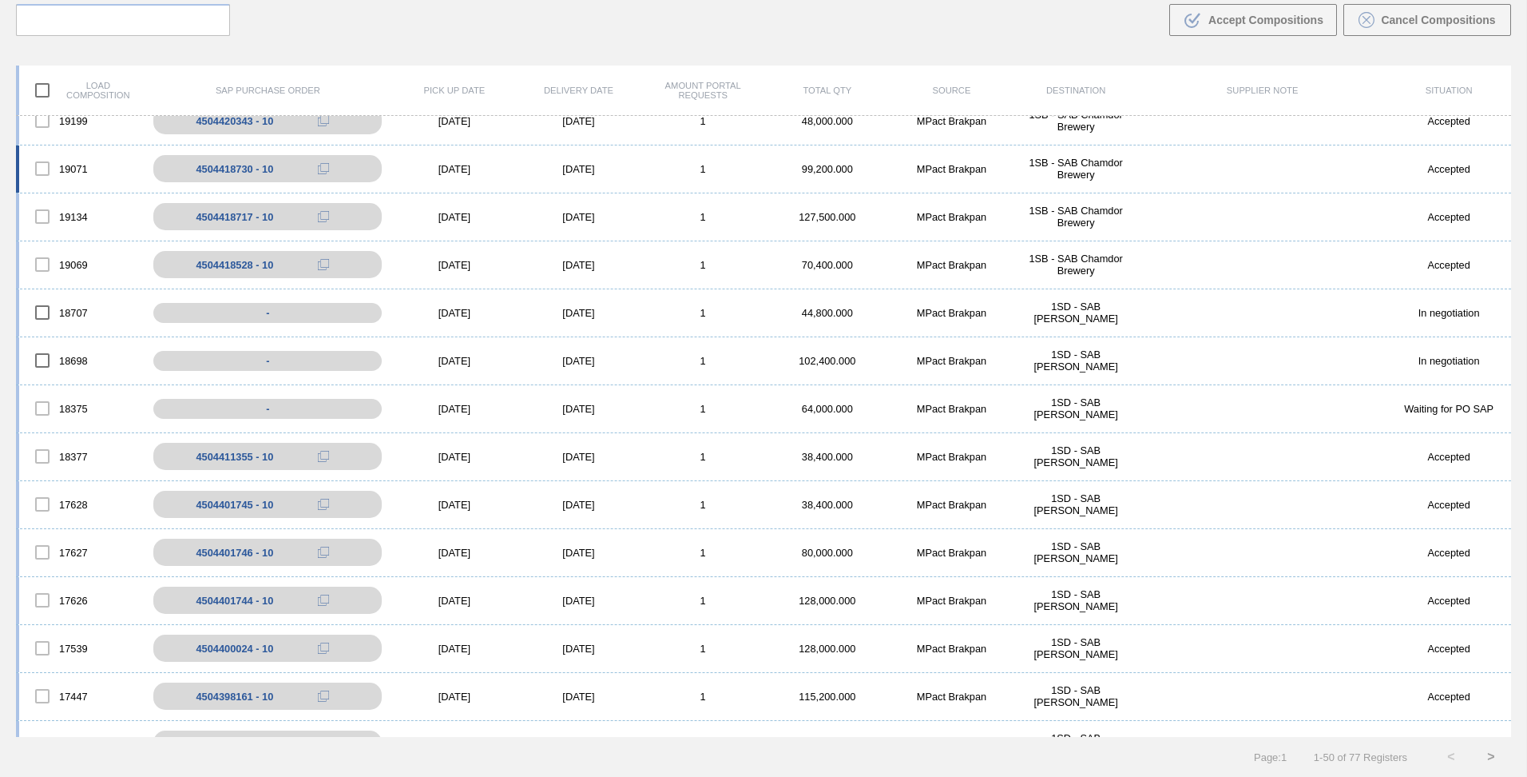
click at [1506, 159] on div "19071 4504418730 - 10 [DATE] [DATE] 1 99,200.000 MPact Brakpan 1SB - SAB Chamdo…" at bounding box center [764, 169] width 1496 height 48
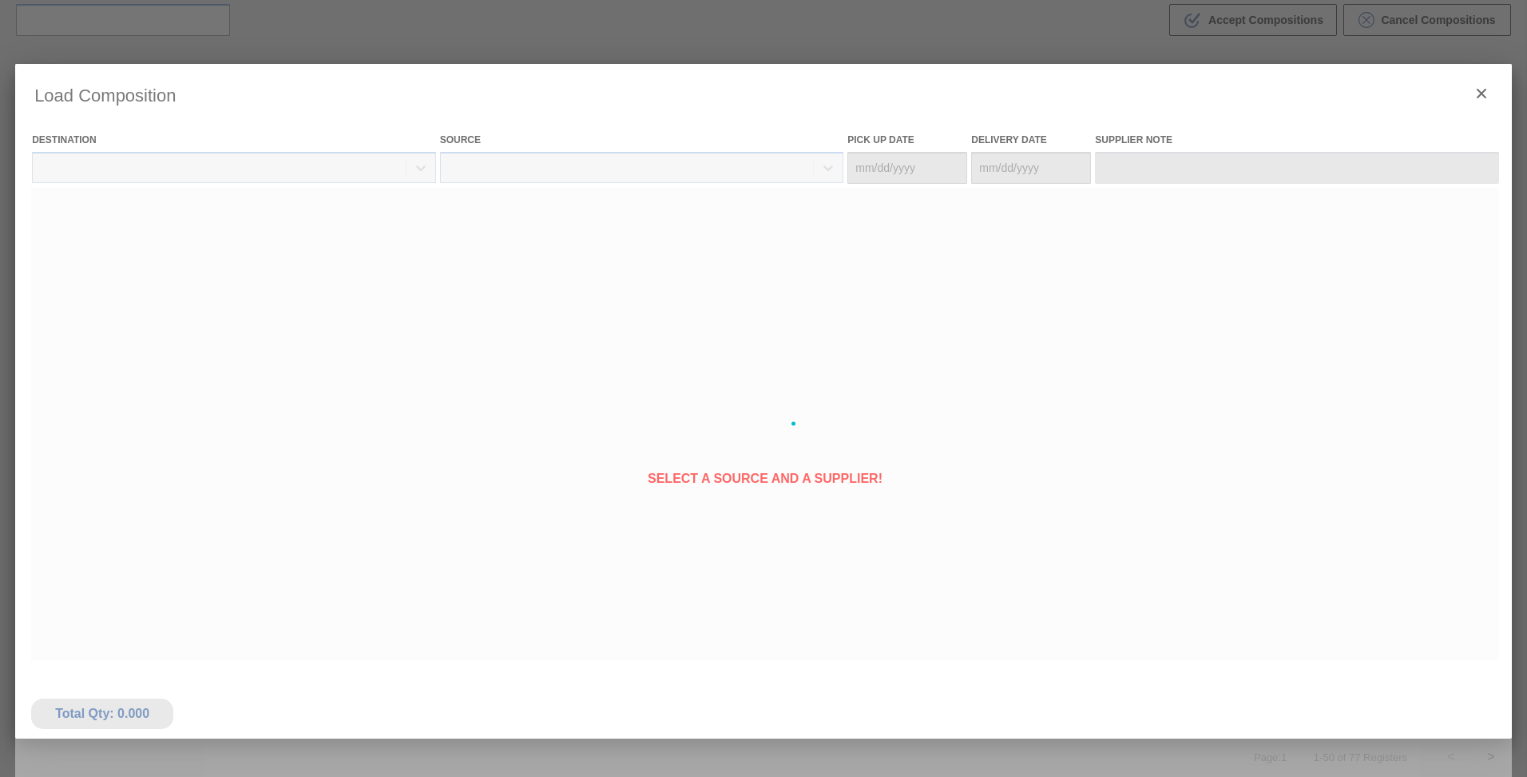
type Date "[DATE]"
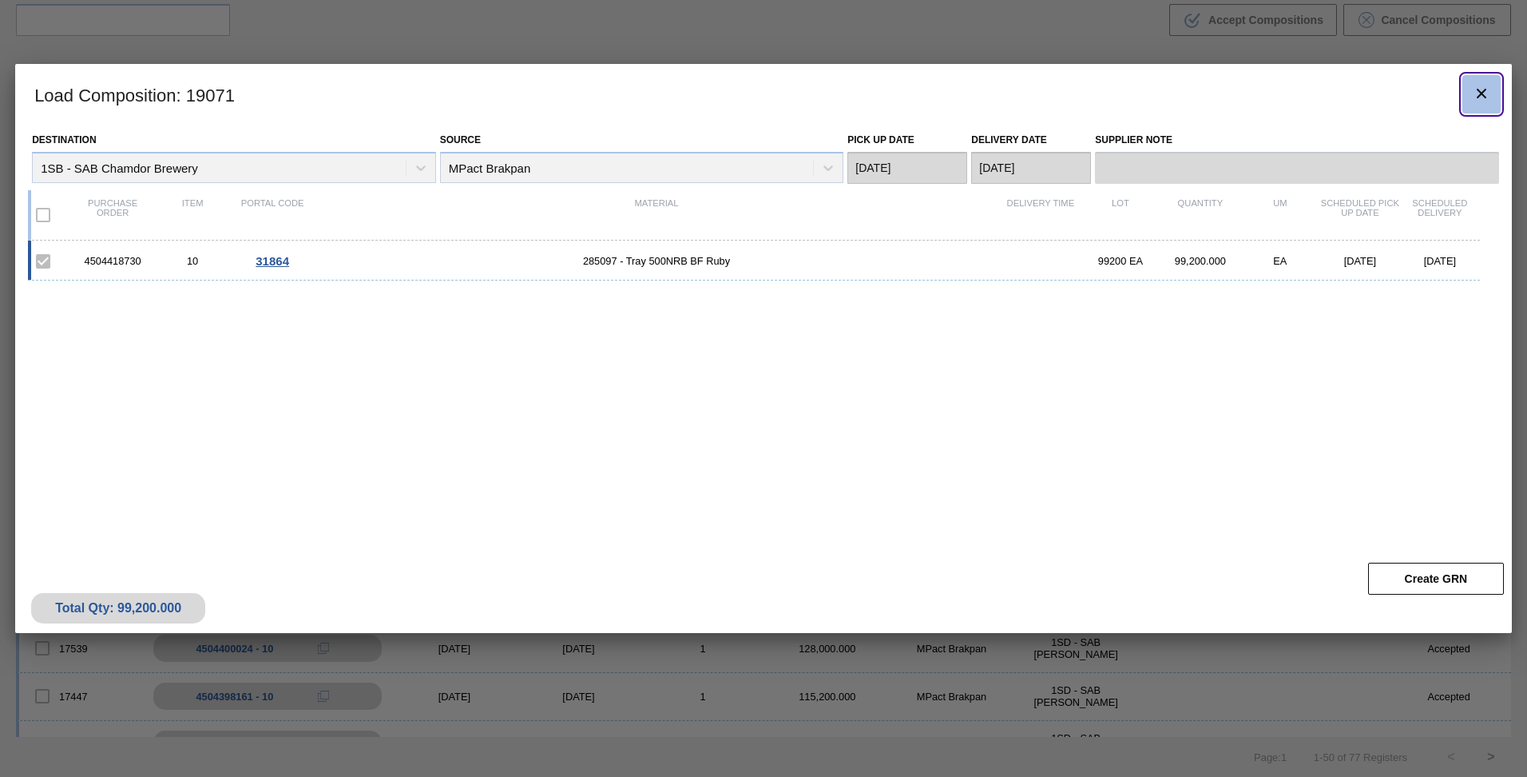
click at [1480, 96] on icon "botão de ícone" at bounding box center [1481, 93] width 19 height 19
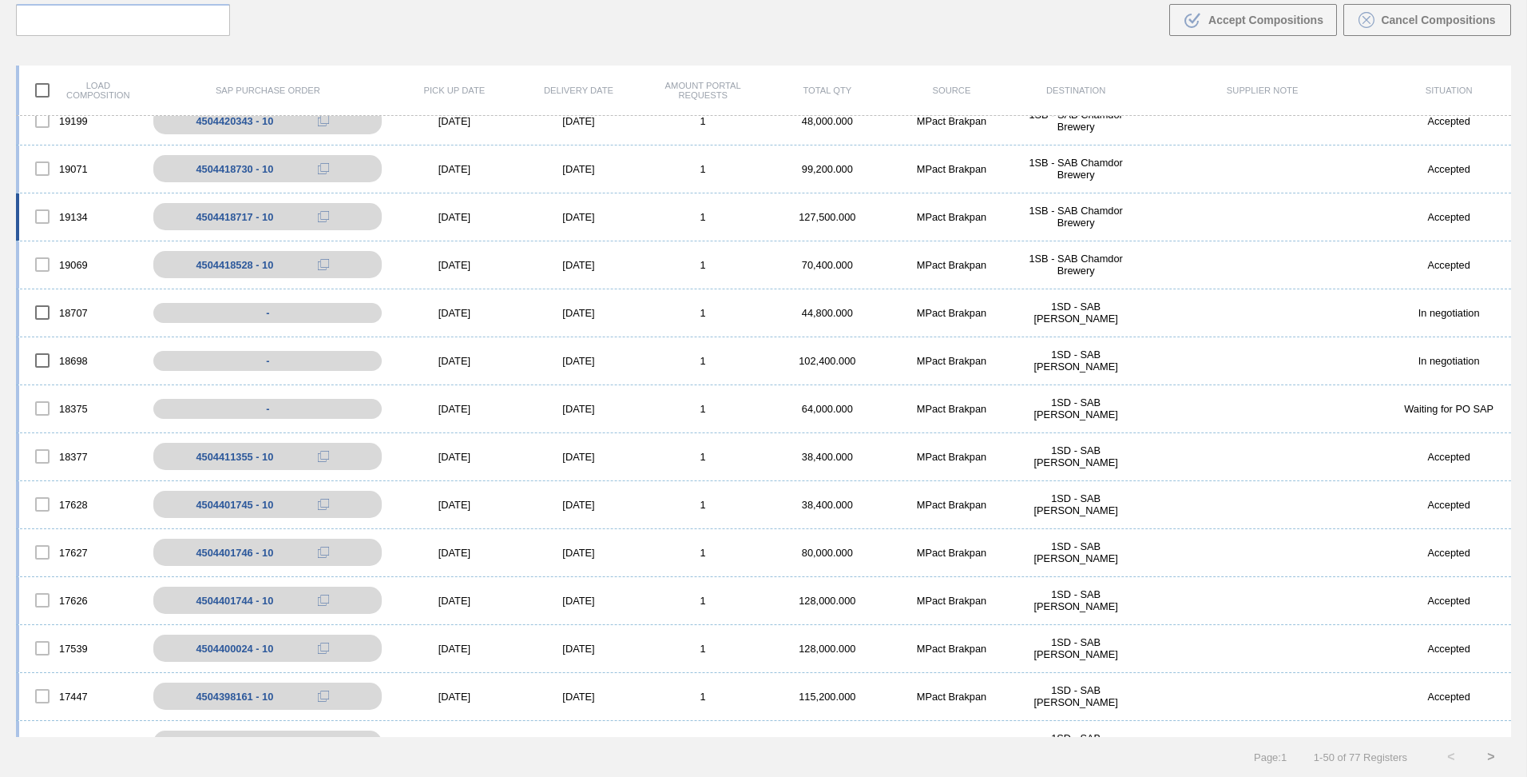
click at [1505, 220] on div "Accepted" at bounding box center [1449, 217] width 125 height 12
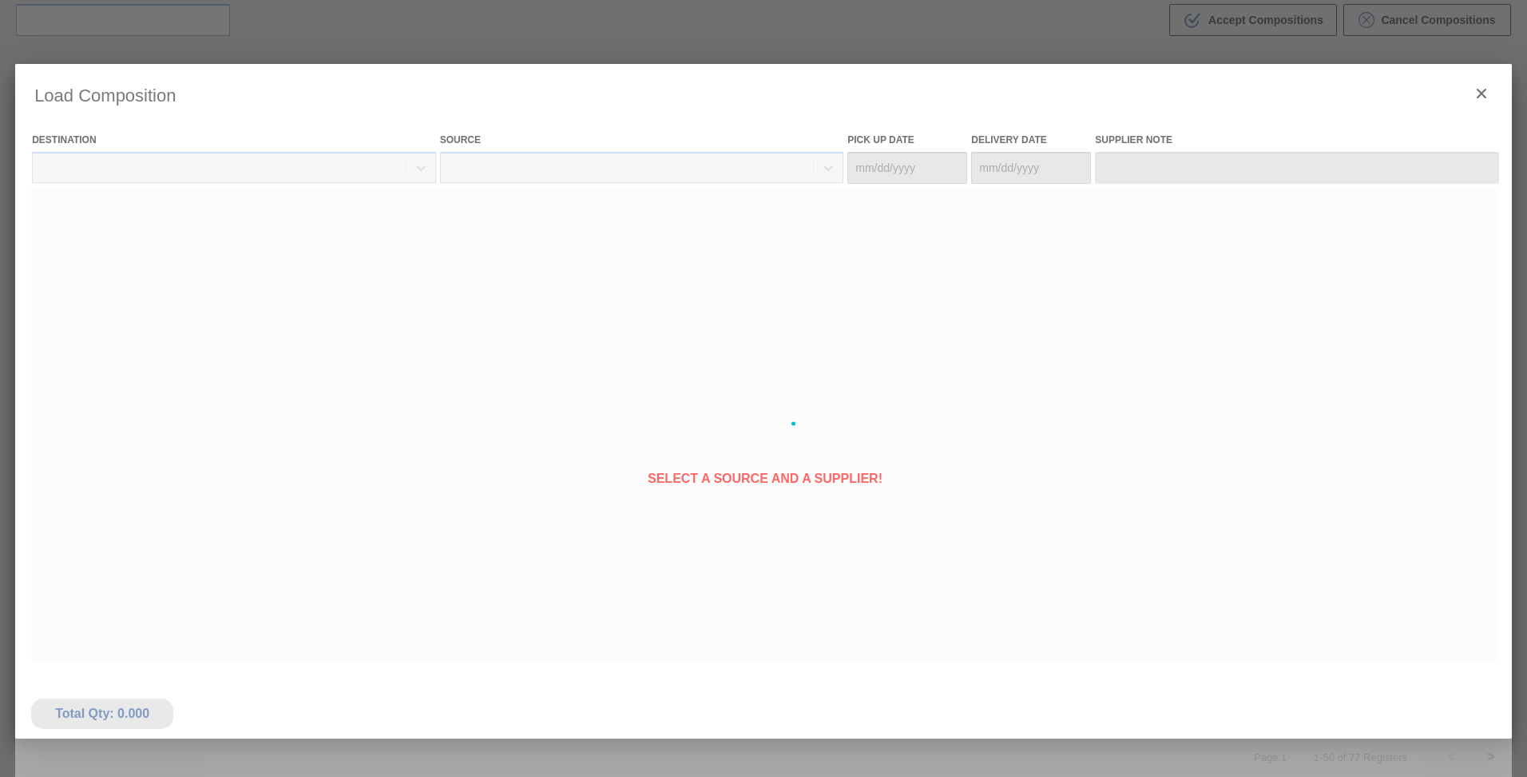
type Date "[DATE]"
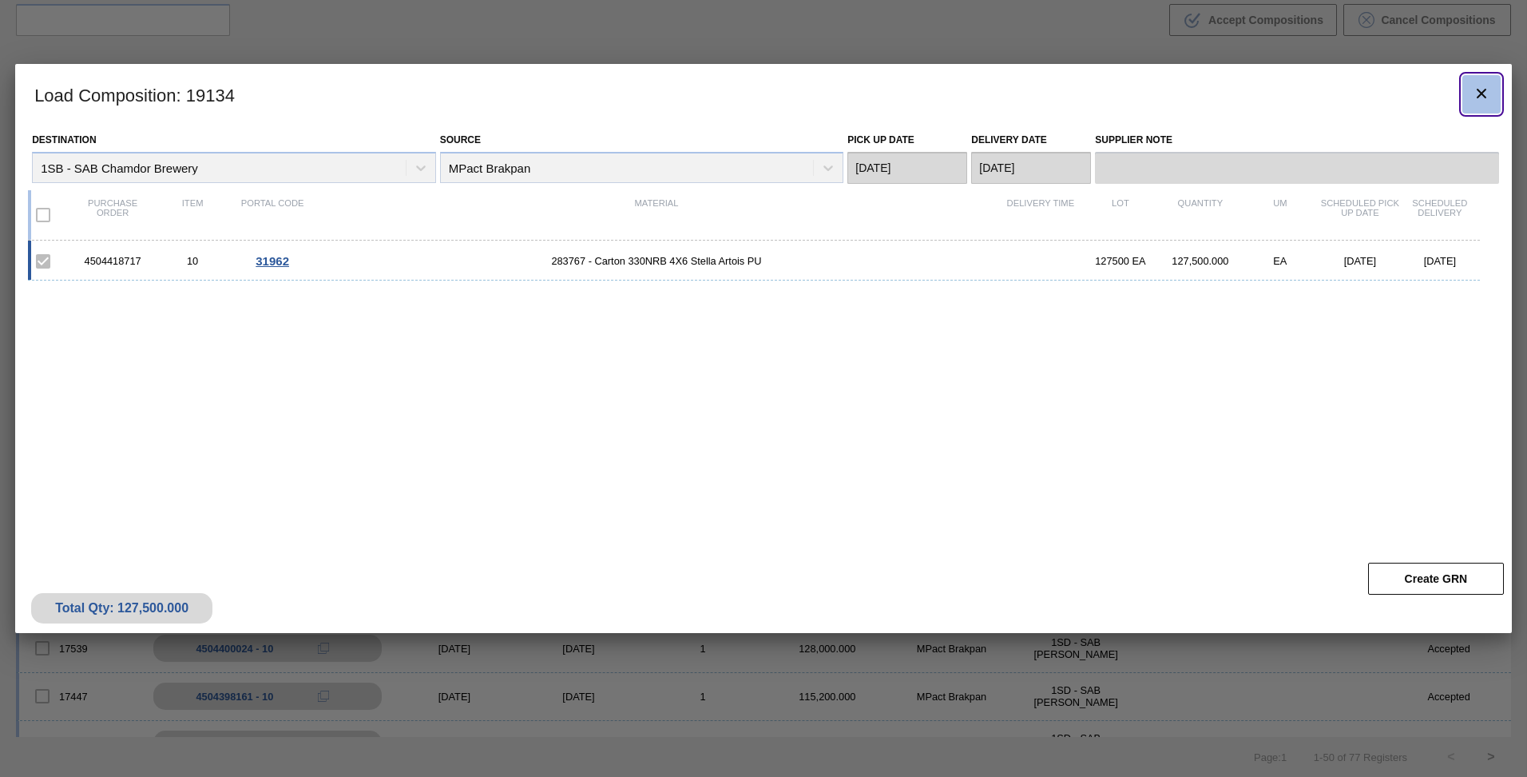
click at [1496, 101] on button "botão de ícone" at bounding box center [1482, 94] width 38 height 38
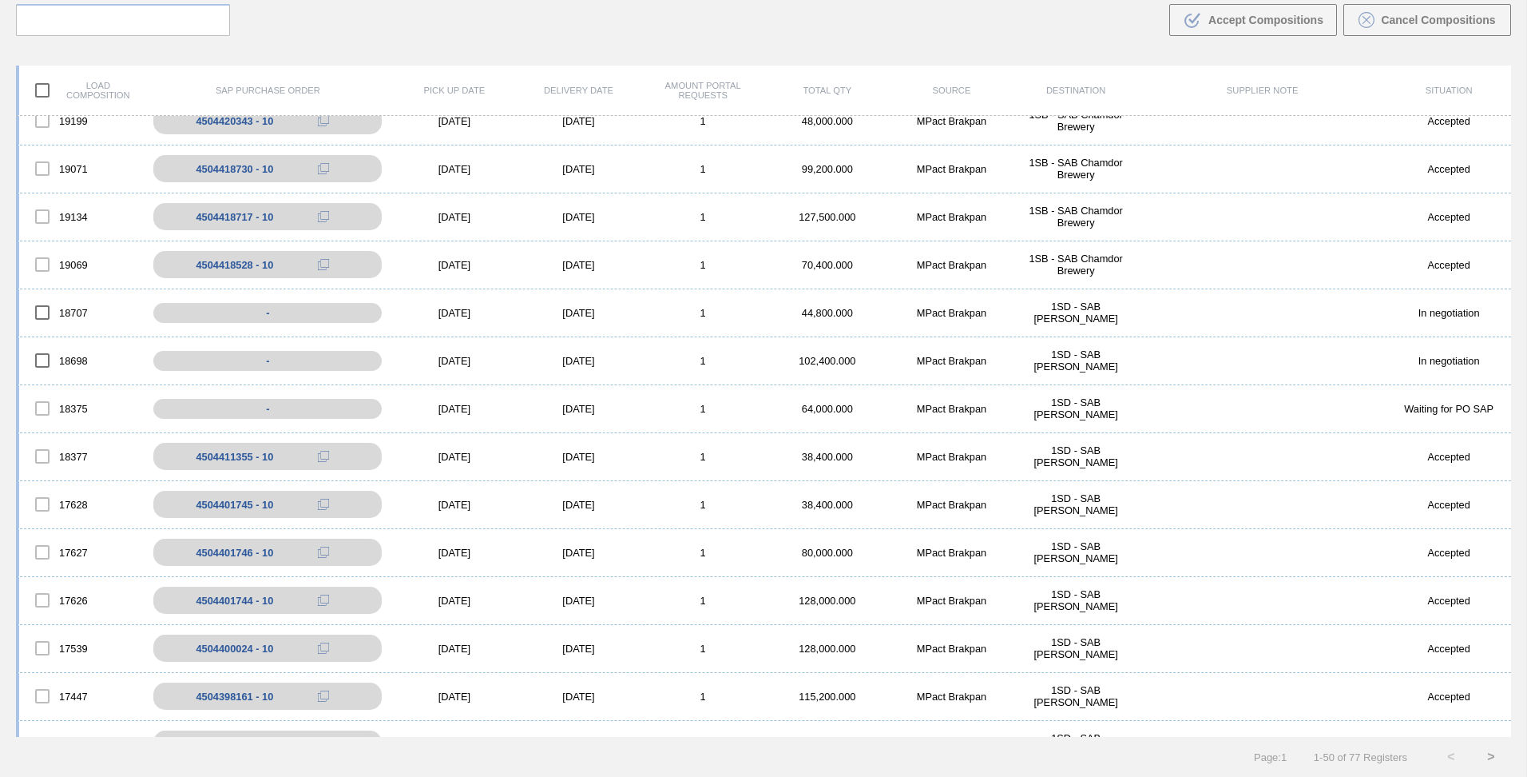
scroll to position [146, 0]
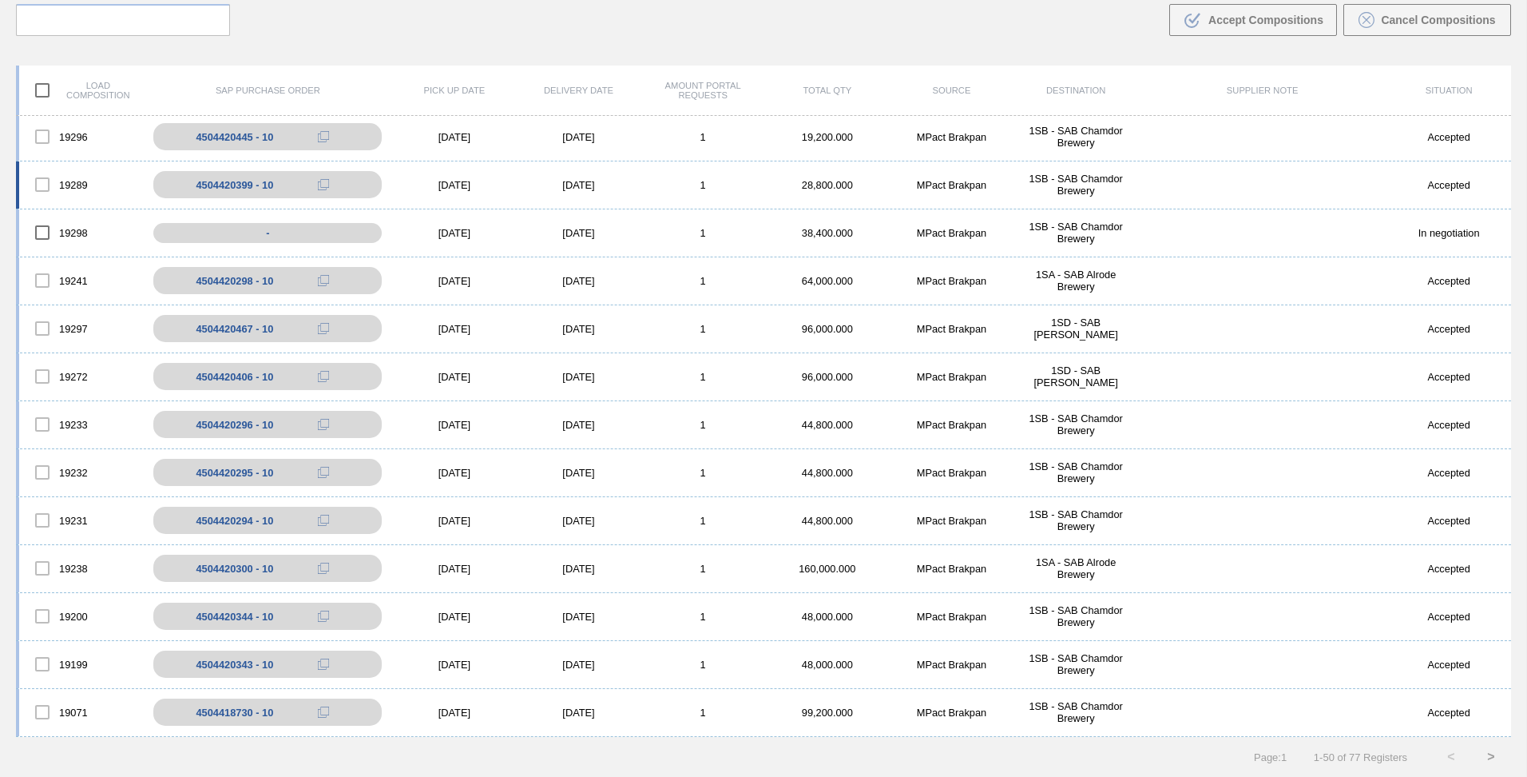
click at [435, 180] on div "[DATE]" at bounding box center [454, 185] width 125 height 12
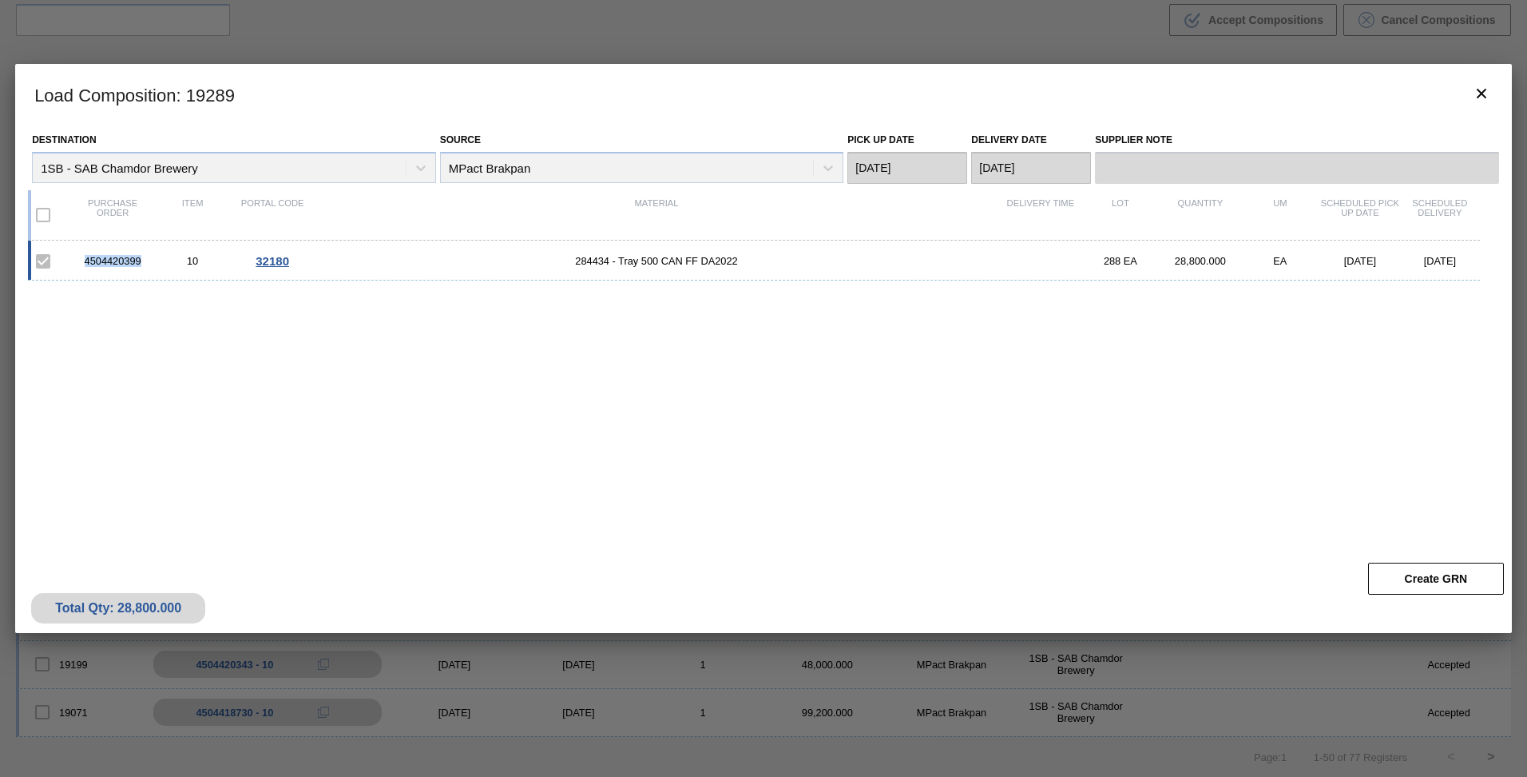
drag, startPoint x: 141, startPoint y: 260, endPoint x: 80, endPoint y: 262, distance: 60.8
click at [80, 262] on div "4504420399" at bounding box center [113, 261] width 80 height 12
drag, startPoint x: 80, startPoint y: 262, endPoint x: 95, endPoint y: 260, distance: 15.4
copy div "4504420399"
click at [1114, 478] on div "4504420399 10 32180 284434 - Tray 500 CAN FF DA2022 288 EA 28,800.000 EA [DATE]…" at bounding box center [760, 387] width 1465 height 295
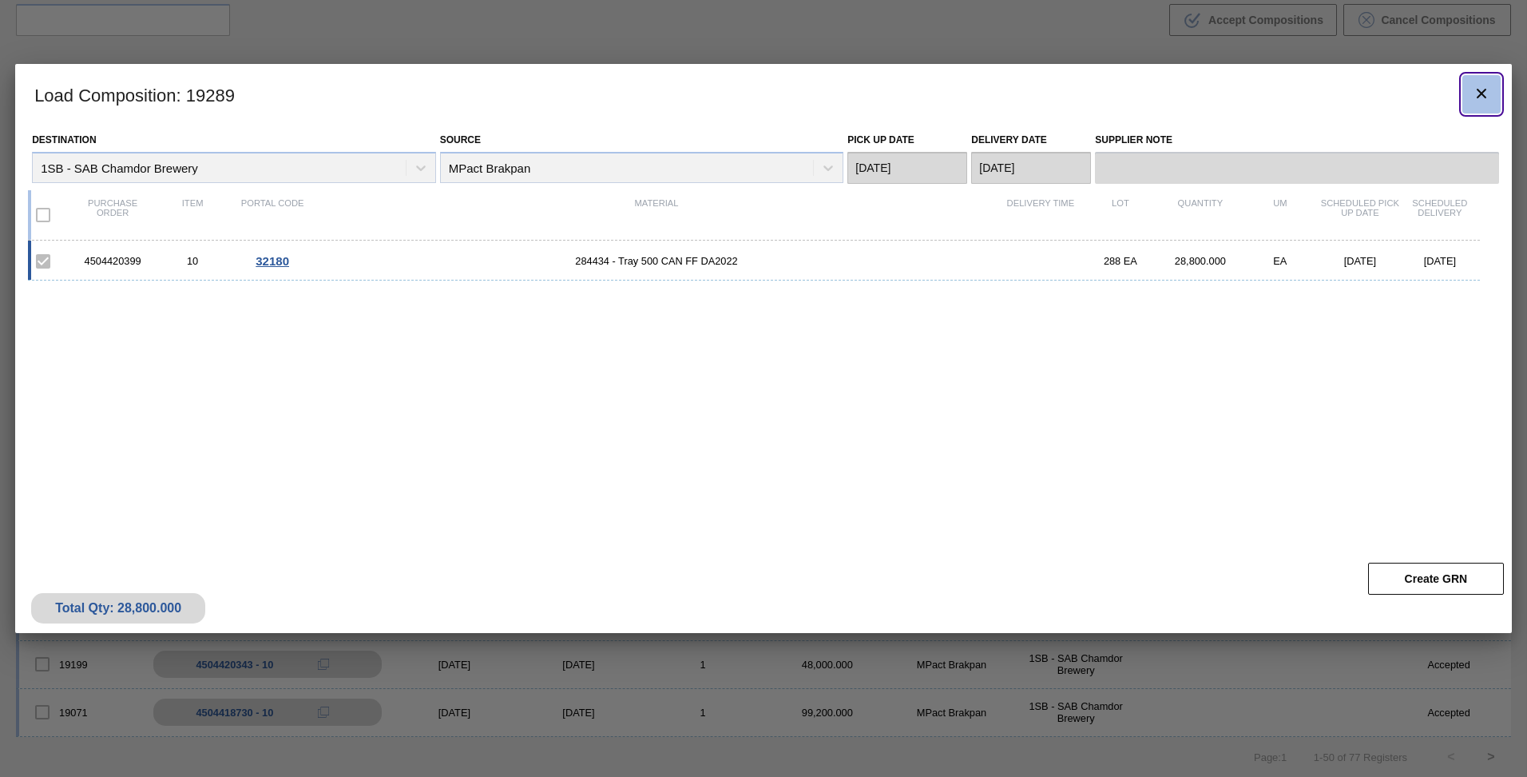
click at [1480, 90] on icon "botão de ícone" at bounding box center [1481, 93] width 19 height 19
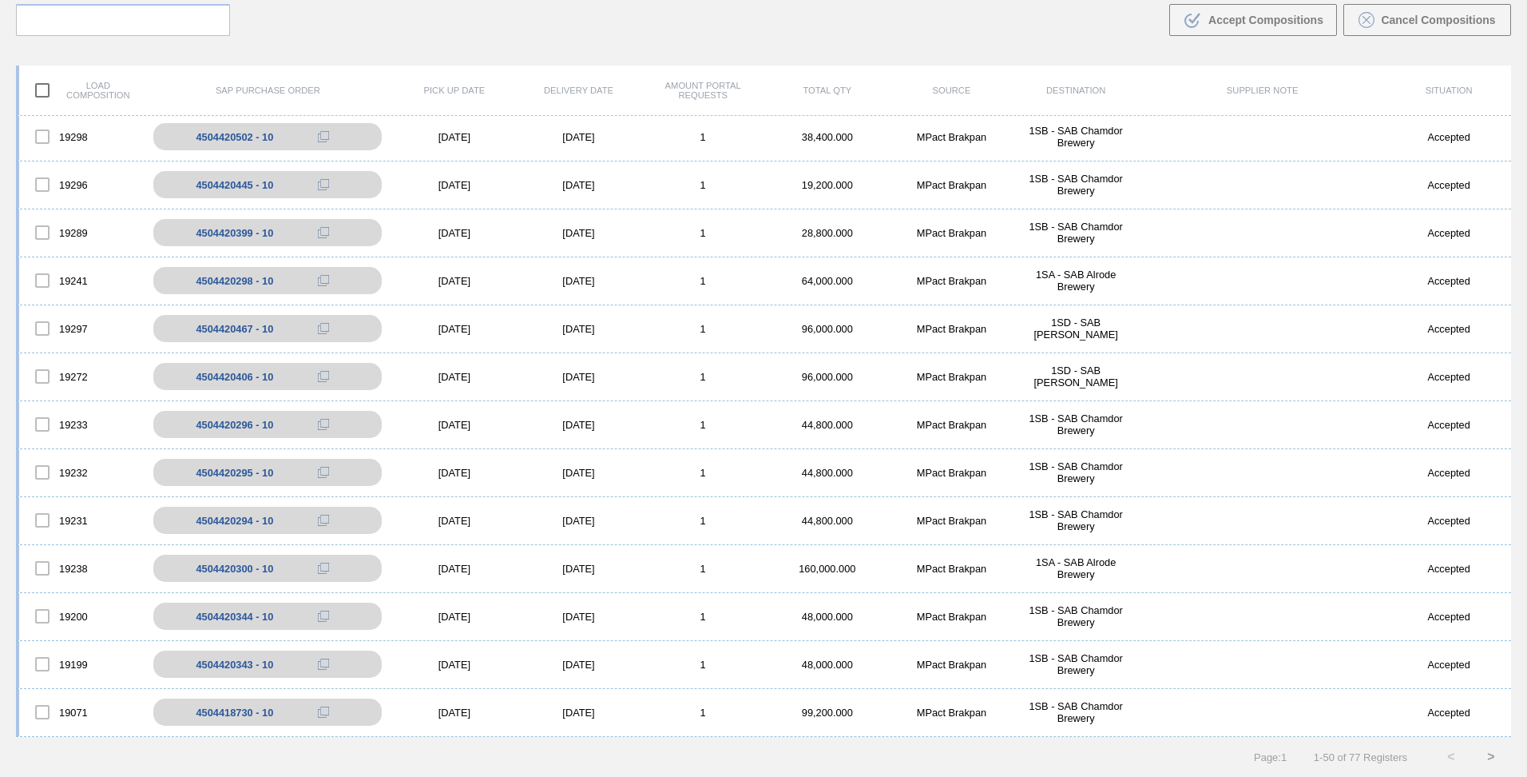
scroll to position [0, 0]
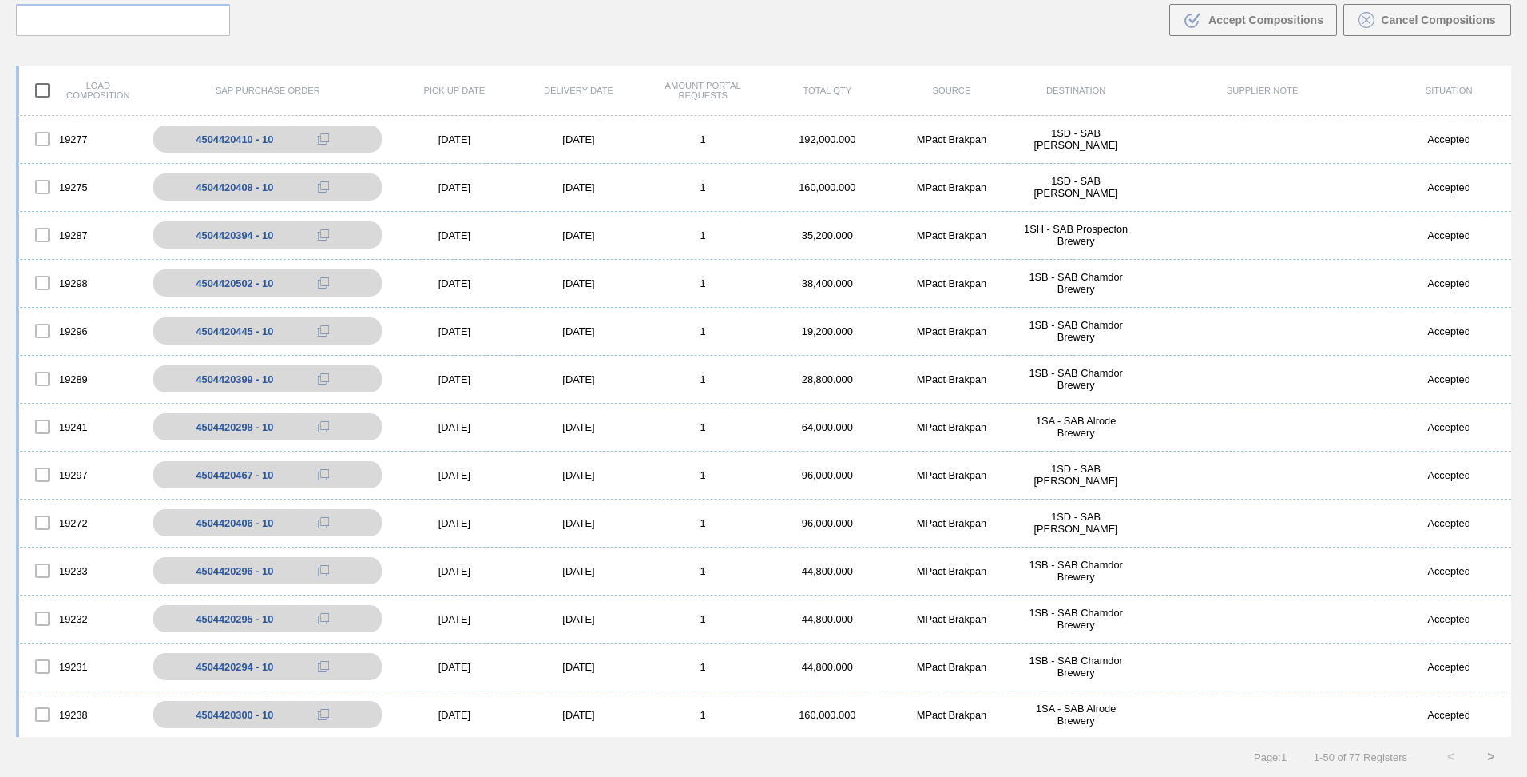
click at [1508, 107] on div "Load composition SAP Purchase Order Pick up Date Delivery Date Amount Portal Re…" at bounding box center [764, 91] width 1496 height 50
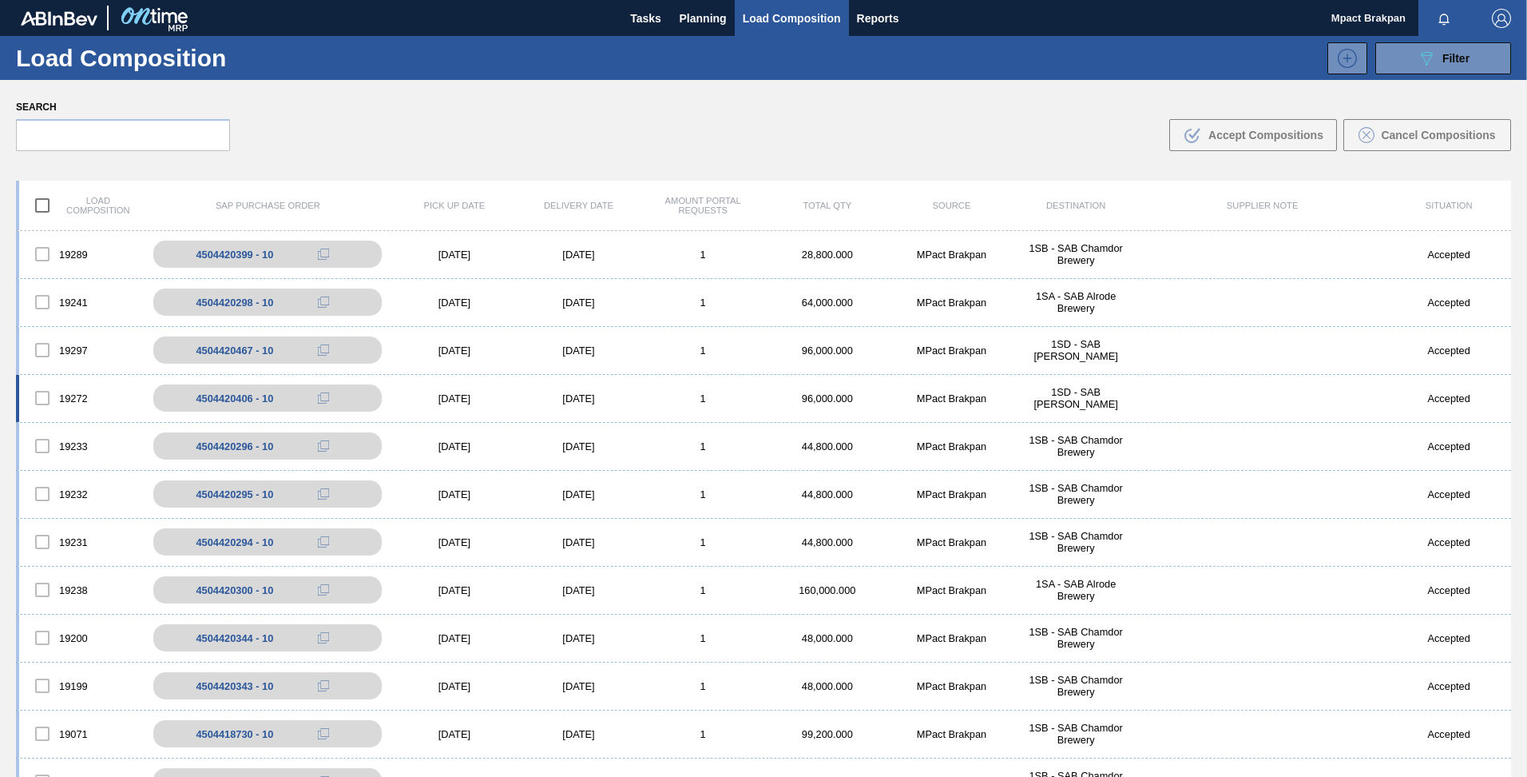
scroll to position [320, 0]
